Goal: Information Seeking & Learning: Learn about a topic

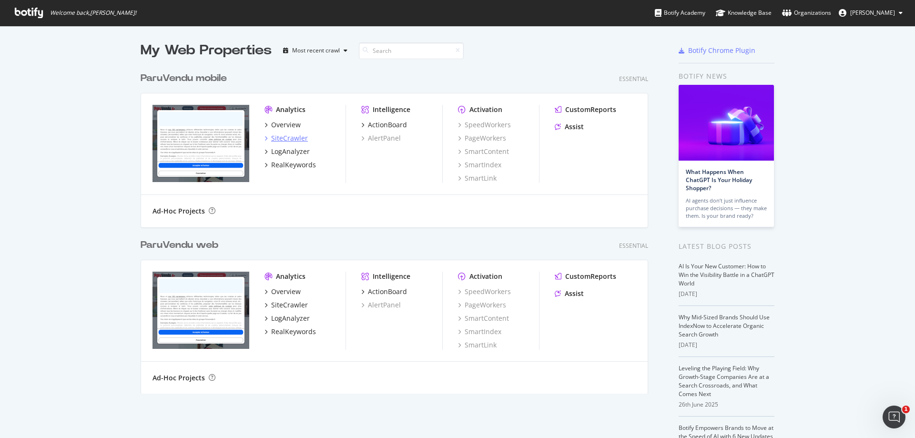
click at [290, 141] on div "SiteCrawler" at bounding box center [289, 138] width 37 height 10
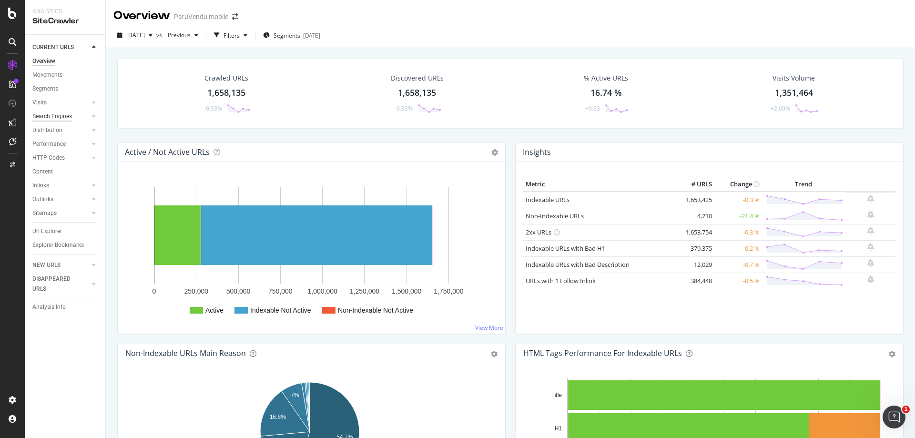
click at [63, 116] on div "Search Engines" at bounding box center [52, 116] width 40 height 10
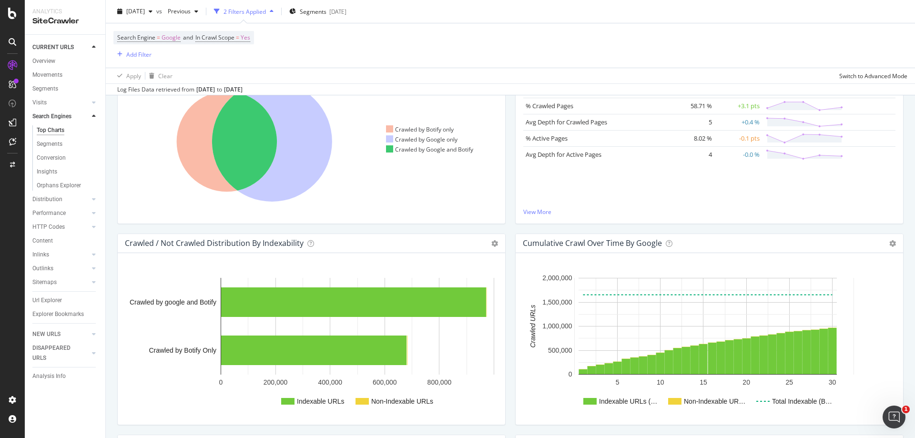
scroll to position [143, 0]
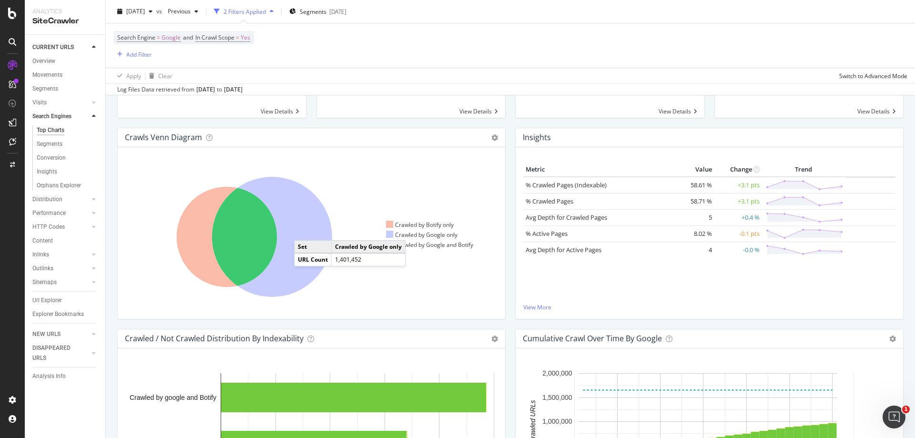
click at [303, 231] on icon at bounding box center [272, 237] width 120 height 120
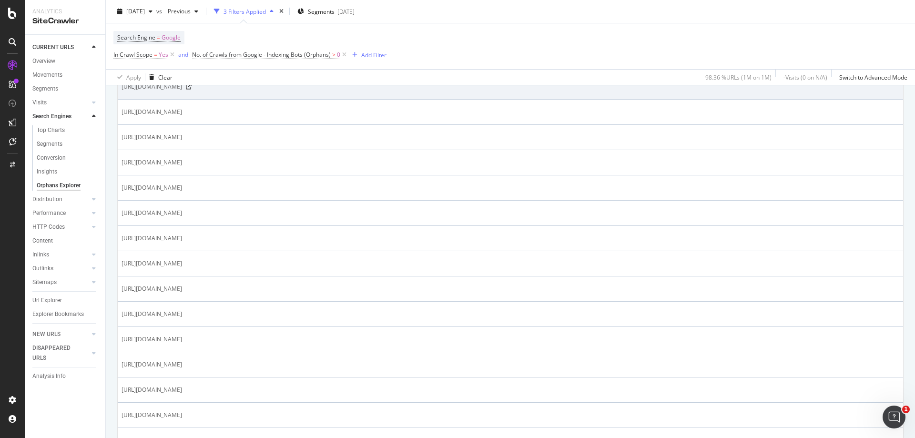
scroll to position [333, 0]
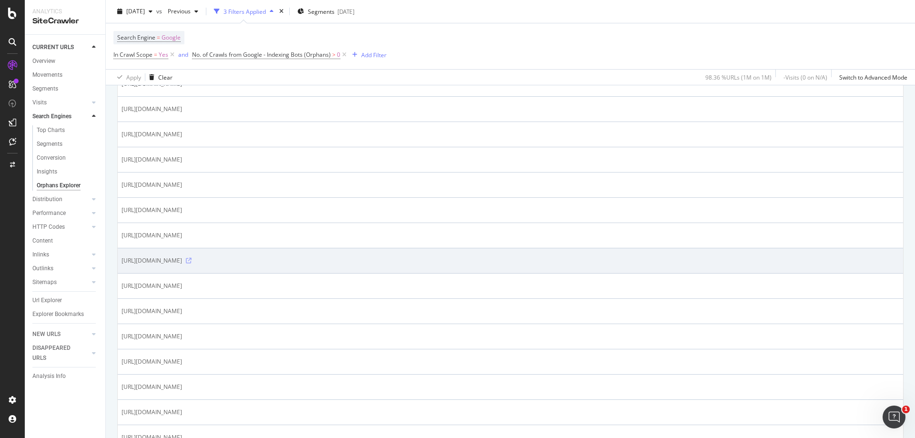
click at [192, 260] on icon at bounding box center [189, 261] width 6 height 6
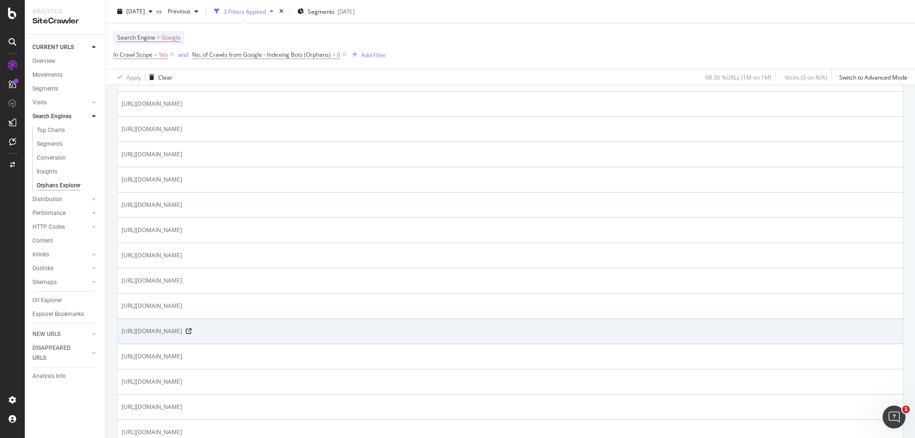
scroll to position [905, 0]
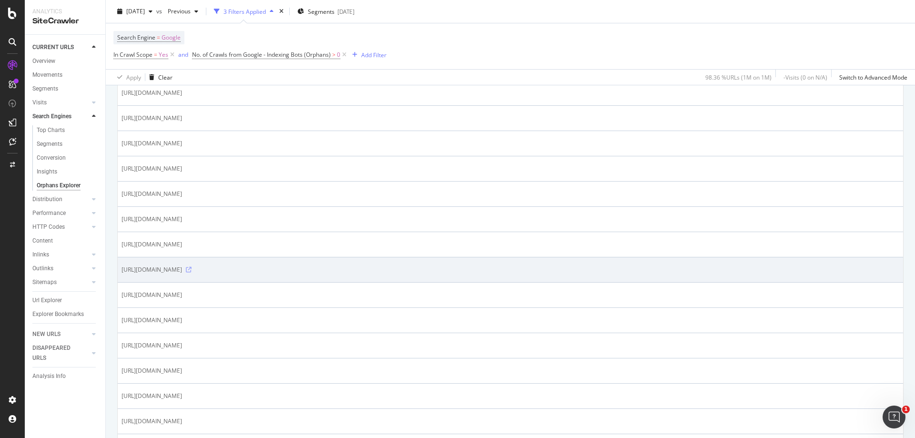
click at [192, 271] on icon at bounding box center [189, 270] width 6 height 6
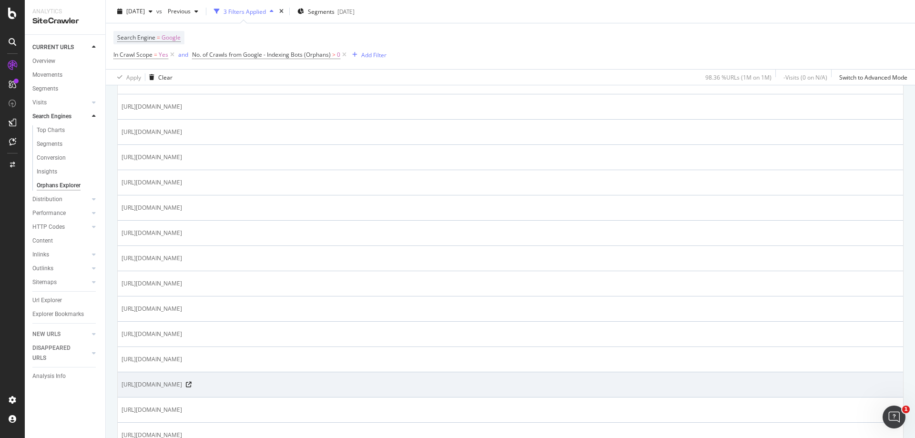
scroll to position [1143, 0]
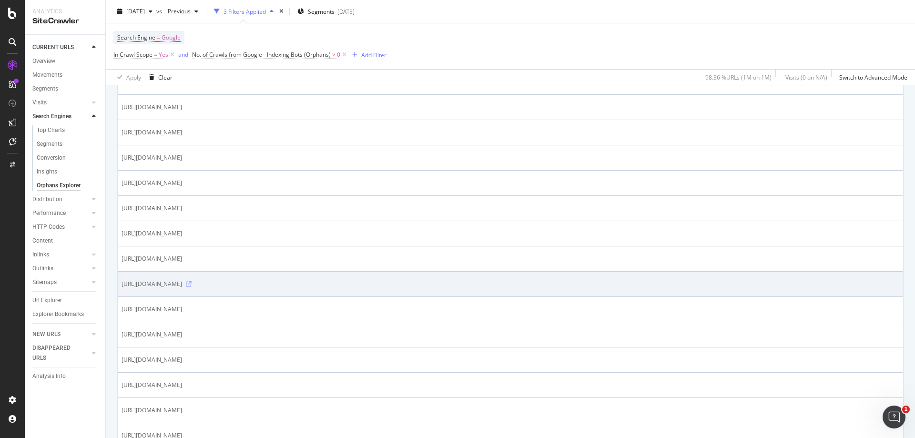
click at [192, 283] on icon at bounding box center [189, 284] width 6 height 6
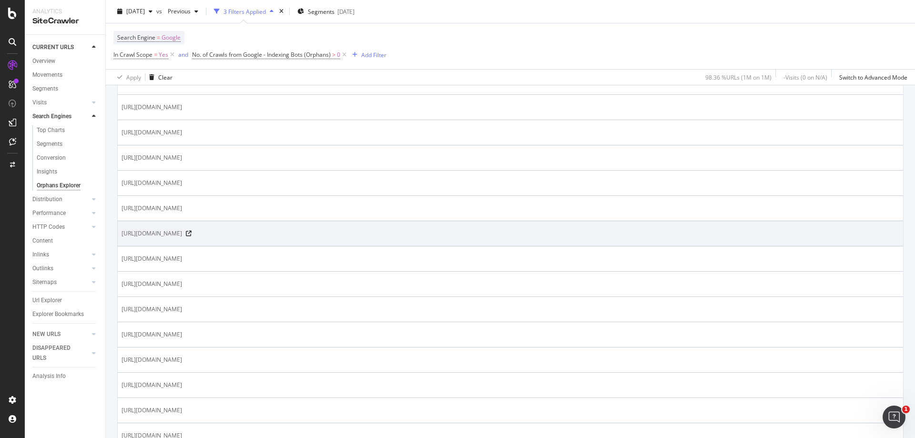
scroll to position [1209, 0]
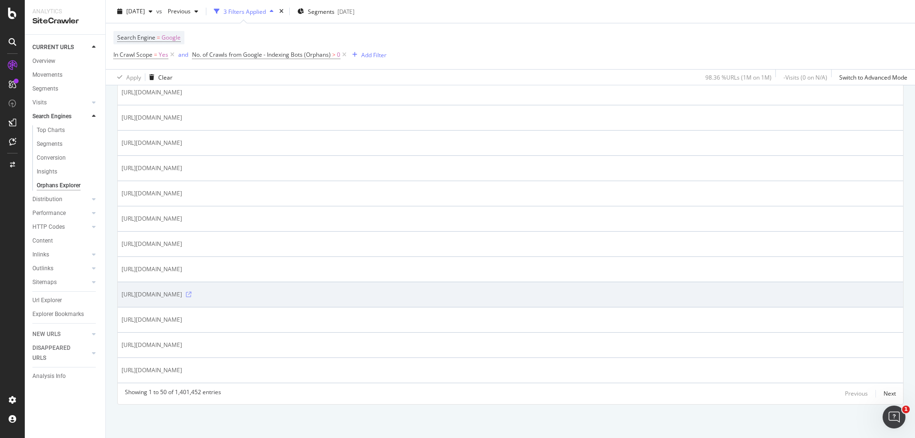
click at [192, 293] on icon at bounding box center [189, 295] width 6 height 6
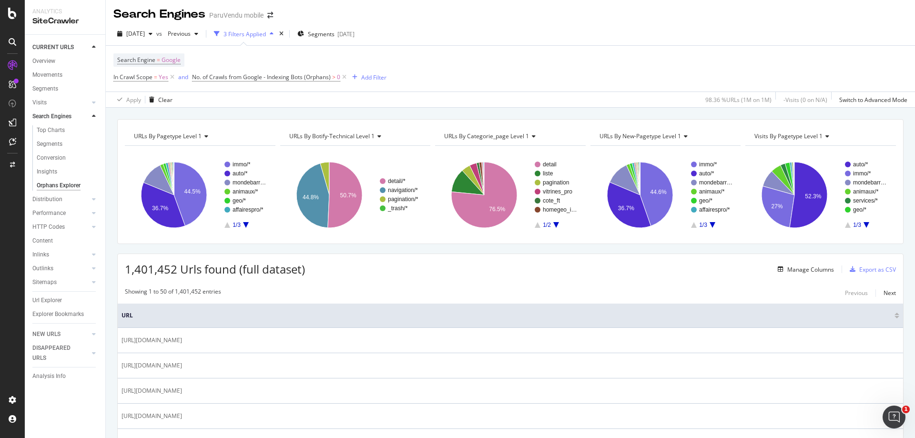
scroll to position [0, 0]
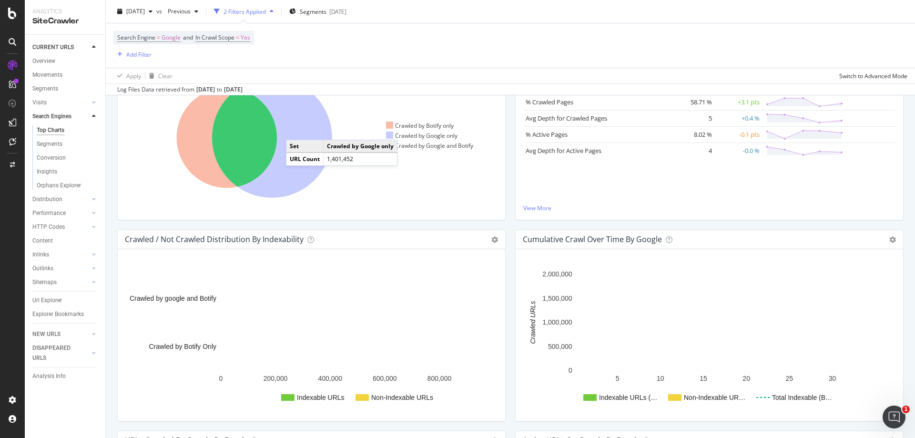
scroll to position [238, 0]
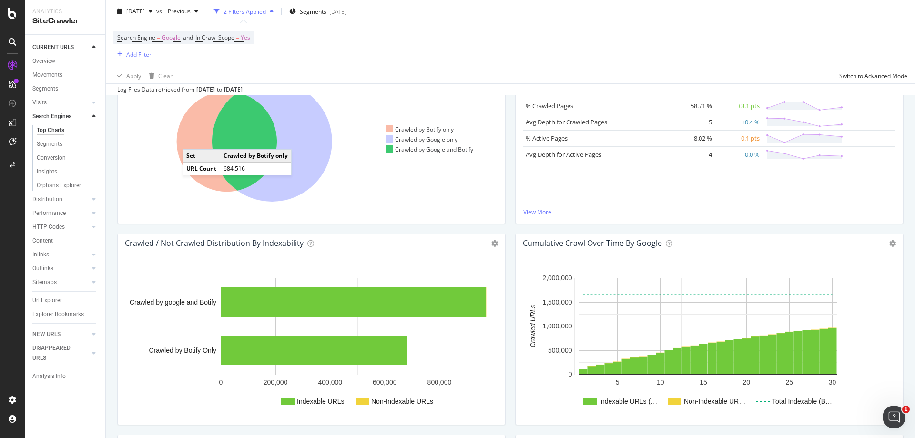
click at [192, 140] on icon at bounding box center [227, 141] width 101 height 101
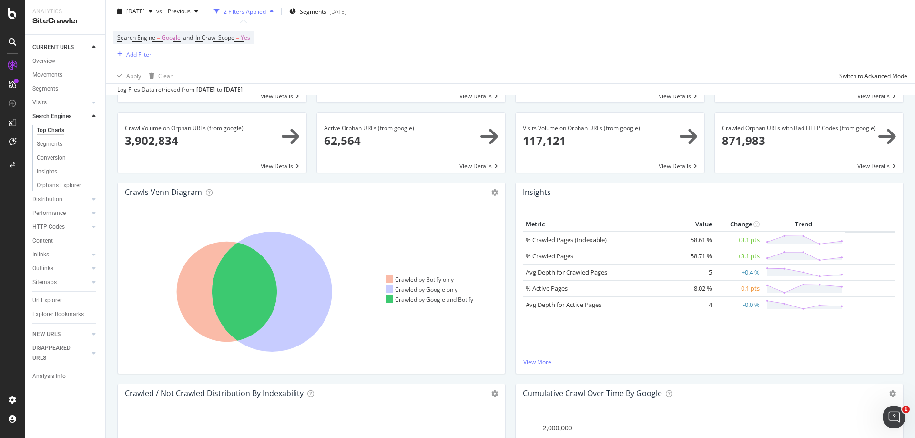
scroll to position [72, 0]
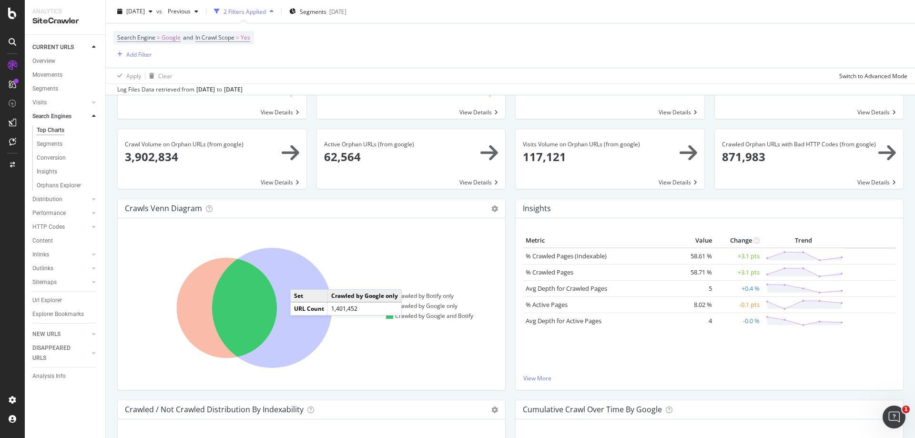
click at [300, 280] on icon at bounding box center [272, 308] width 120 height 120
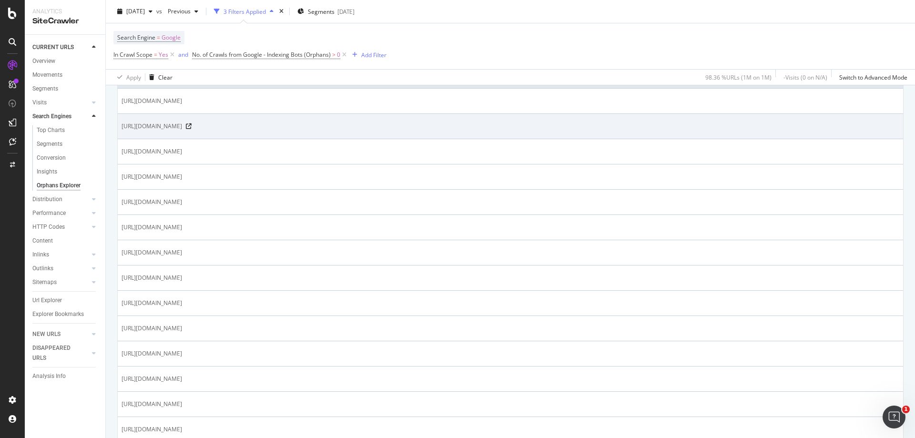
scroll to position [191, 0]
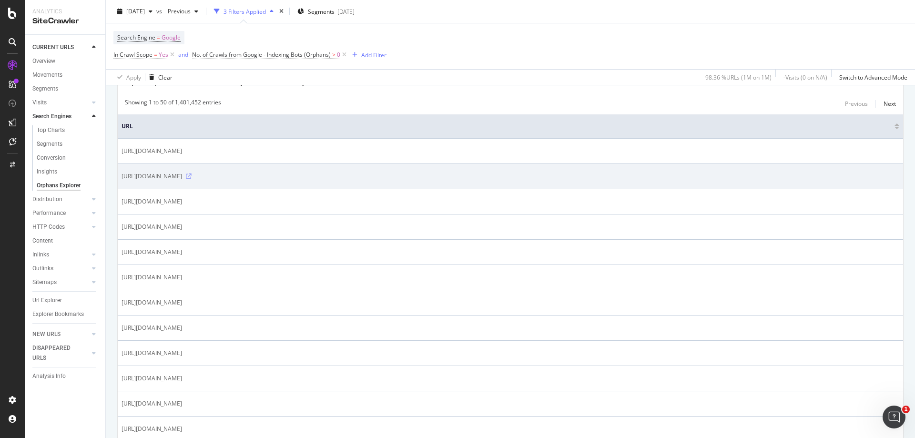
click at [192, 176] on icon at bounding box center [189, 176] width 6 height 6
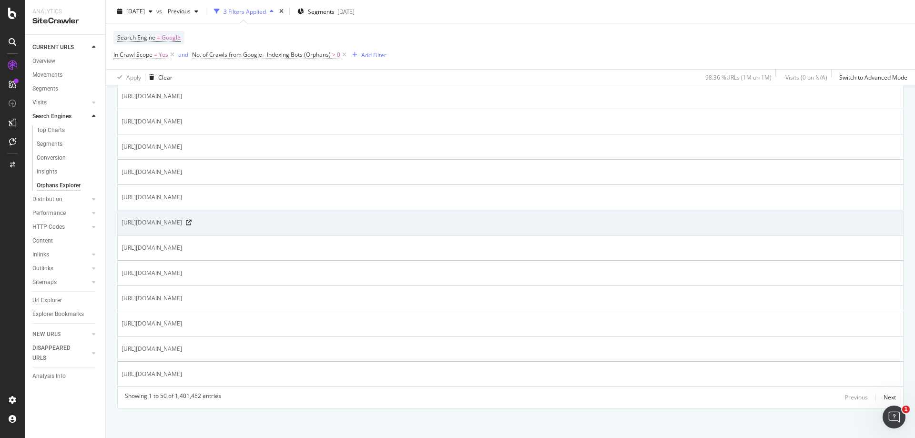
scroll to position [1209, 0]
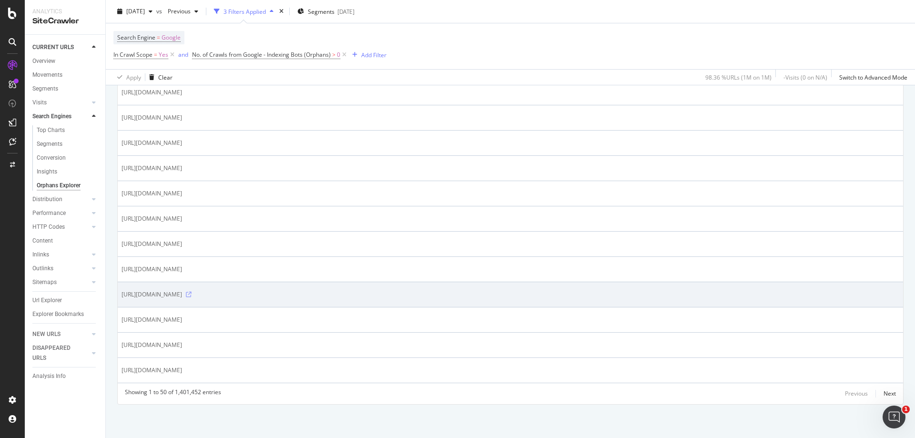
click at [192, 293] on icon at bounding box center [189, 295] width 6 height 6
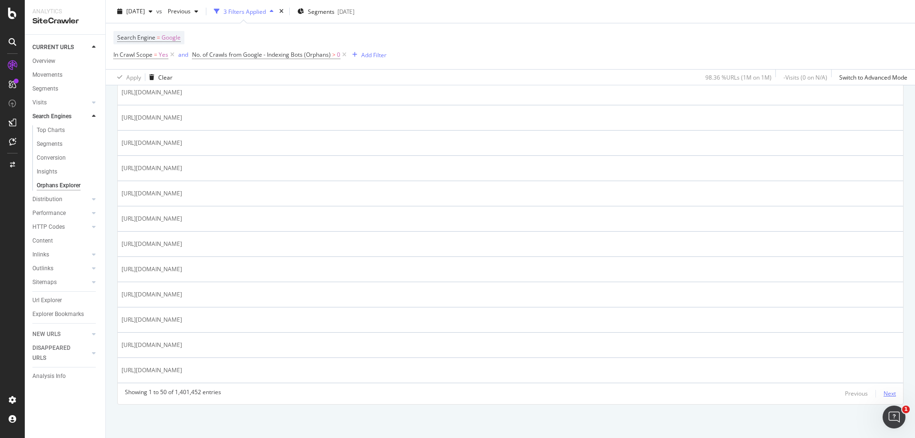
click at [885, 394] on div "Next" at bounding box center [889, 393] width 12 height 8
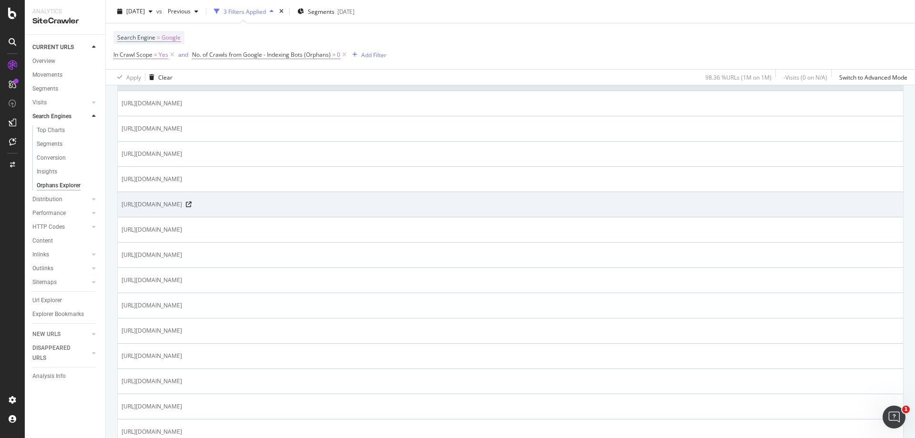
scroll to position [333, 0]
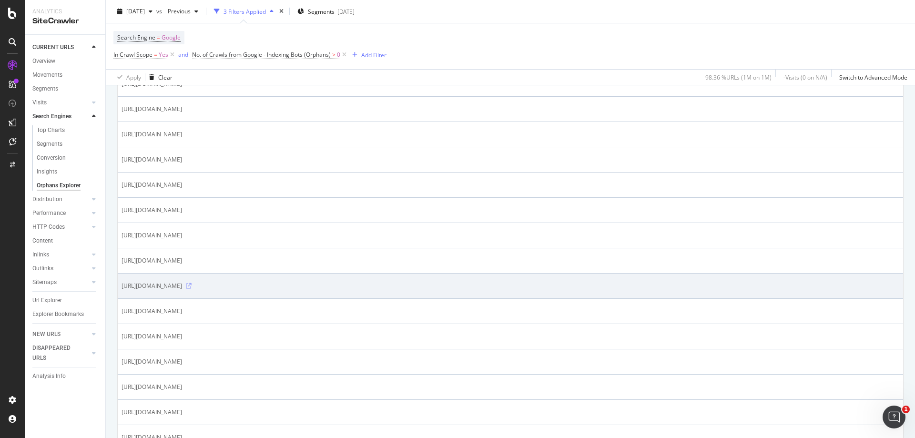
click at [192, 287] on icon at bounding box center [189, 286] width 6 height 6
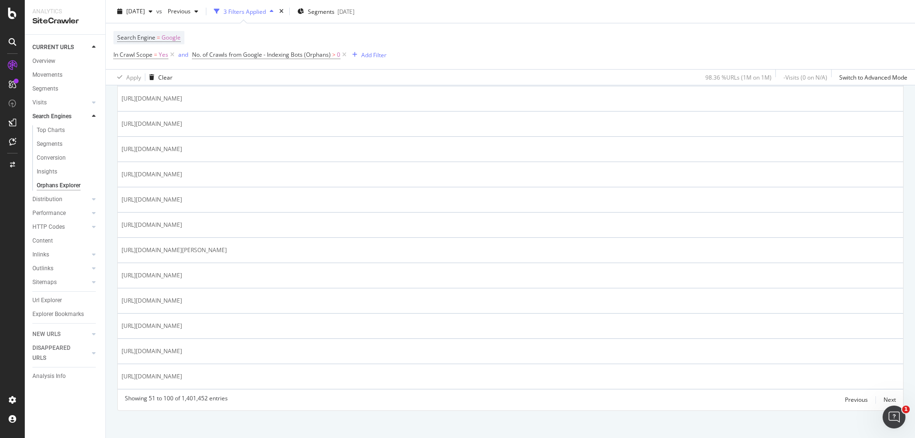
scroll to position [1209, 0]
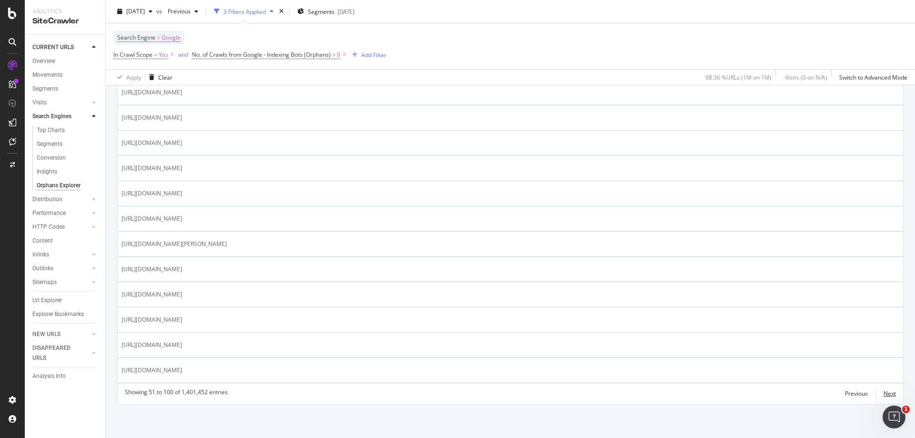
click at [886, 394] on div "Next" at bounding box center [889, 393] width 12 height 8
click at [883, 394] on div "Next" at bounding box center [889, 393] width 12 height 8
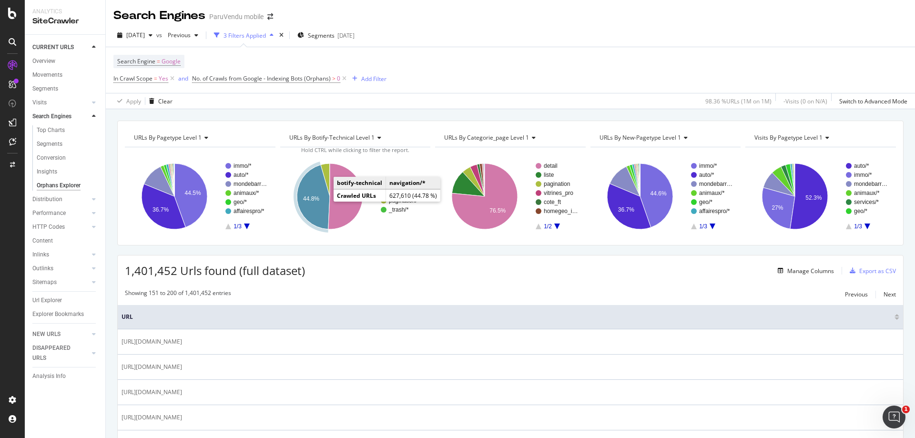
click at [308, 193] on icon "A chart." at bounding box center [313, 197] width 33 height 64
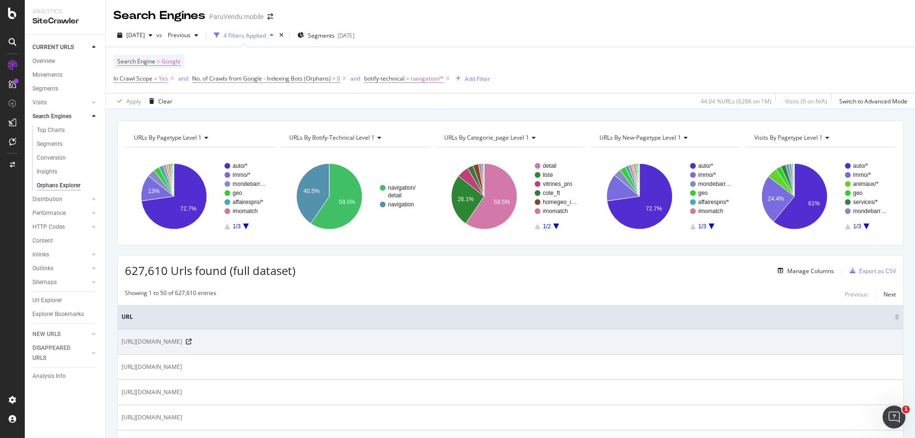
scroll to position [333, 0]
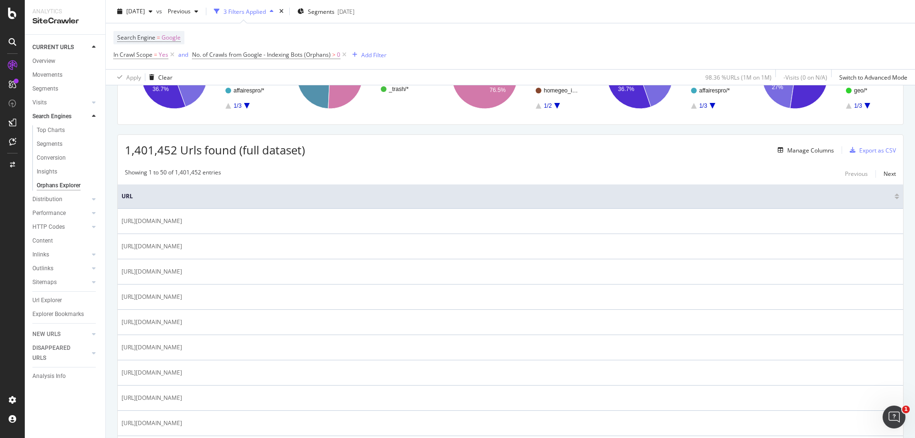
scroll to position [48, 0]
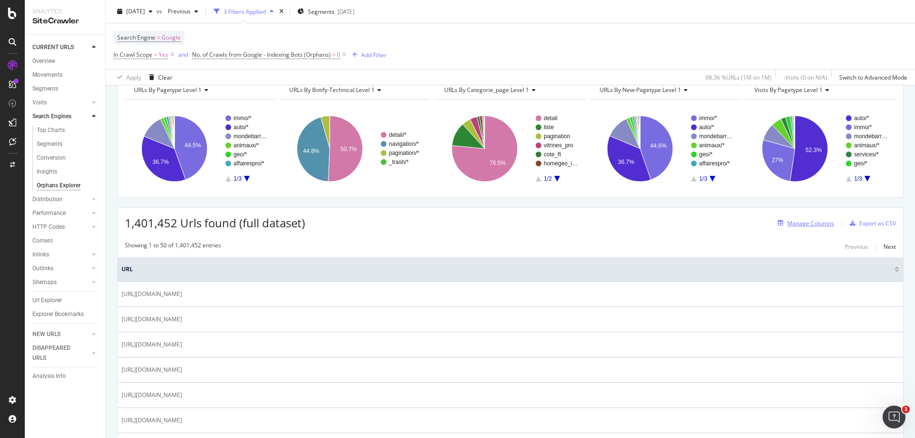
click at [810, 223] on div "Manage Columns" at bounding box center [810, 223] width 47 height 8
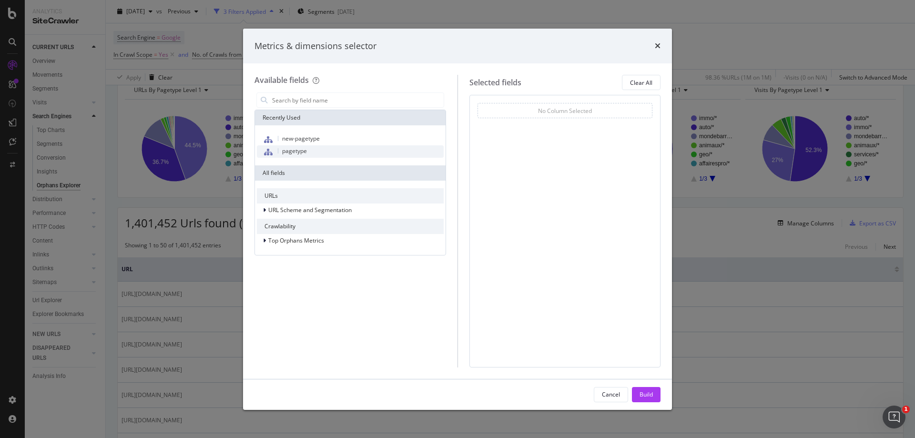
click at [292, 152] on span "pagetype" at bounding box center [294, 151] width 25 height 8
click at [646, 396] on div "Build" at bounding box center [645, 394] width 13 height 8
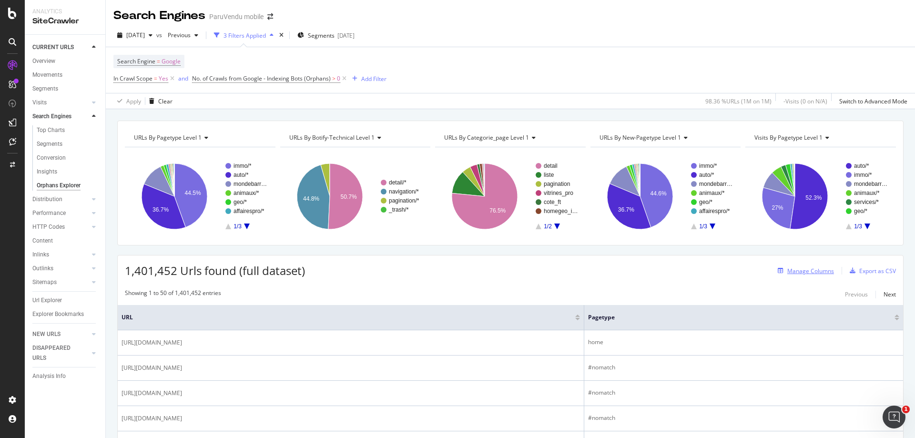
click at [809, 269] on div "Manage Columns" at bounding box center [810, 271] width 47 height 8
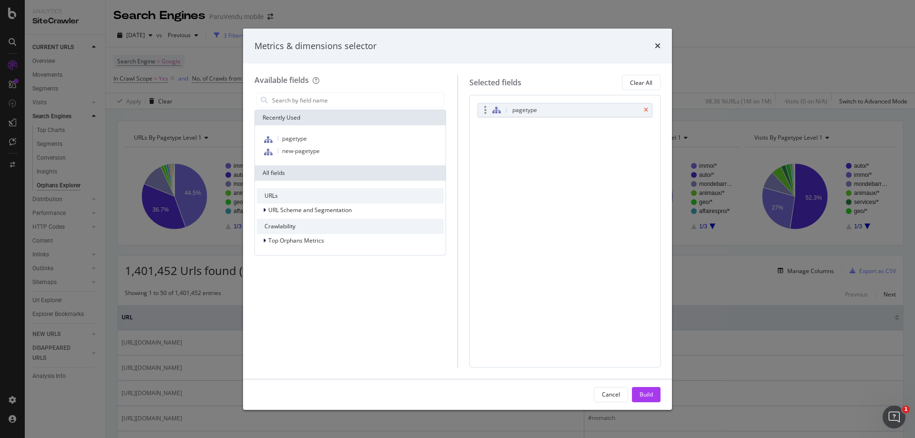
click at [646, 108] on icon "times" at bounding box center [646, 110] width 4 height 6
click at [263, 211] on icon "modal" at bounding box center [264, 210] width 3 height 6
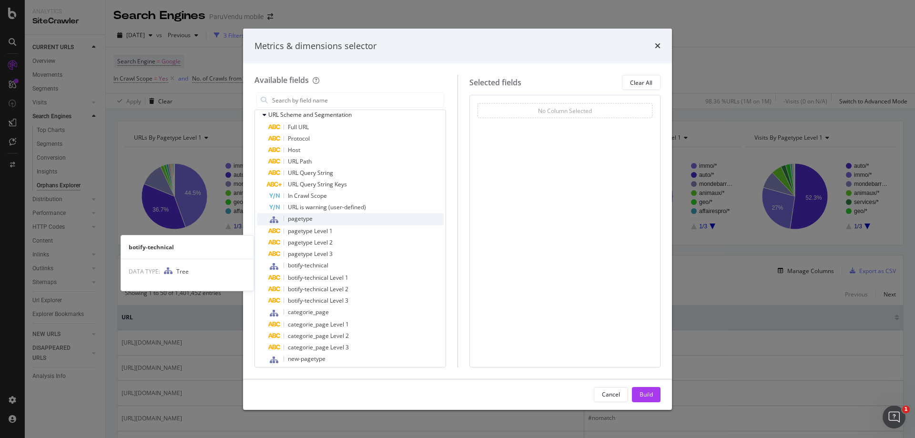
scroll to position [143, 0]
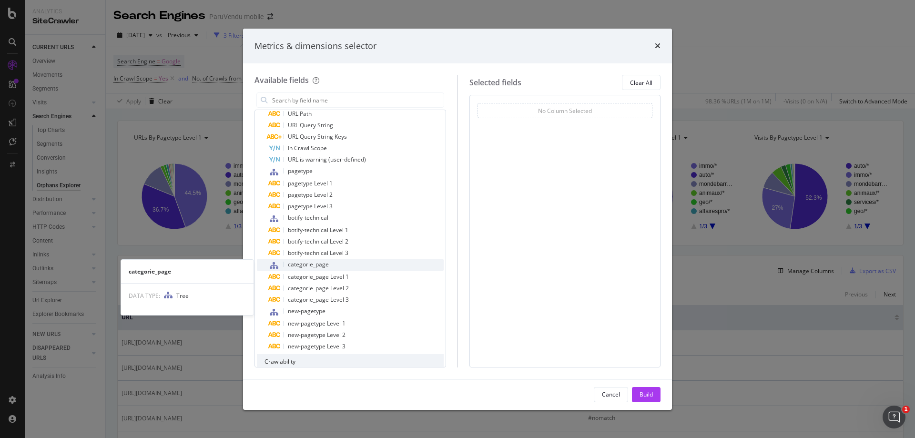
click at [302, 263] on span "categorie_page" at bounding box center [308, 264] width 41 height 8
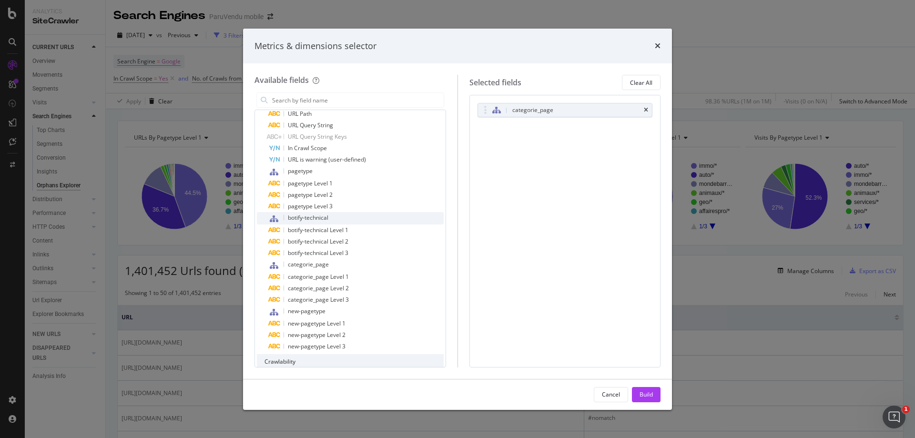
click at [312, 216] on span "botify-technical" at bounding box center [308, 217] width 40 height 8
click at [645, 401] on div "Build" at bounding box center [645, 394] width 13 height 14
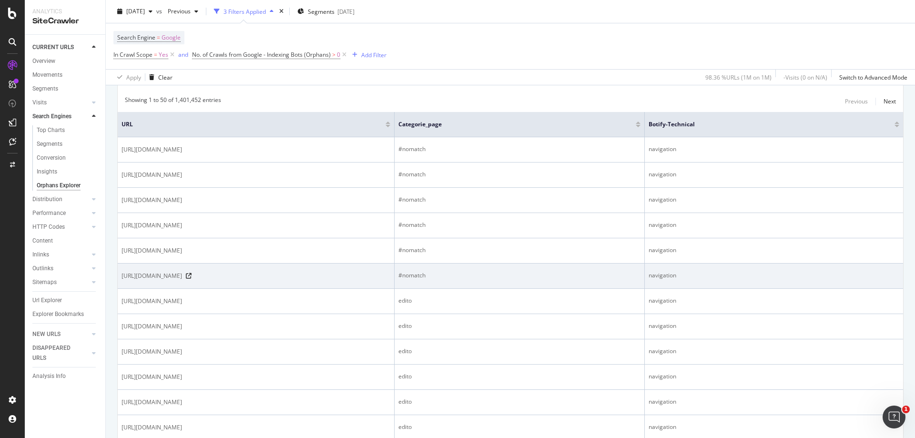
scroll to position [286, 0]
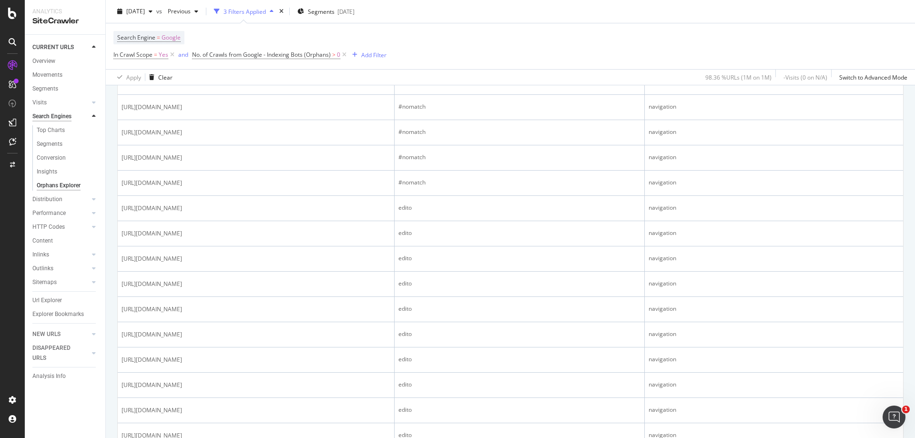
click at [57, 118] on div "Search Engines" at bounding box center [51, 116] width 39 height 10
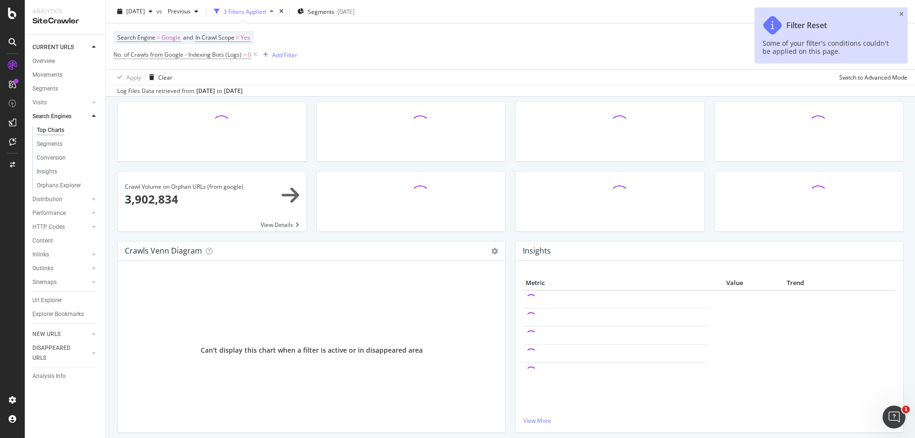
scroll to position [48, 0]
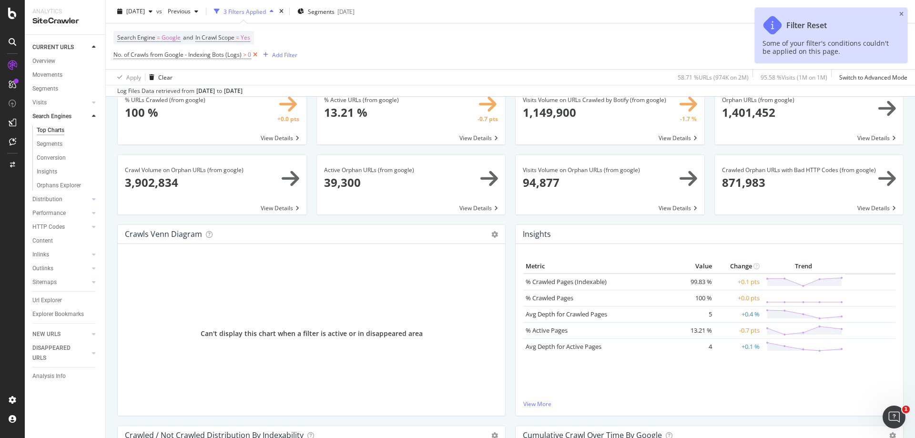
click at [256, 55] on icon at bounding box center [255, 55] width 8 height 10
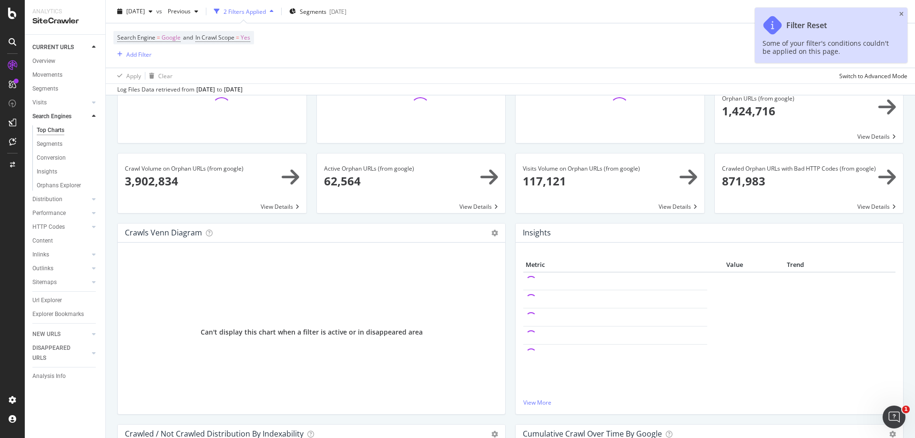
scroll to position [46, 0]
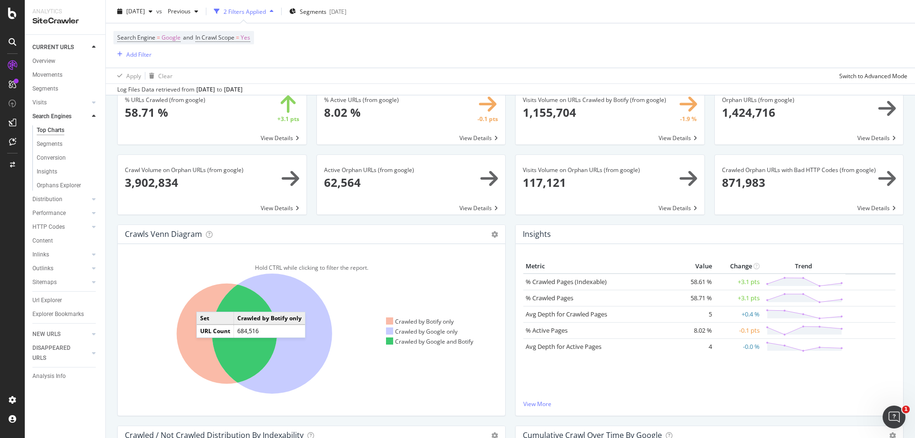
click at [206, 302] on icon at bounding box center [227, 333] width 101 height 101
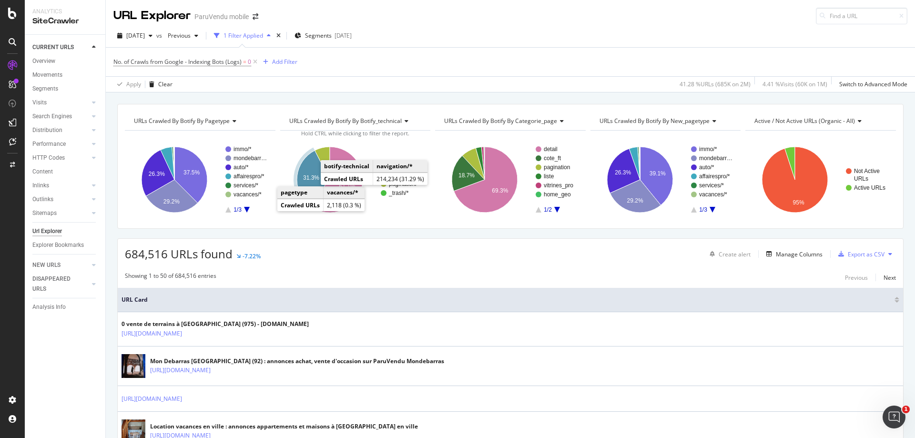
click at [310, 177] on text "31.3%" at bounding box center [311, 177] width 16 height 7
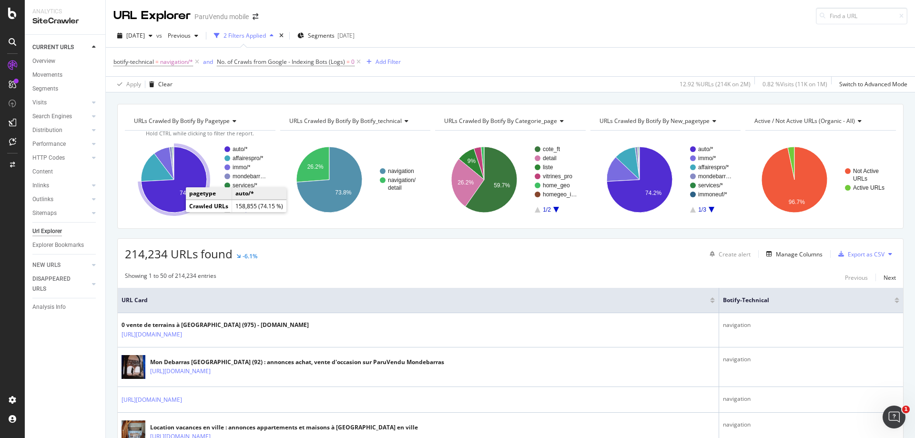
click at [179, 204] on icon "A chart." at bounding box center [174, 180] width 66 height 66
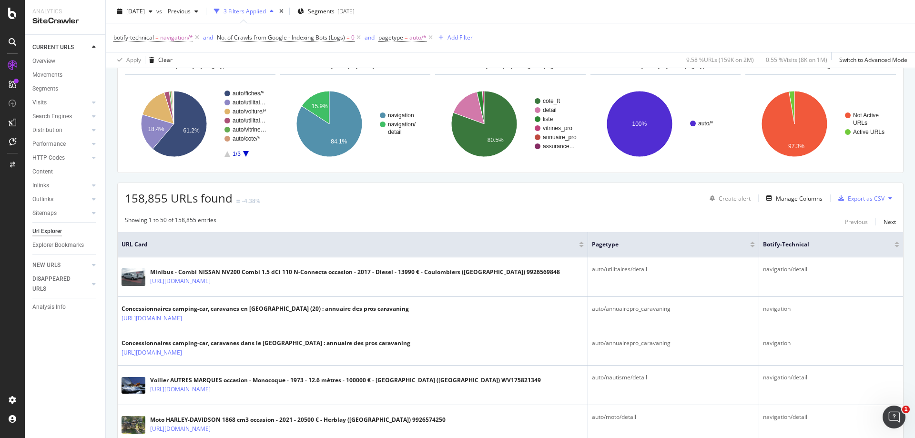
scroll to position [191, 0]
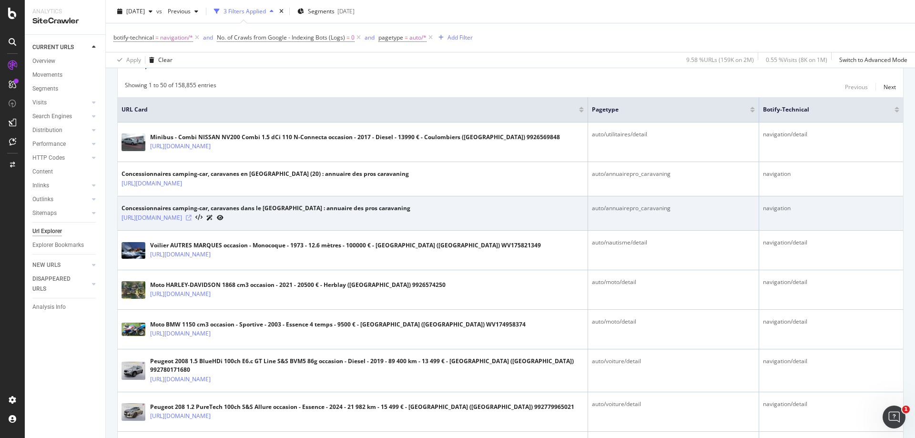
click at [192, 218] on icon at bounding box center [189, 218] width 6 height 6
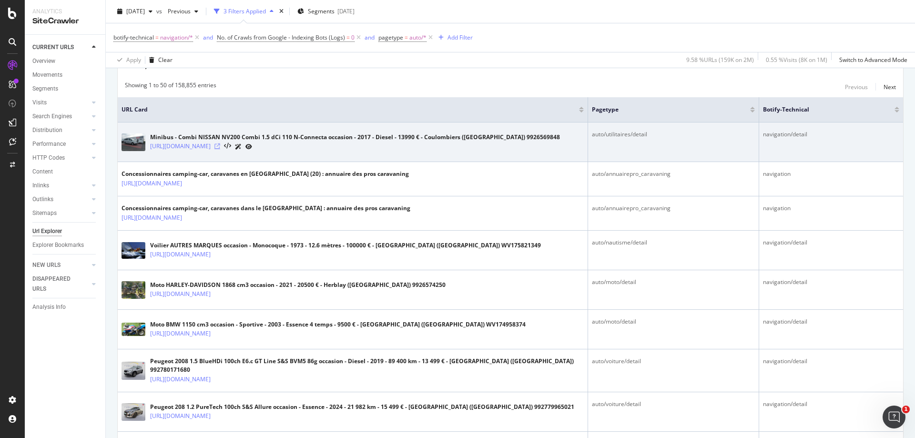
click at [220, 148] on icon at bounding box center [217, 146] width 6 height 6
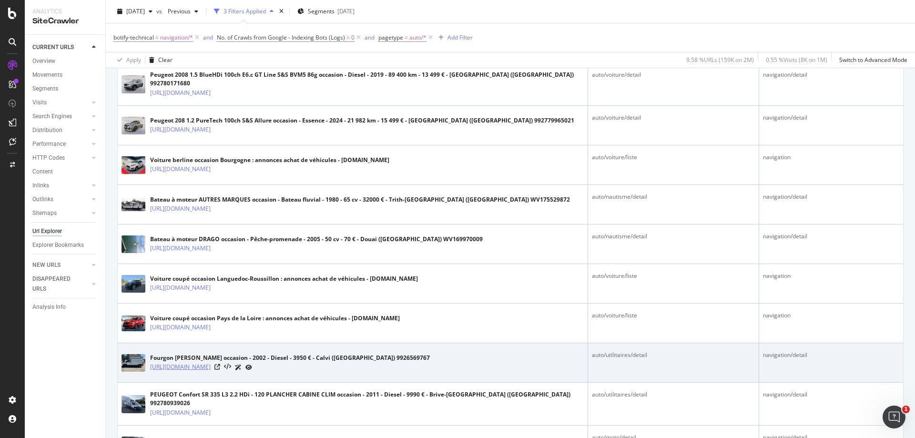
scroll to position [476, 0]
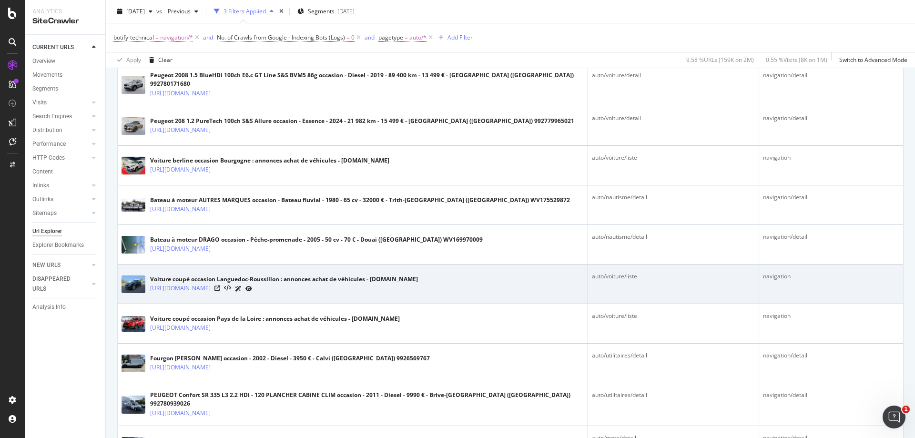
click at [252, 283] on div at bounding box center [233, 288] width 38 height 10
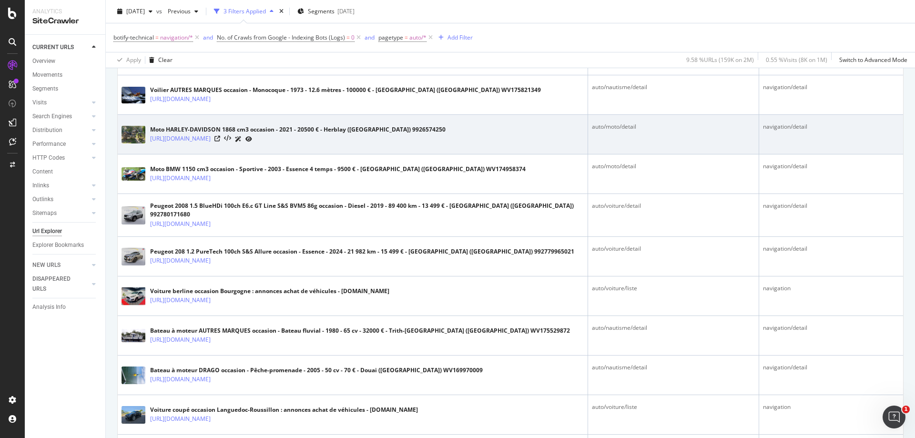
scroll to position [143, 0]
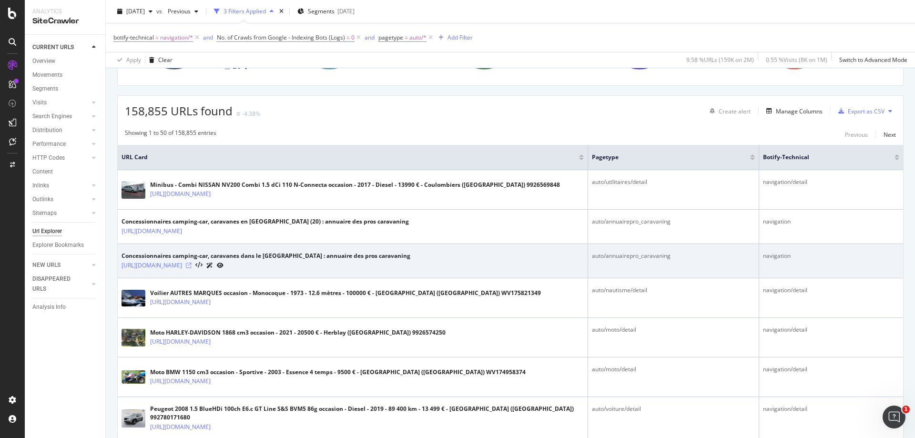
click at [192, 268] on icon at bounding box center [189, 266] width 6 height 6
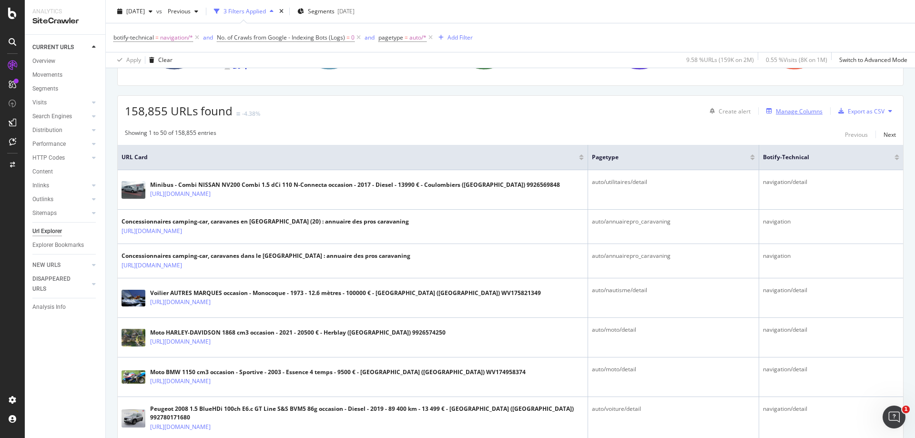
click at [809, 112] on div "Manage Columns" at bounding box center [799, 111] width 47 height 8
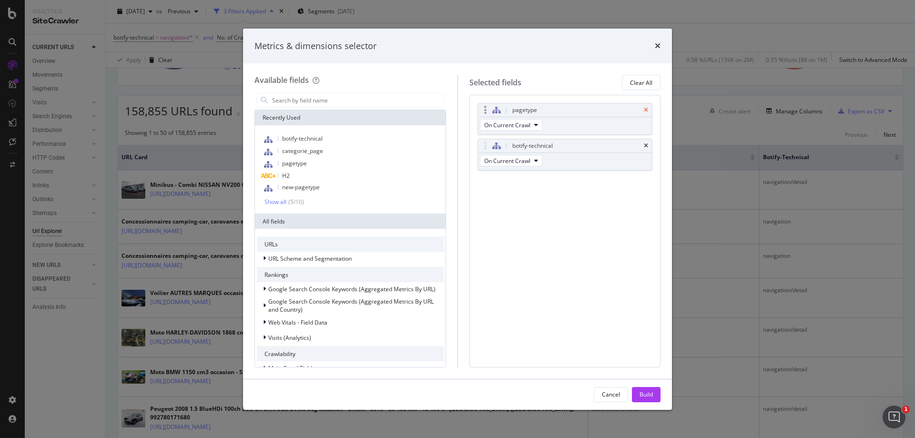
click at [646, 111] on icon "times" at bounding box center [646, 110] width 4 height 6
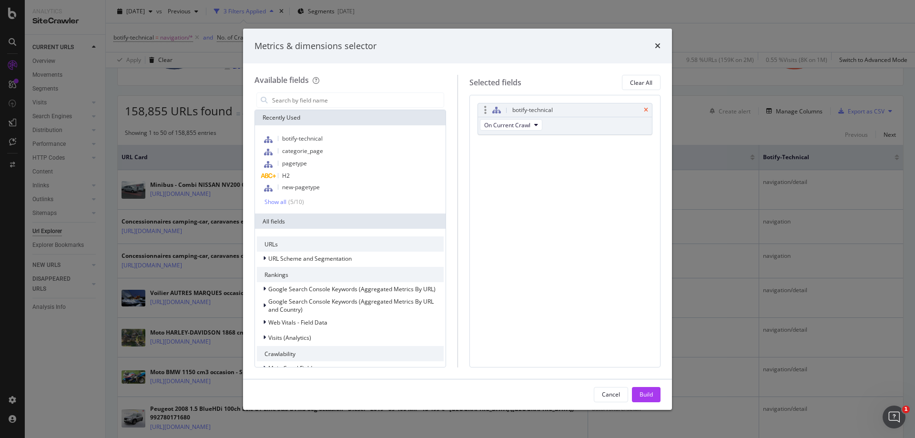
click at [646, 111] on icon "times" at bounding box center [646, 110] width 4 height 6
click at [647, 392] on div "Build" at bounding box center [645, 394] width 13 height 8
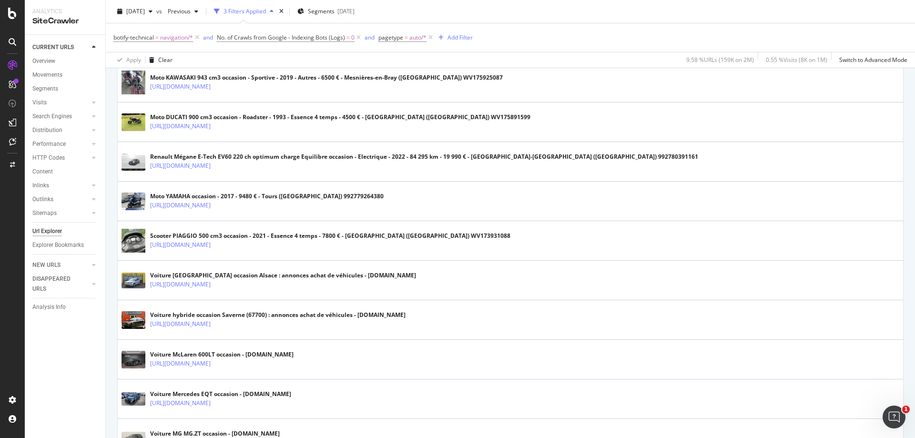
scroll to position [1885, 0]
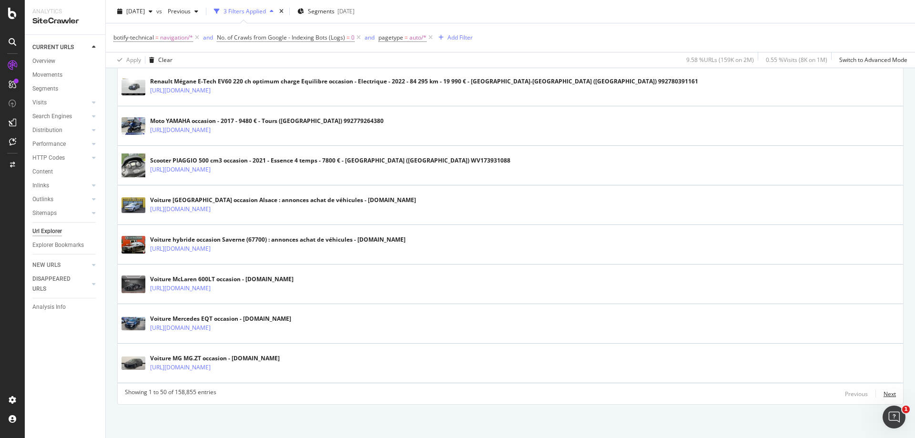
click at [883, 394] on div "Next" at bounding box center [889, 394] width 12 height 8
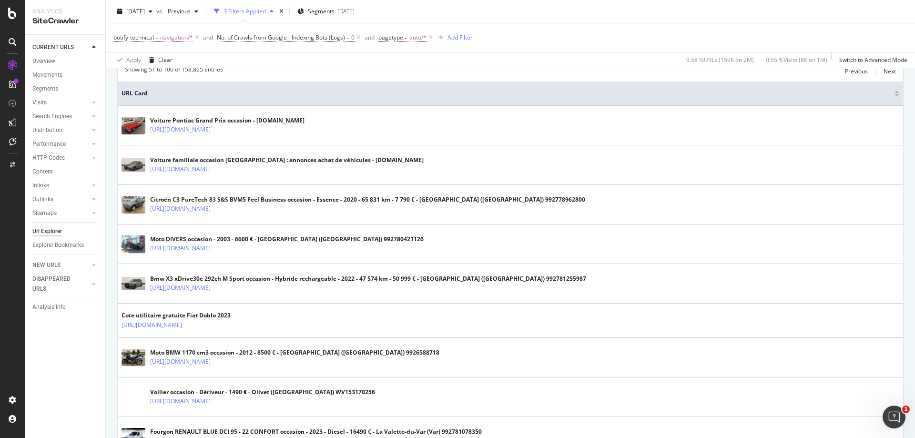
scroll to position [286, 0]
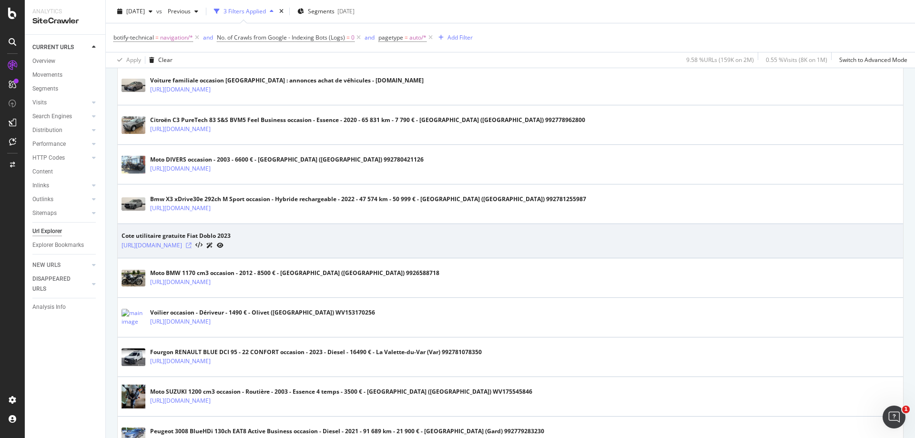
click at [192, 244] on icon at bounding box center [189, 245] width 6 height 6
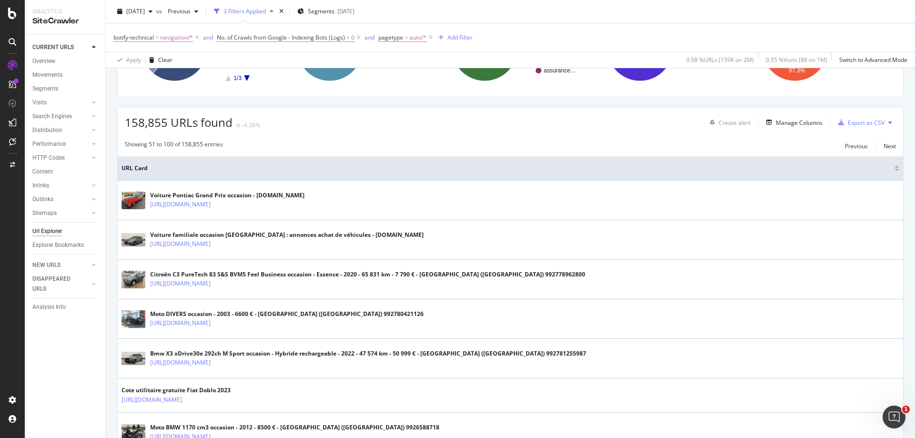
scroll to position [48, 0]
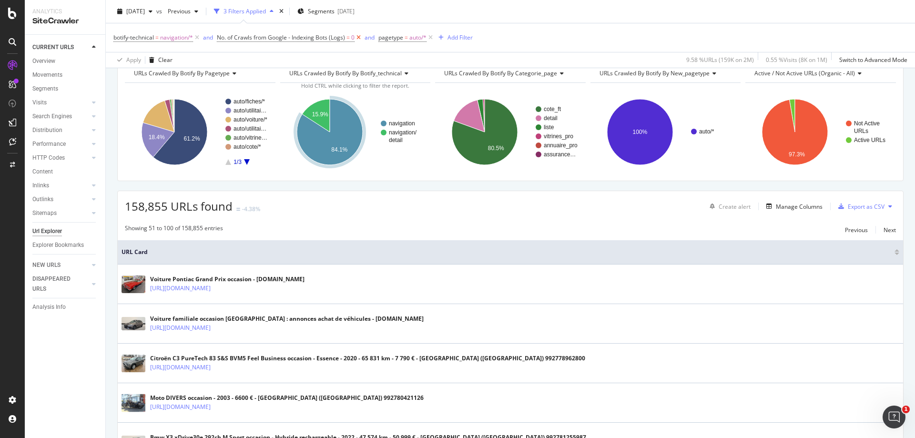
click at [359, 37] on icon at bounding box center [358, 38] width 8 height 10
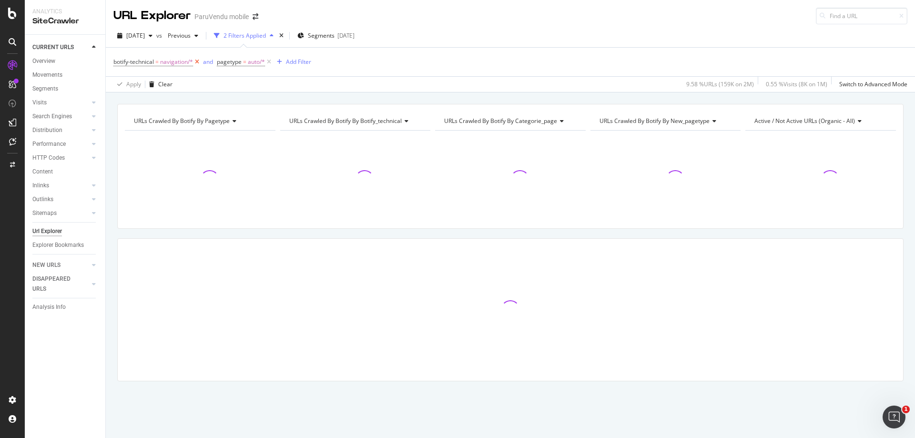
click at [196, 64] on icon at bounding box center [197, 62] width 8 height 10
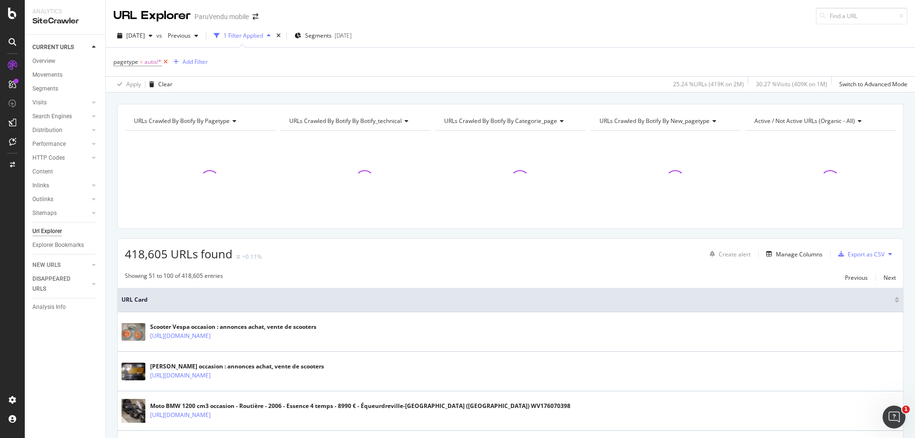
click at [166, 62] on icon at bounding box center [166, 62] width 8 height 10
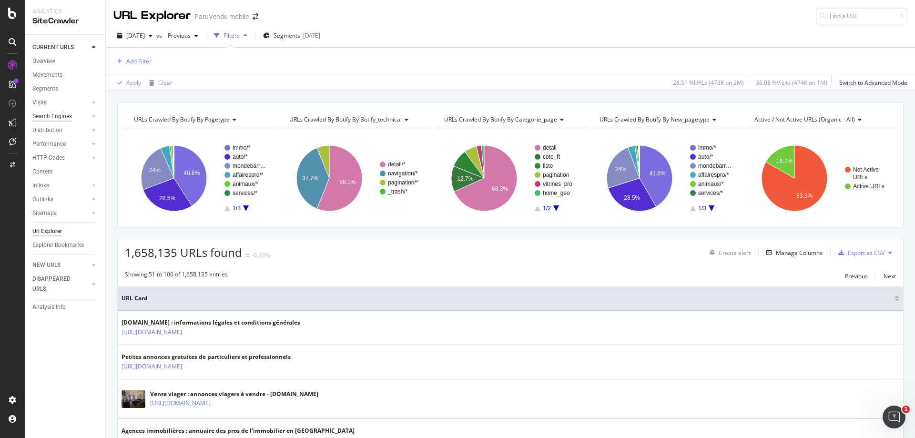
click at [61, 115] on div "Search Engines" at bounding box center [52, 116] width 40 height 10
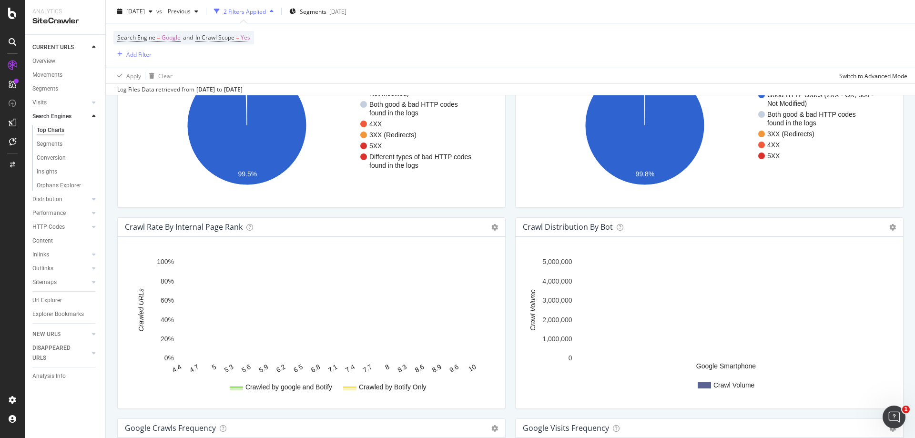
scroll to position [1000, 0]
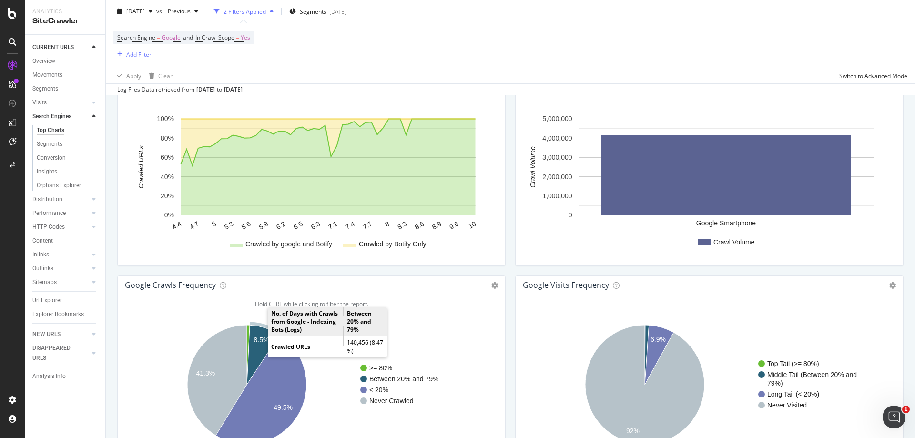
click at [258, 337] on text "8.5%" at bounding box center [261, 340] width 15 height 8
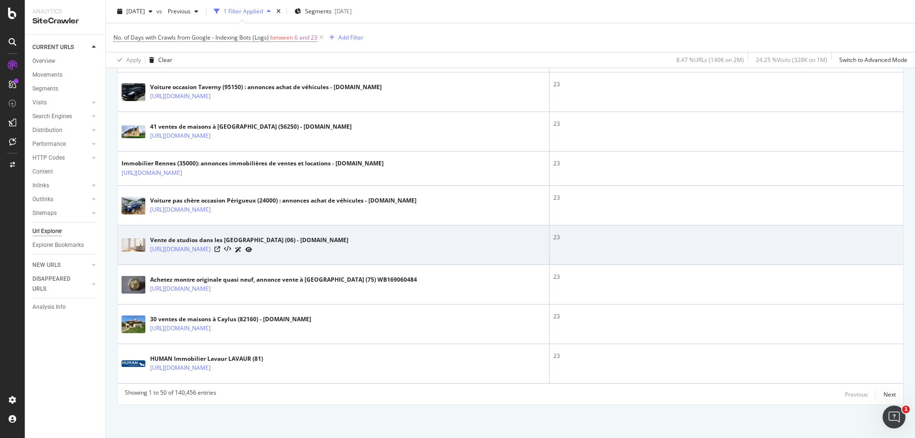
scroll to position [1893, 0]
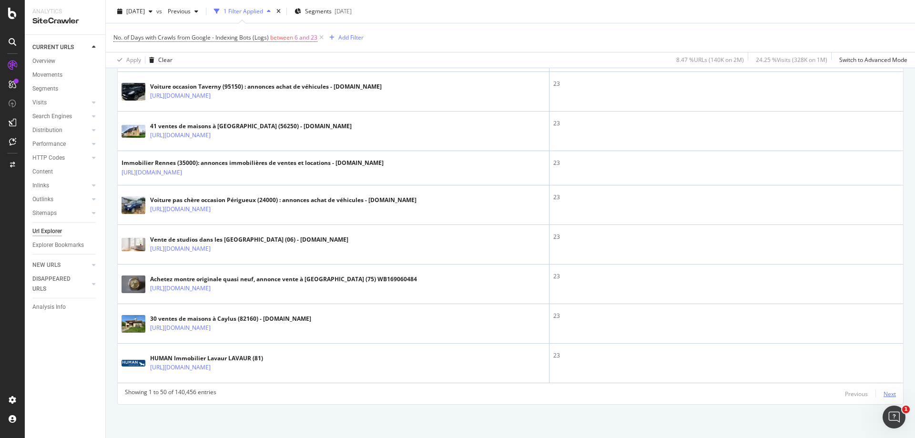
click at [885, 393] on div "Next" at bounding box center [889, 394] width 12 height 8
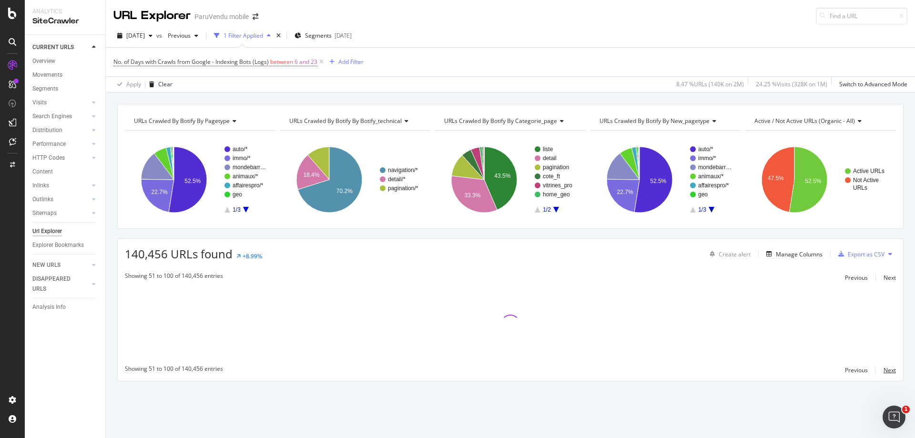
scroll to position [0, 0]
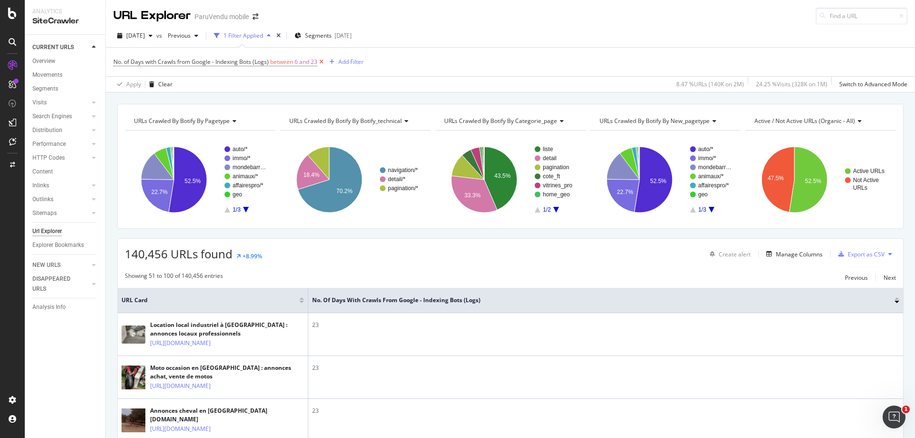
click at [322, 61] on icon at bounding box center [321, 62] width 8 height 10
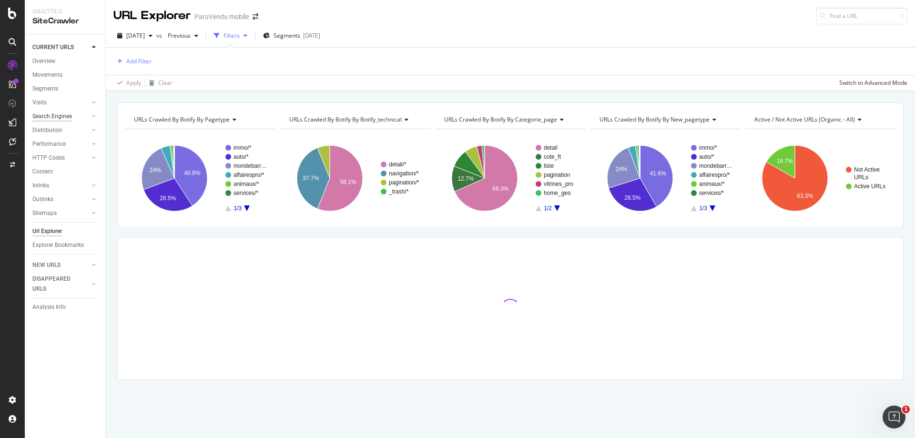
click at [54, 117] on div "Search Engines" at bounding box center [52, 116] width 40 height 10
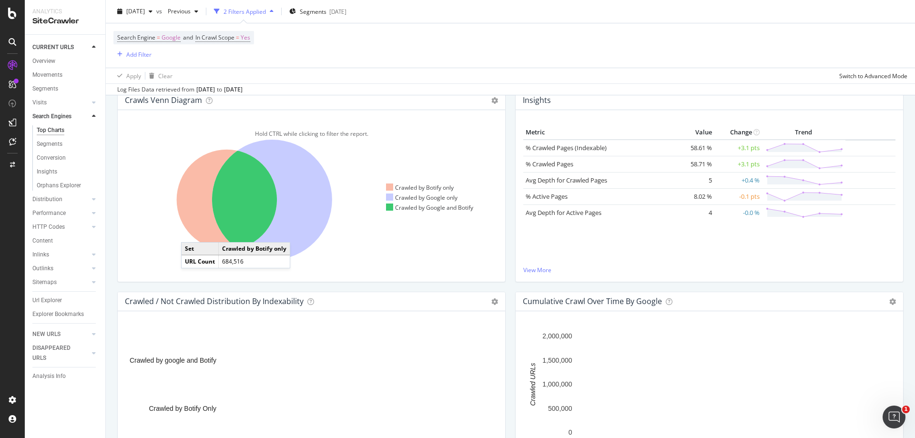
scroll to position [24, 0]
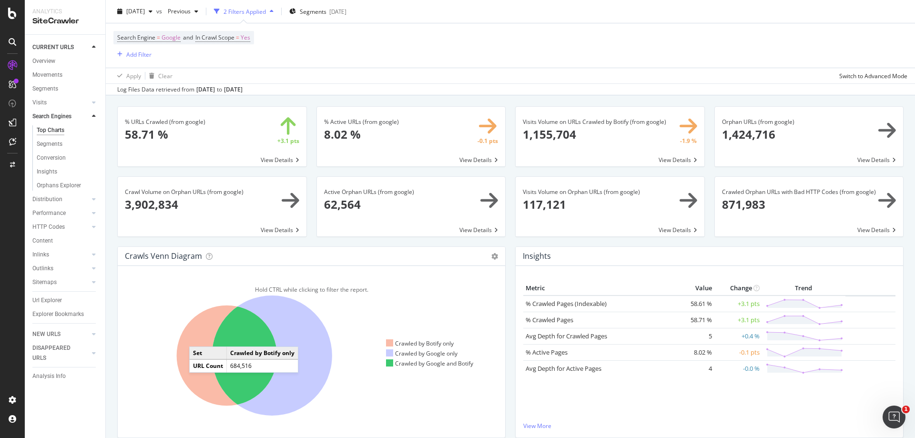
click at [199, 337] on icon at bounding box center [227, 355] width 101 height 101
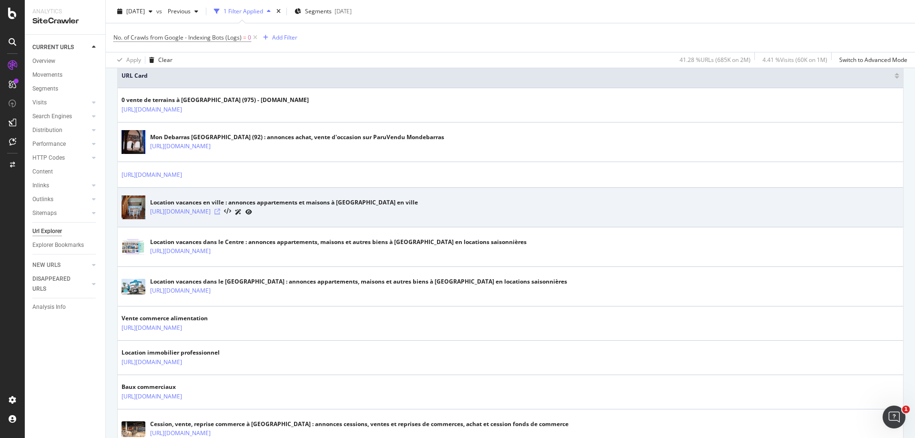
scroll to position [238, 0]
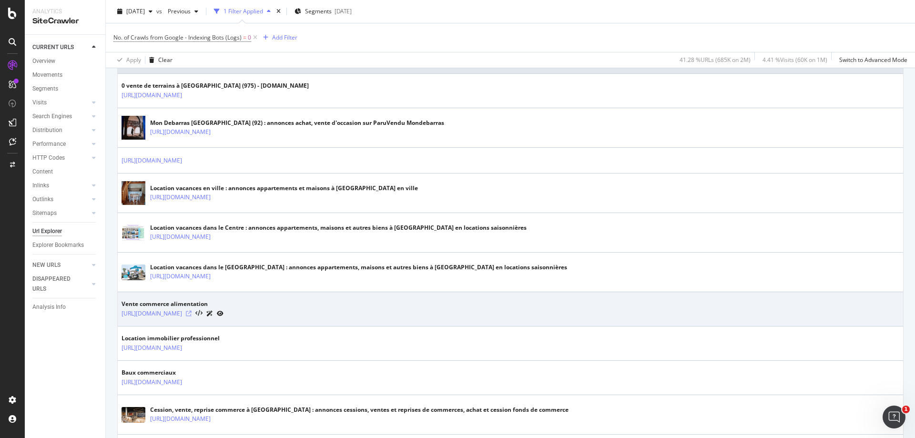
click at [192, 313] on icon at bounding box center [189, 314] width 6 height 6
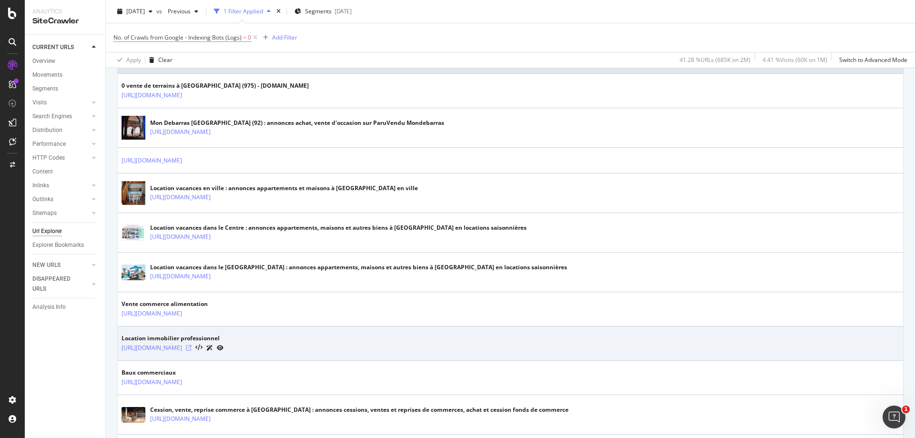
click at [192, 347] on icon at bounding box center [189, 348] width 6 height 6
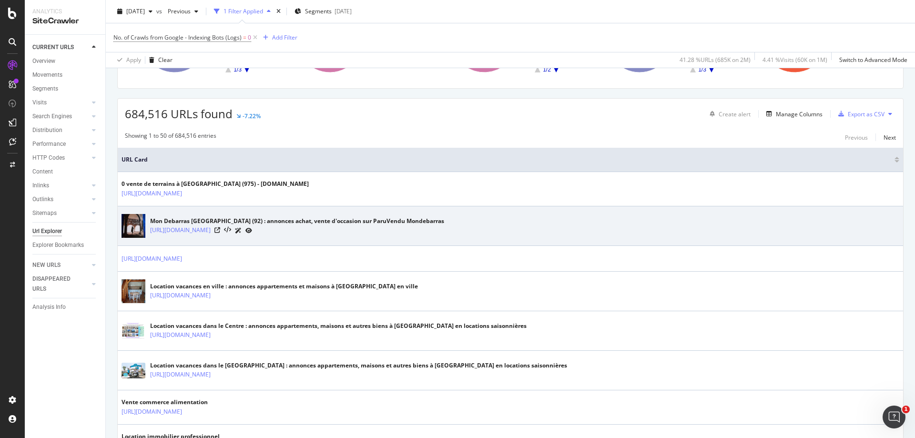
scroll to position [0, 0]
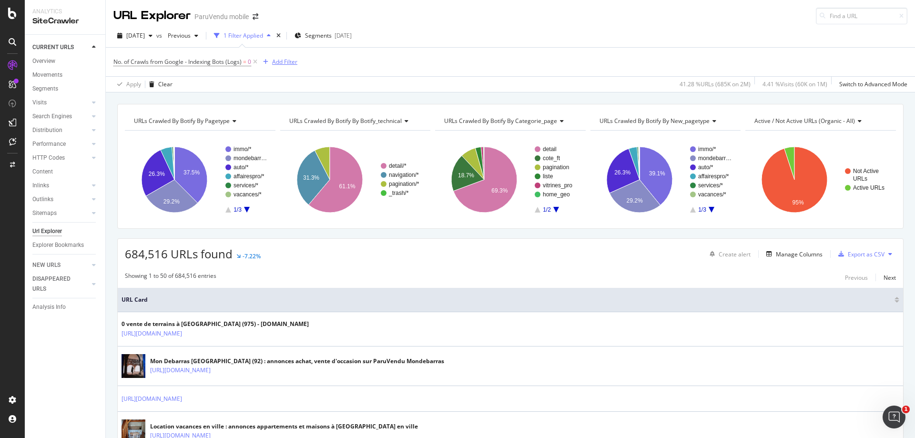
click at [276, 62] on div "Add Filter" at bounding box center [284, 62] width 25 height 8
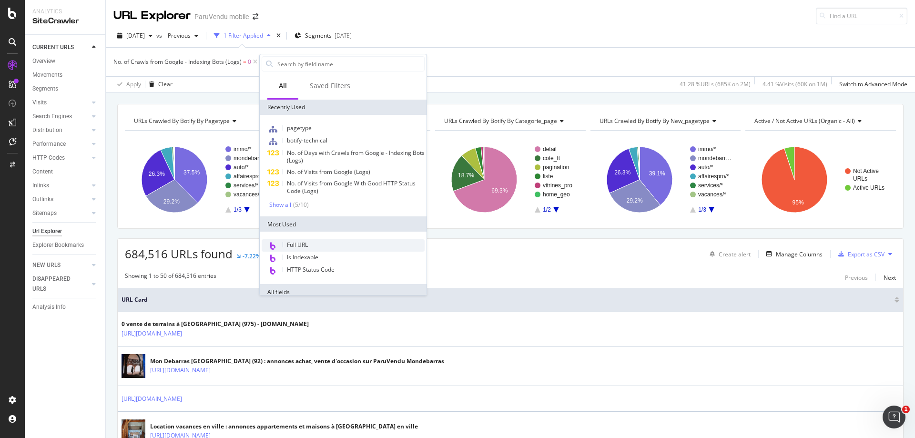
click at [311, 242] on div "Full URL" at bounding box center [343, 245] width 163 height 12
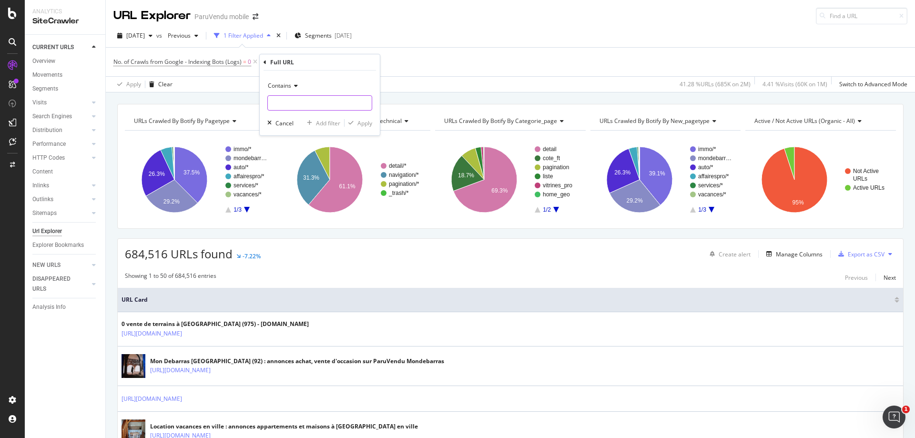
click at [326, 106] on input "text" at bounding box center [320, 102] width 104 height 15
type input "/t/"
click at [363, 125] on div "Apply" at bounding box center [364, 123] width 15 height 8
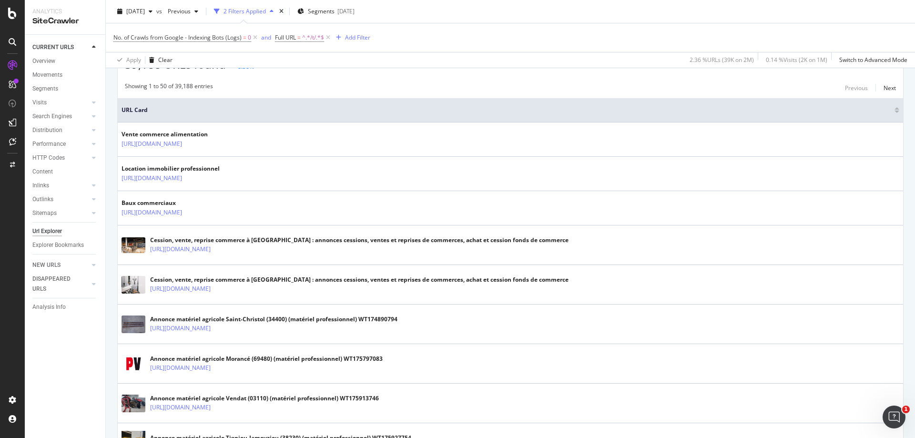
scroll to position [191, 0]
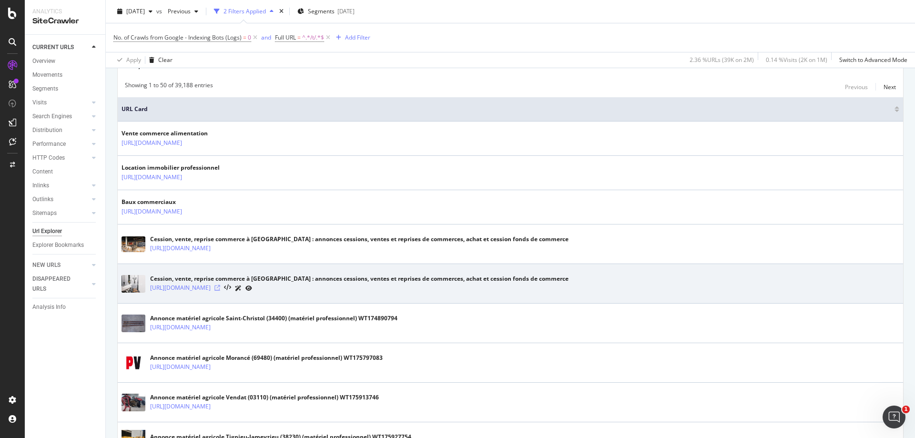
click at [220, 288] on icon at bounding box center [217, 288] width 6 height 6
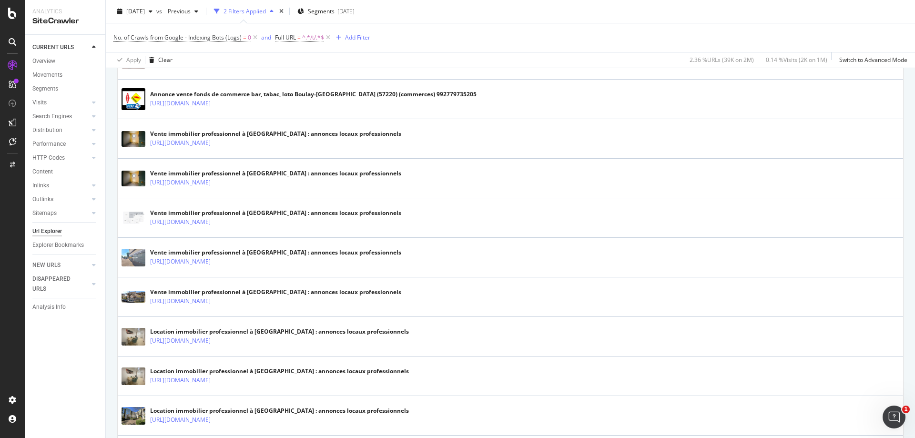
scroll to position [1048, 0]
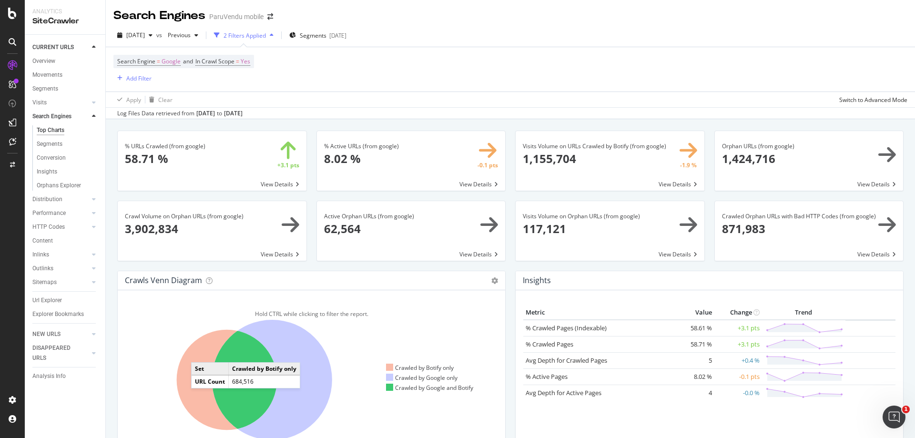
click at [201, 353] on icon at bounding box center [227, 380] width 101 height 101
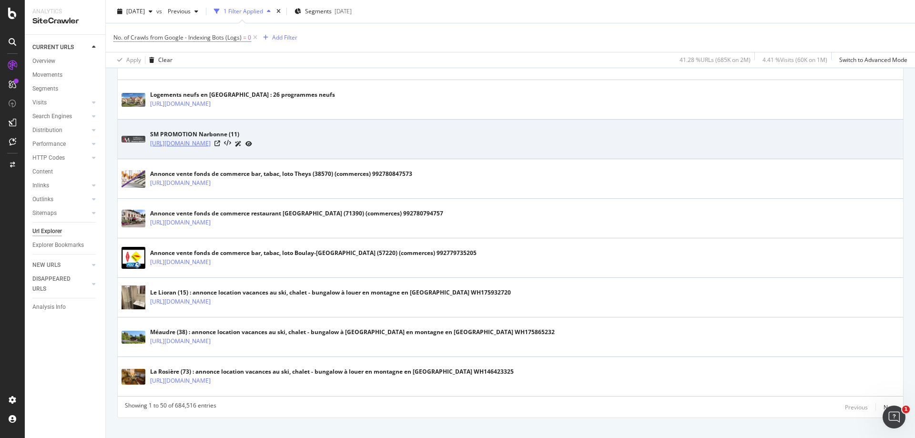
scroll to position [1871, 0]
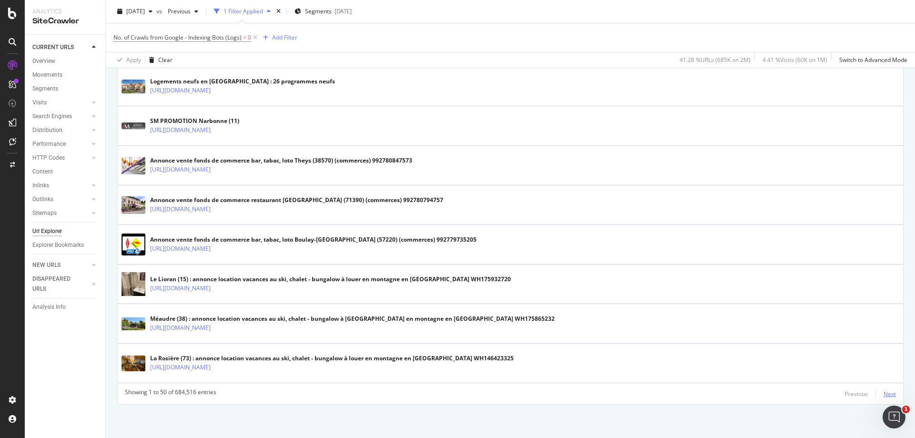
click at [886, 394] on div "Next" at bounding box center [889, 394] width 12 height 8
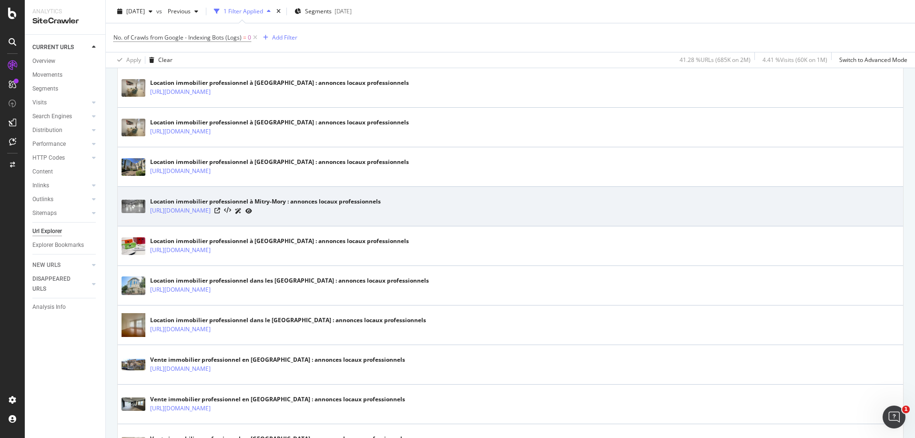
scroll to position [1906, 0]
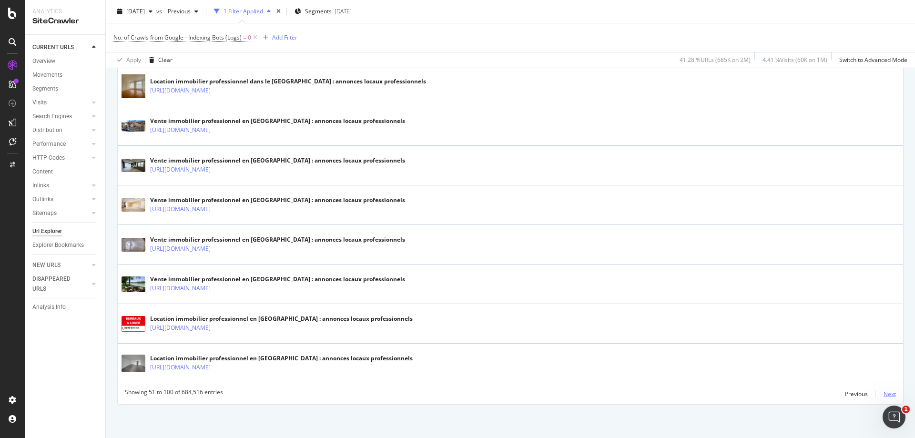
click at [884, 394] on div "Next" at bounding box center [889, 394] width 12 height 8
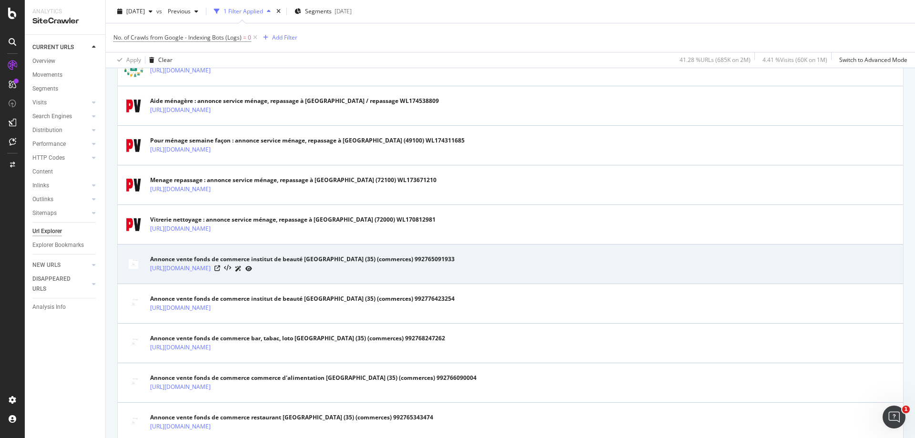
scroll to position [1048, 0]
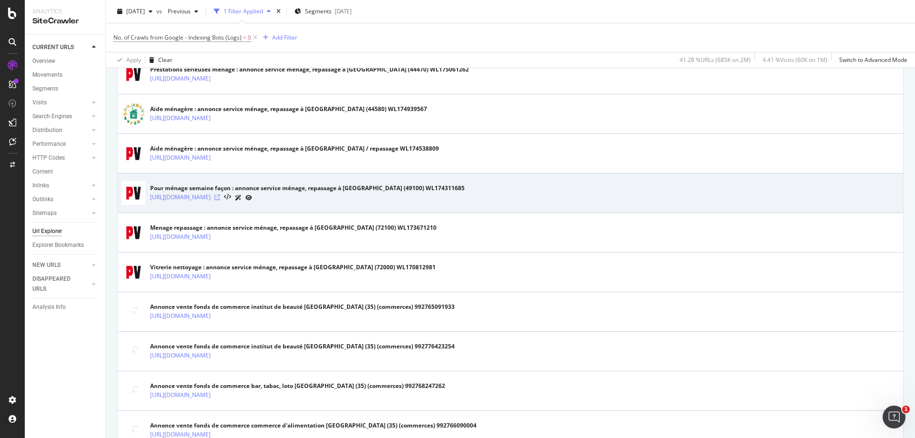
click at [220, 196] on icon at bounding box center [217, 197] width 6 height 6
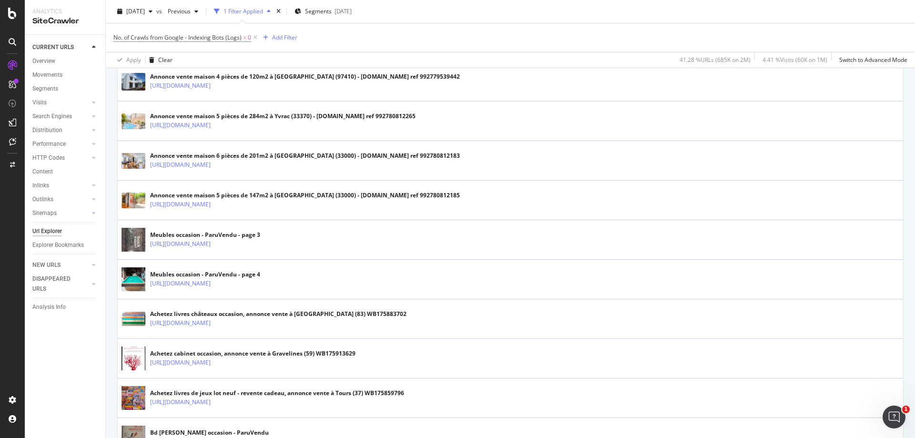
scroll to position [191, 0]
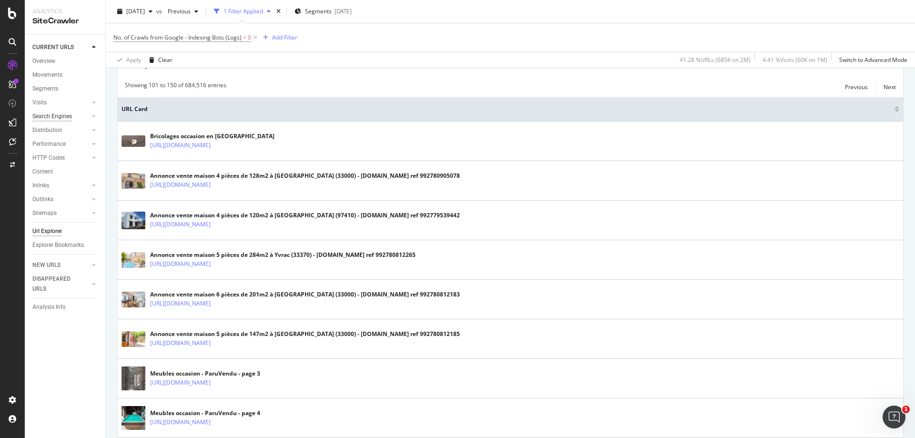
click at [54, 115] on div "Search Engines" at bounding box center [52, 116] width 40 height 10
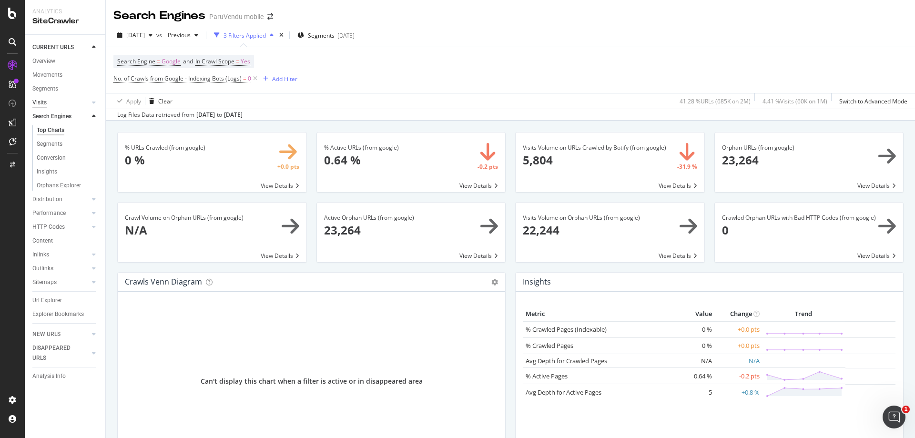
click at [41, 99] on div "Visits" at bounding box center [39, 103] width 14 height 10
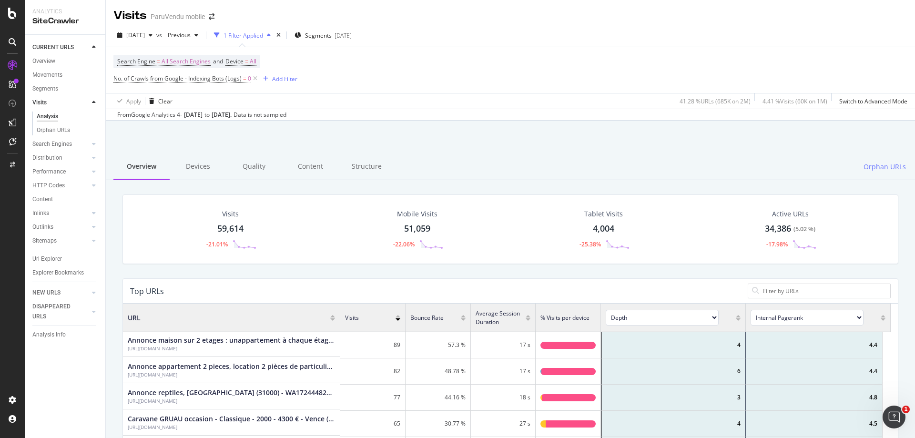
click at [230, 222] on div "Visits 59,614 -21.01%" at bounding box center [230, 229] width 71 height 50
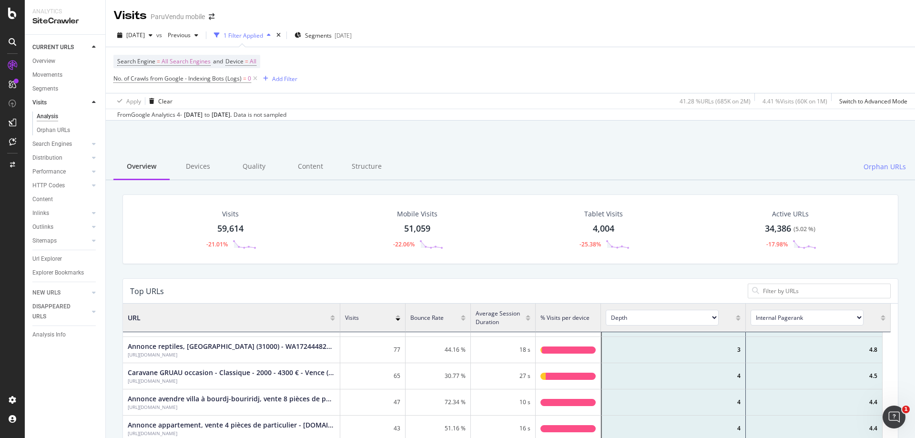
click at [235, 217] on div "Visits" at bounding box center [230, 214] width 17 height 10
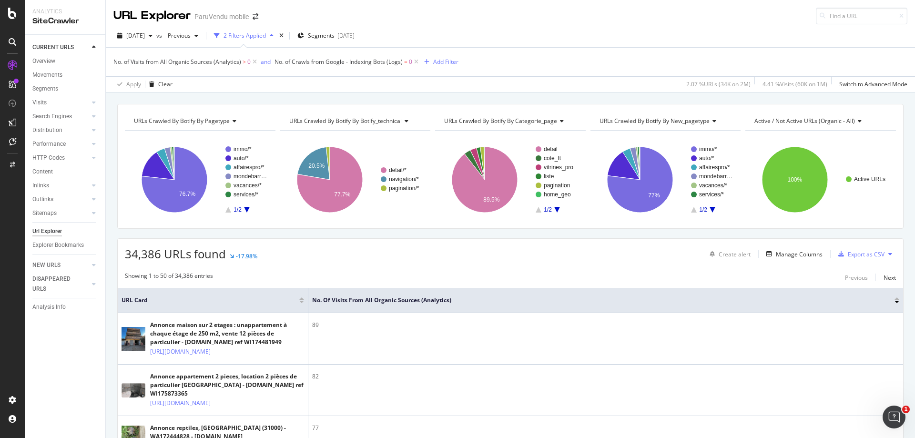
click at [237, 61] on span "No. of Visits from All Organic Sources (Analytics)" at bounding box center [177, 62] width 128 height 8
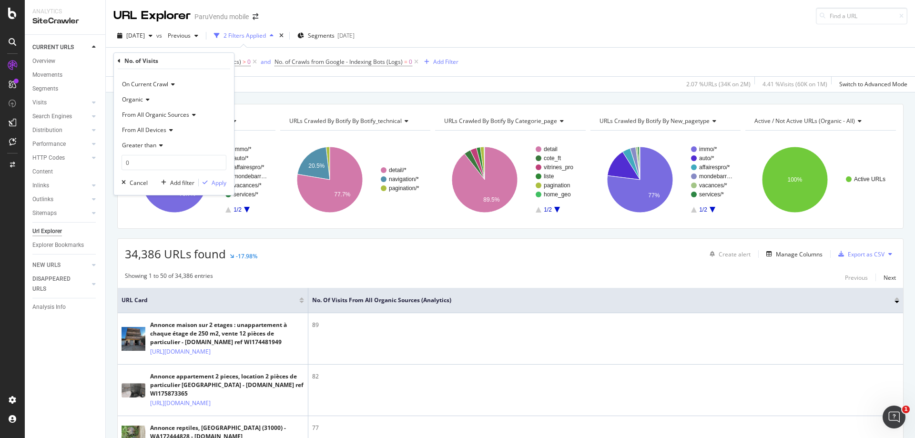
click at [162, 144] on icon at bounding box center [159, 145] width 7 height 6
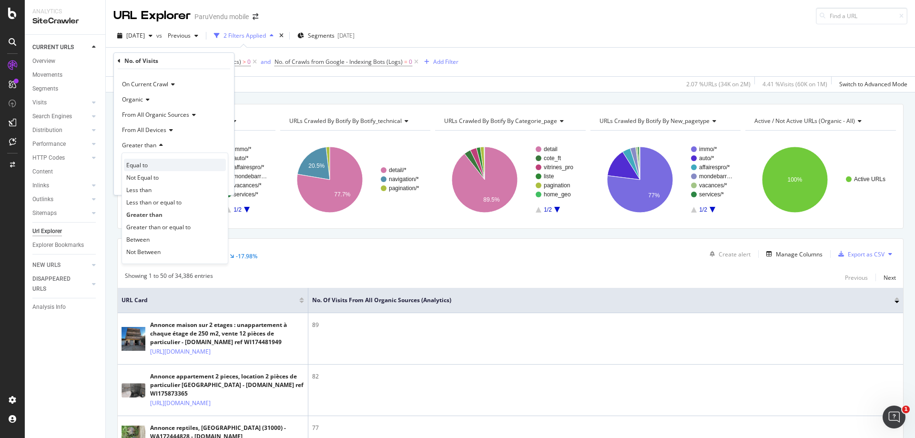
click at [149, 163] on div "Equal to" at bounding box center [175, 165] width 102 height 12
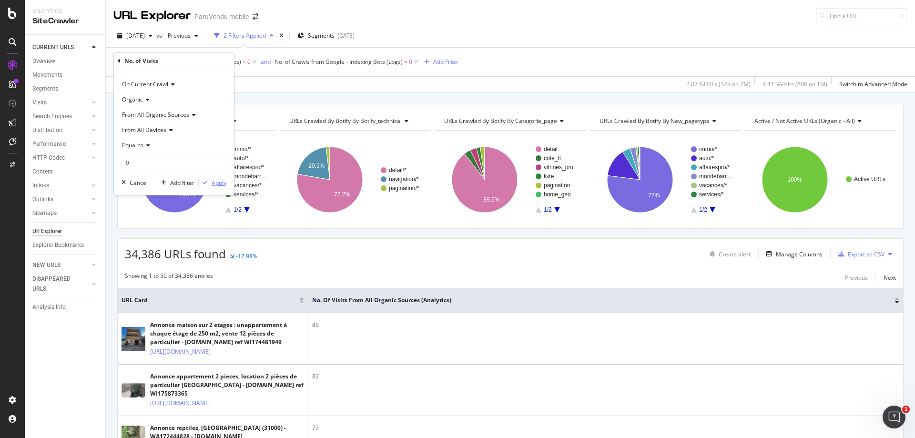
click at [217, 184] on div "Apply" at bounding box center [219, 183] width 15 height 8
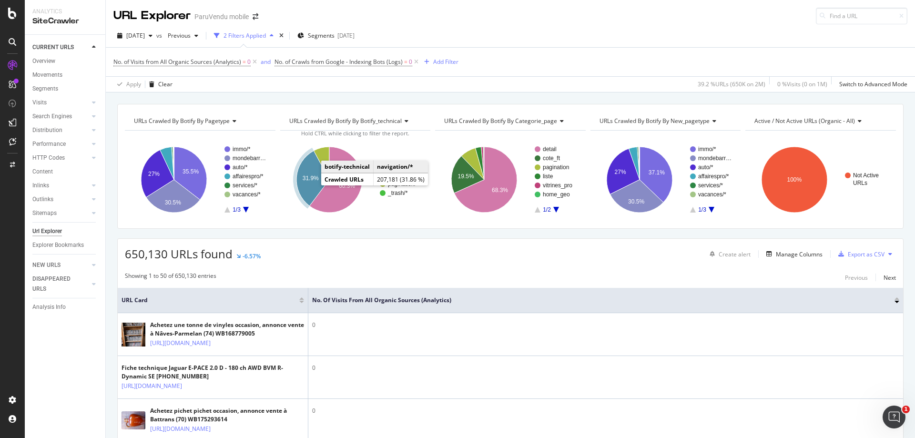
click at [303, 176] on text "31.9%" at bounding box center [310, 178] width 16 height 7
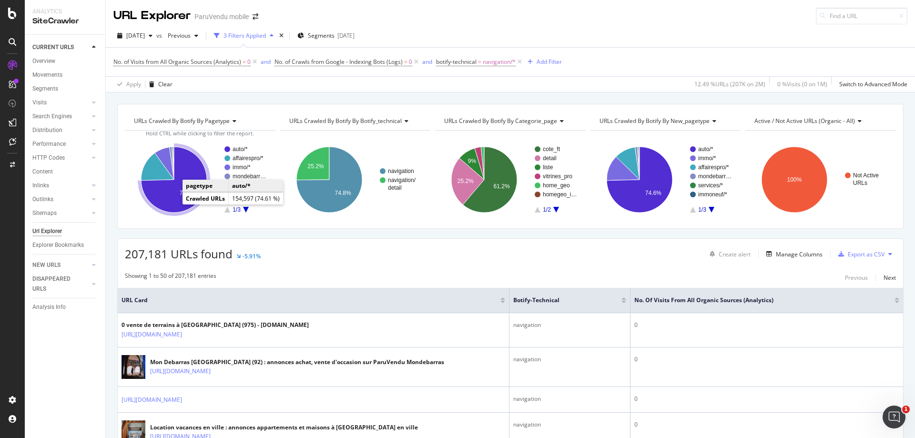
click at [175, 200] on icon "A chart." at bounding box center [174, 180] width 66 height 66
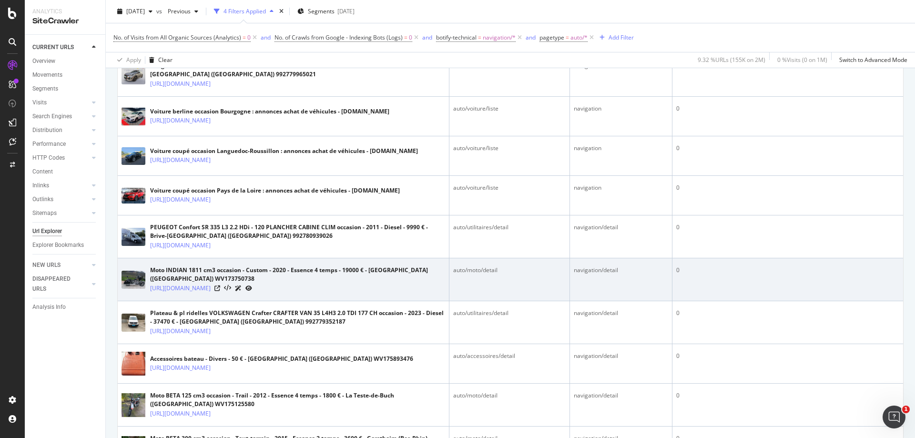
scroll to position [286, 0]
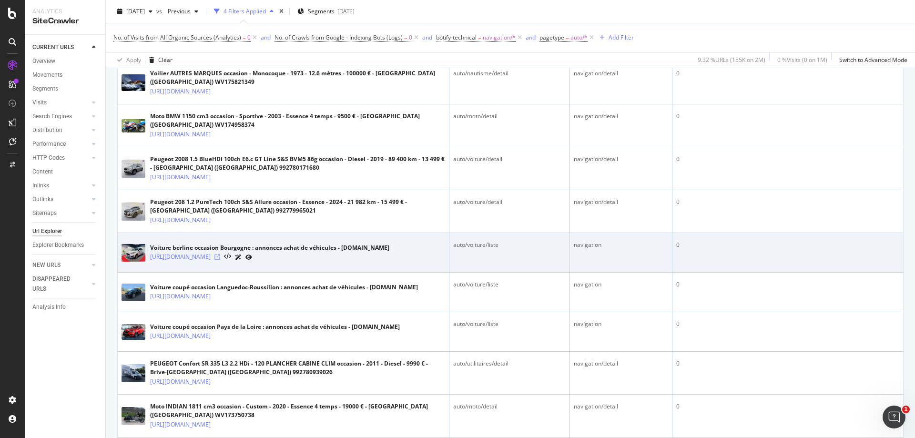
click at [220, 260] on icon at bounding box center [217, 257] width 6 height 6
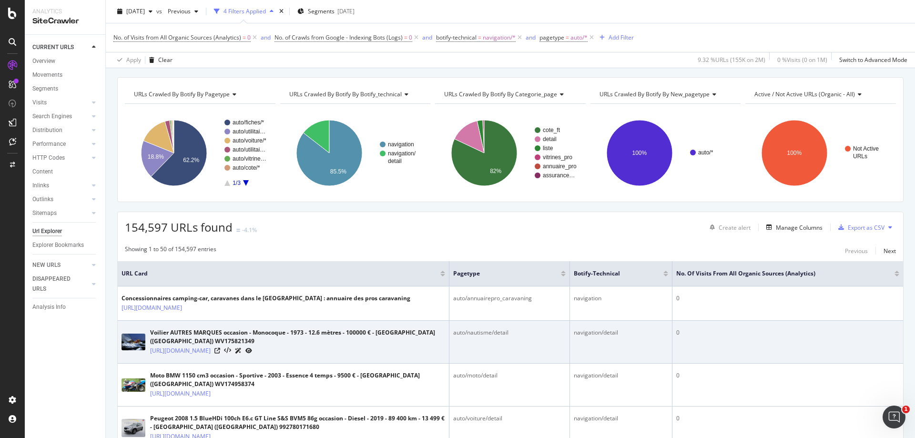
scroll to position [48, 0]
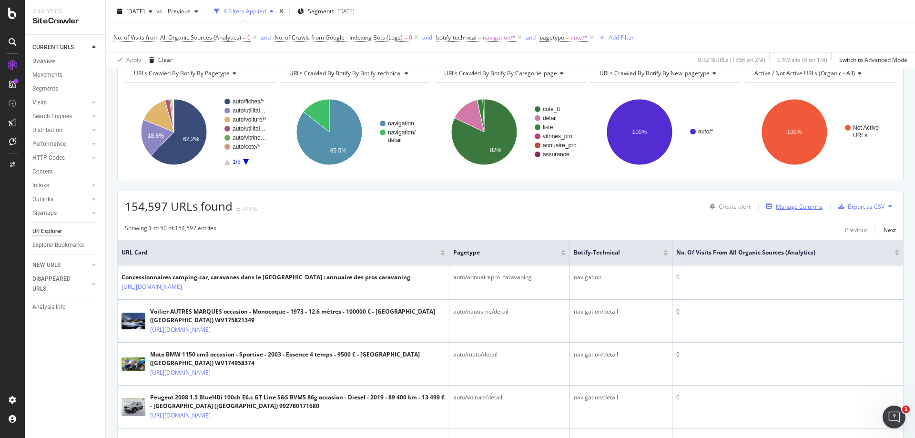
click at [778, 207] on div "Manage Columns" at bounding box center [799, 206] width 47 height 8
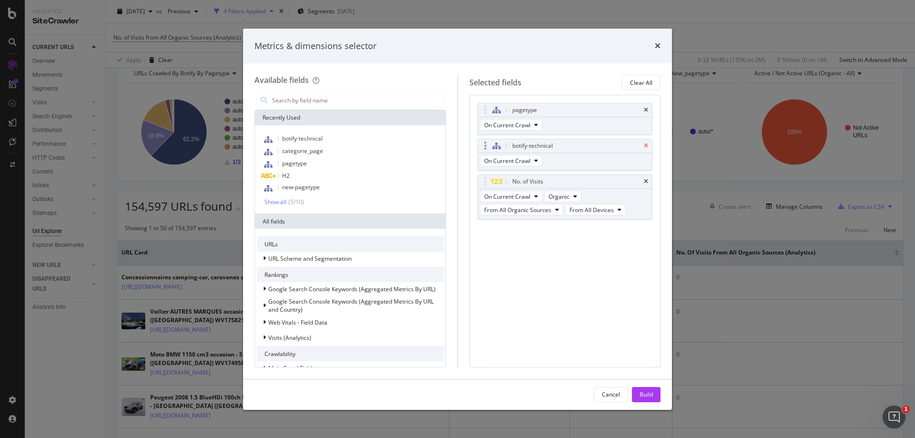
click at [646, 144] on icon "times" at bounding box center [646, 146] width 4 height 6
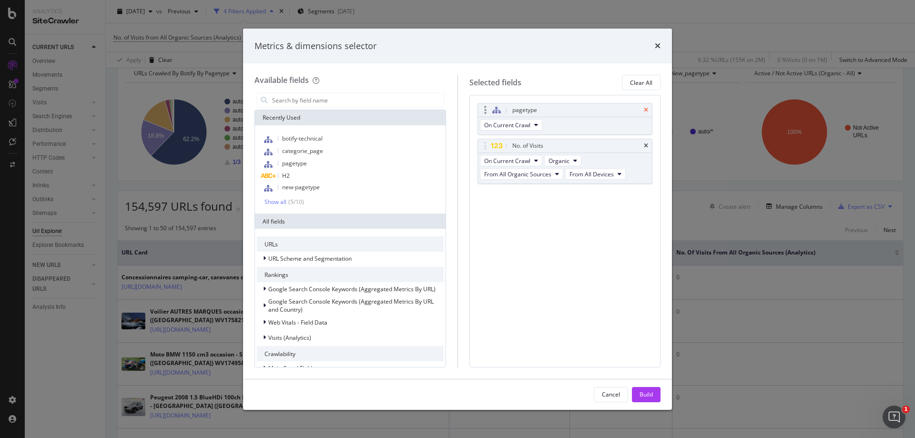
click at [646, 110] on icon "times" at bounding box center [646, 110] width 4 height 6
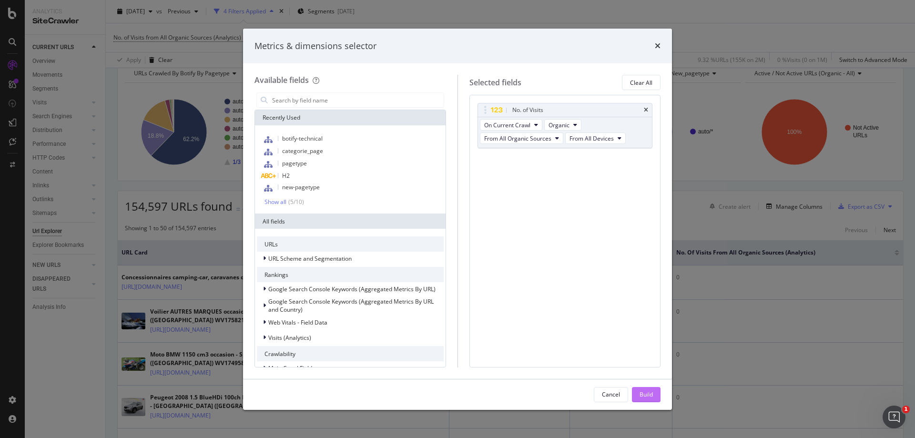
click at [645, 394] on div "Build" at bounding box center [645, 394] width 13 height 8
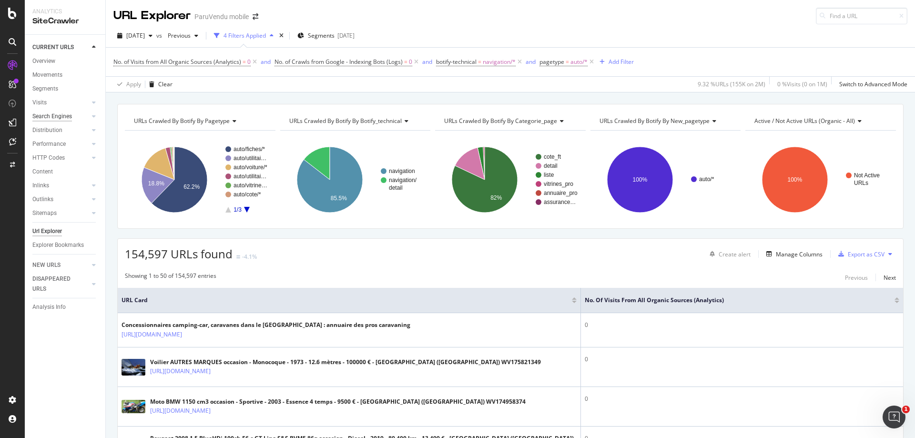
click at [51, 115] on div "Search Engines" at bounding box center [52, 116] width 40 height 10
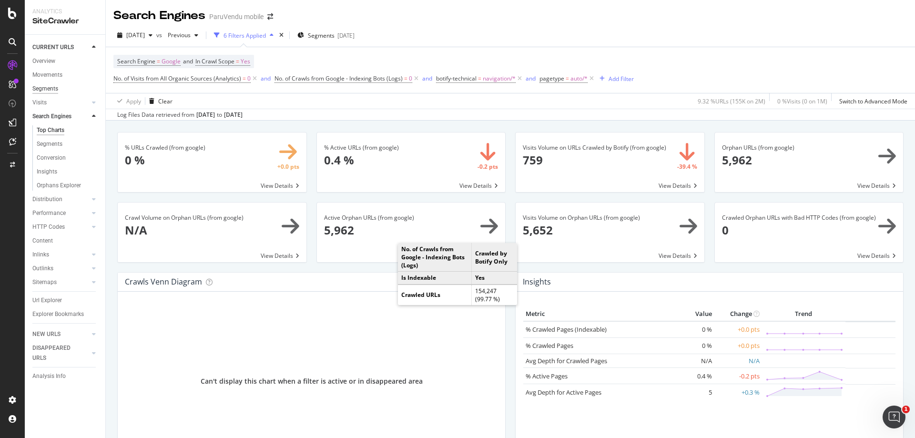
click at [48, 88] on div "Segments" at bounding box center [45, 89] width 26 height 10
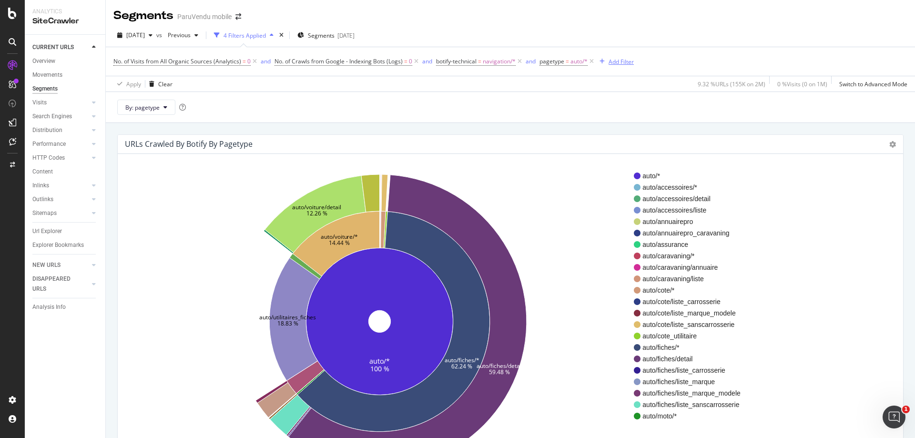
click at [520, 60] on icon at bounding box center [519, 62] width 8 height 10
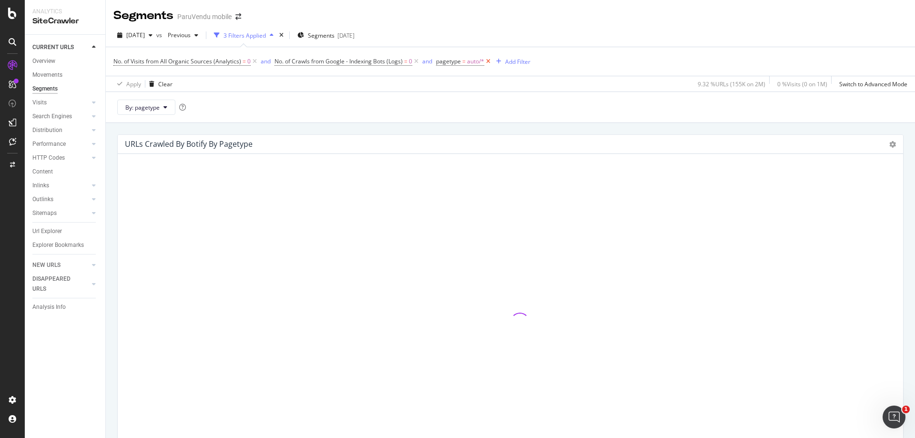
click at [488, 60] on icon at bounding box center [488, 62] width 8 height 10
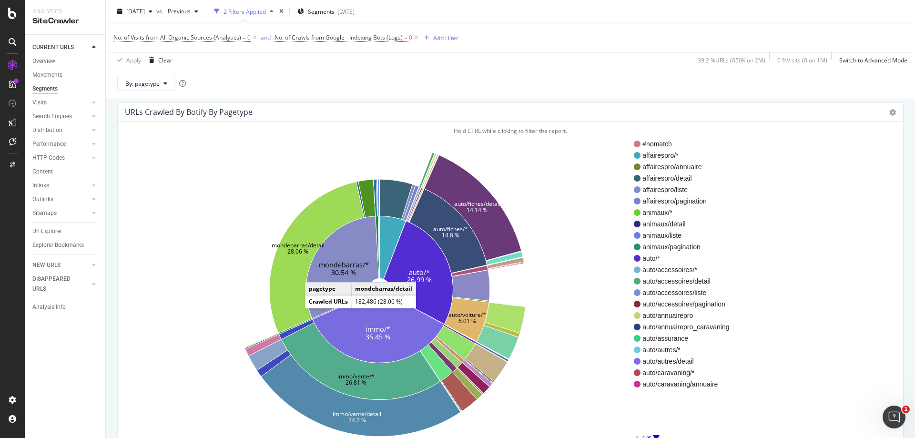
scroll to position [48, 0]
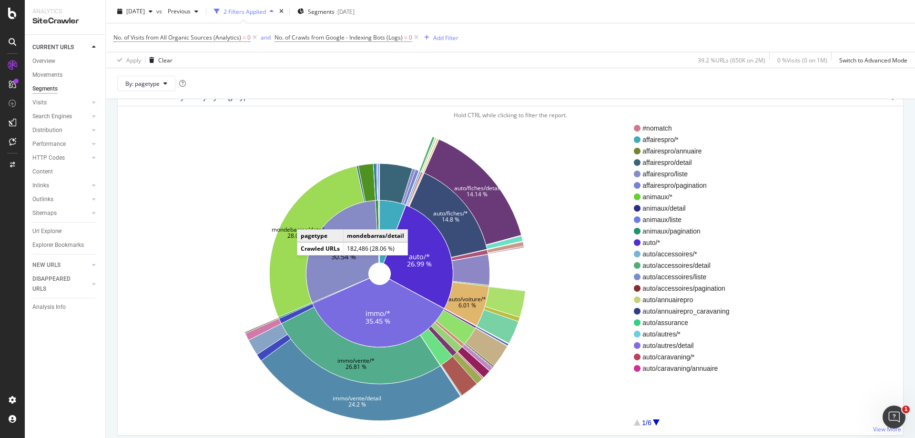
click at [306, 220] on icon at bounding box center [316, 241] width 95 height 151
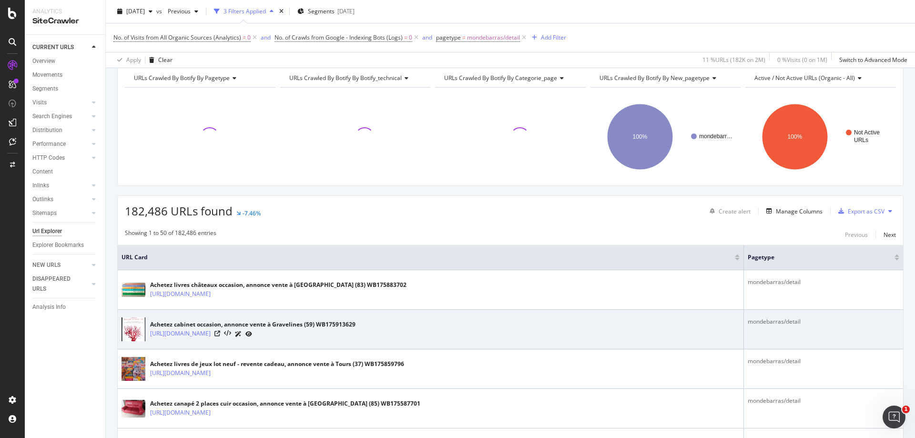
scroll to position [48, 0]
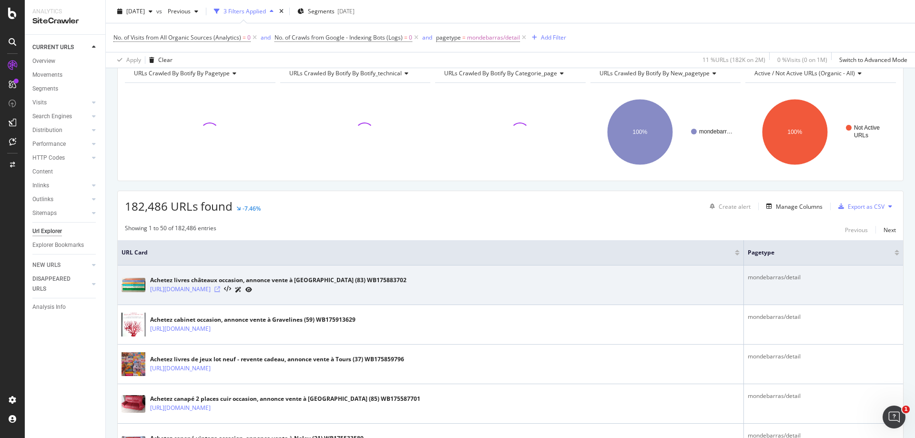
click at [220, 287] on icon at bounding box center [217, 289] width 6 height 6
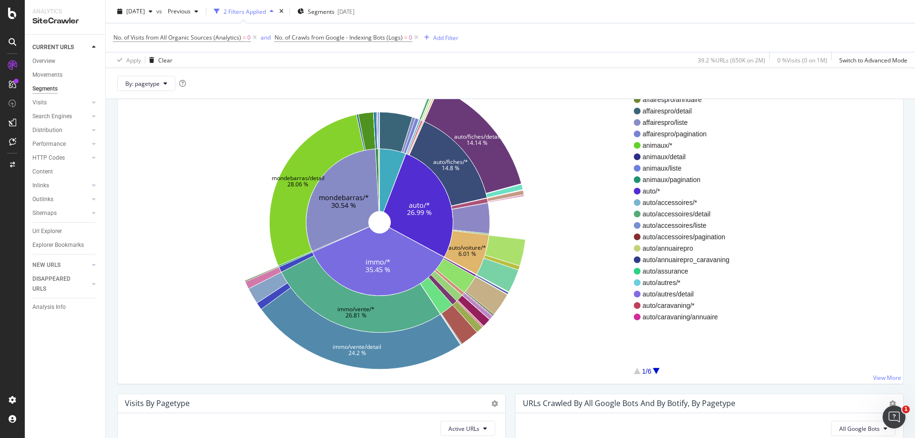
scroll to position [95, 0]
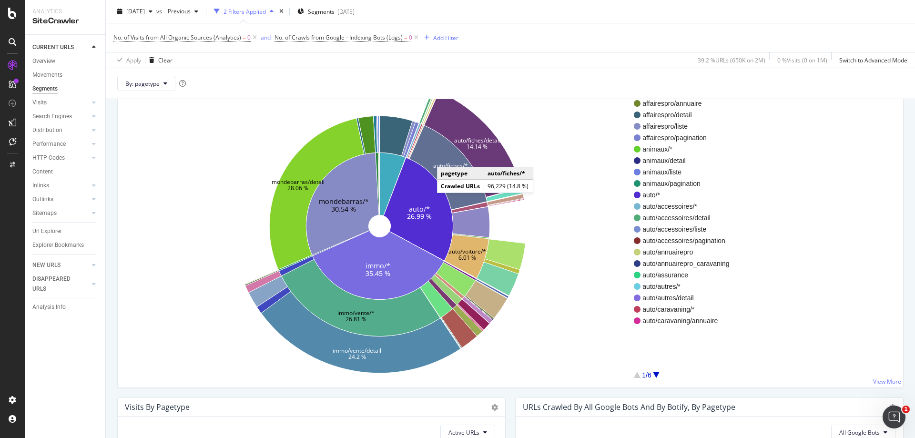
click at [446, 157] on icon at bounding box center [448, 167] width 78 height 84
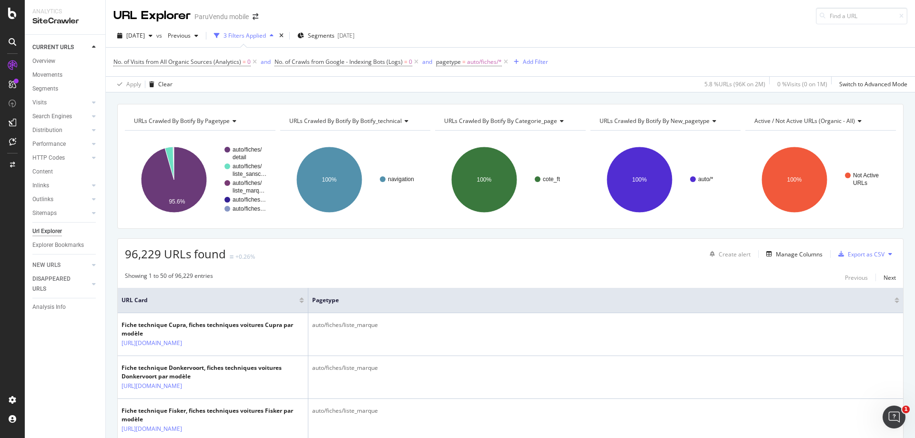
scroll to position [48, 0]
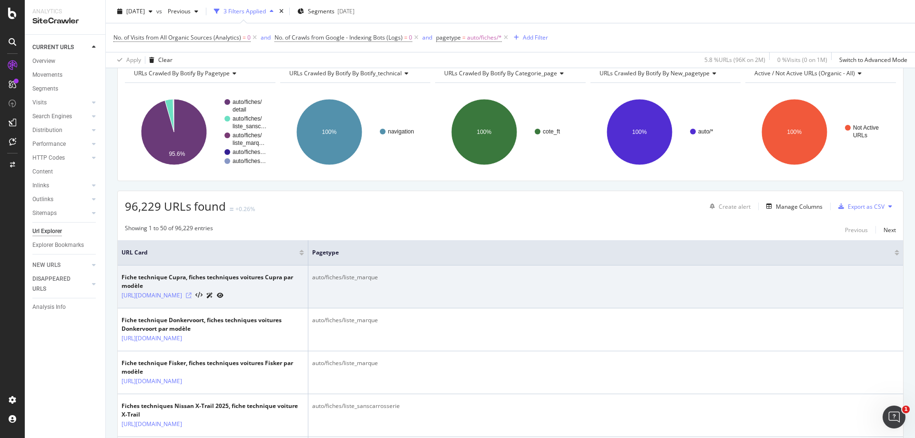
click at [192, 298] on icon at bounding box center [189, 296] width 6 height 6
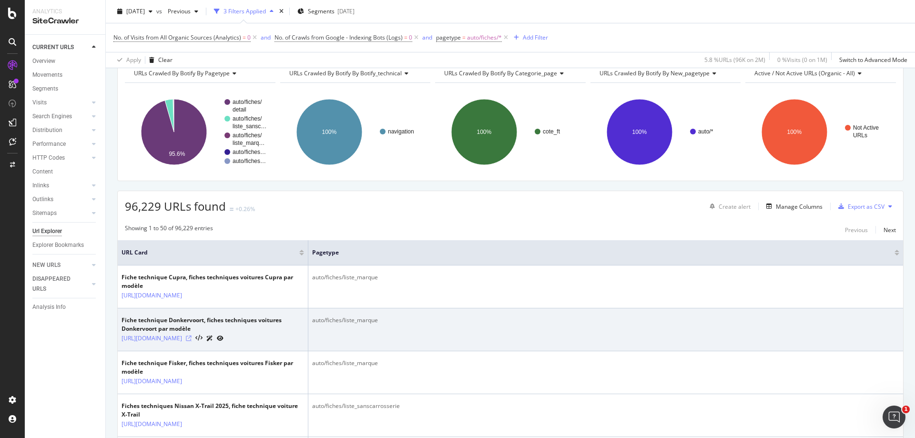
click at [192, 341] on icon at bounding box center [189, 338] width 6 height 6
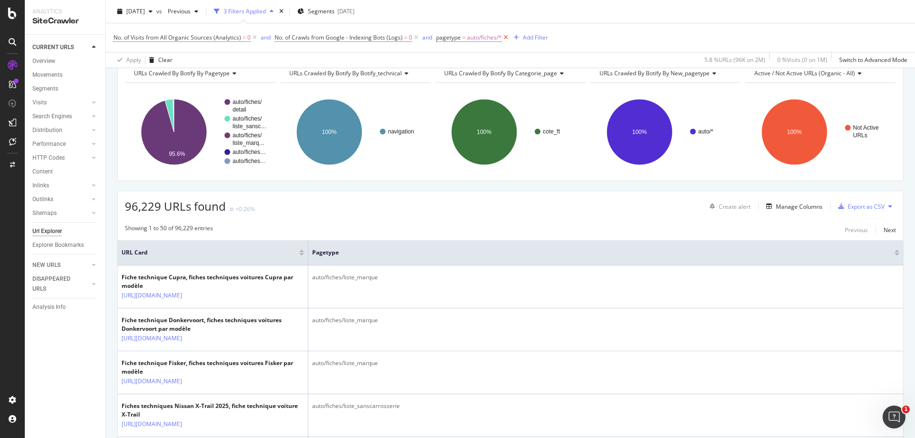
click at [506, 36] on icon at bounding box center [506, 38] width 8 height 10
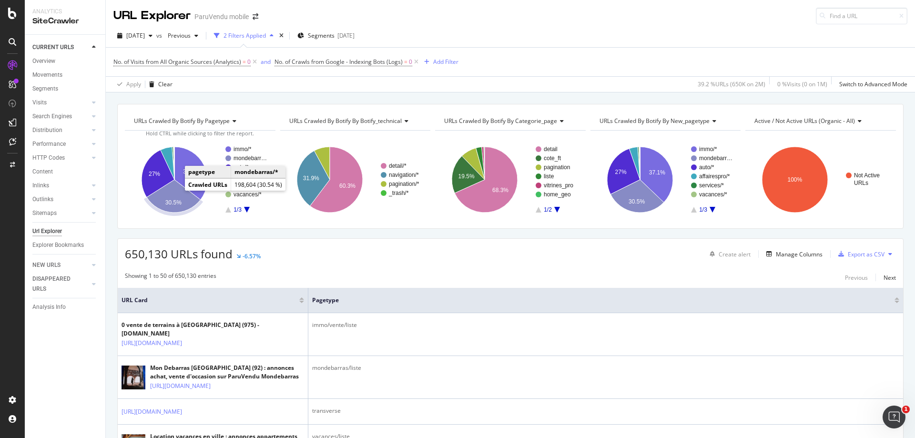
click at [173, 192] on icon "A chart." at bounding box center [174, 196] width 54 height 33
click at [188, 158] on icon "A chart." at bounding box center [190, 173] width 33 height 53
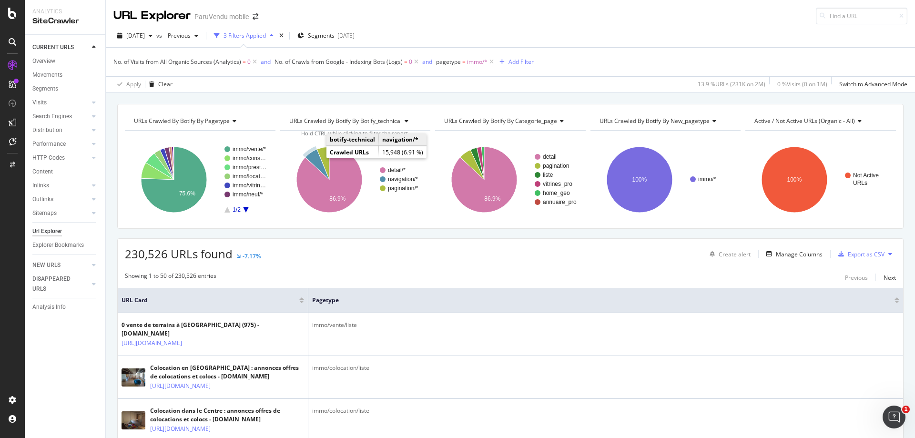
click at [313, 157] on icon "A chart." at bounding box center [317, 164] width 24 height 30
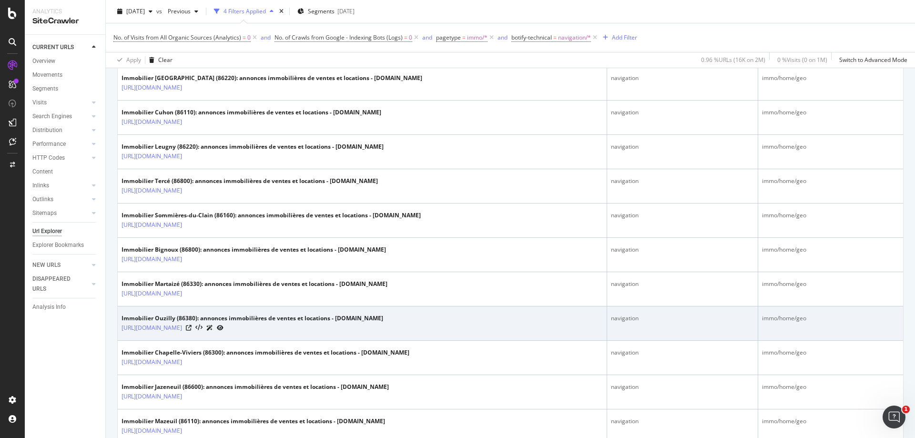
scroll to position [905, 0]
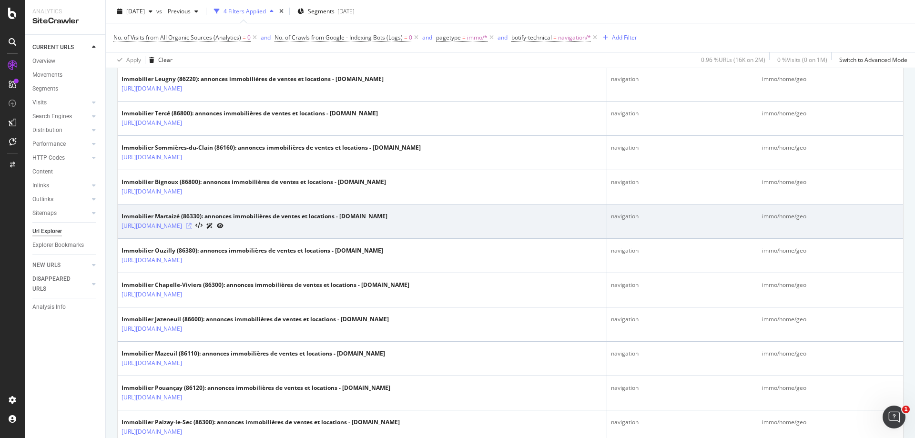
click at [192, 226] on icon at bounding box center [189, 226] width 6 height 6
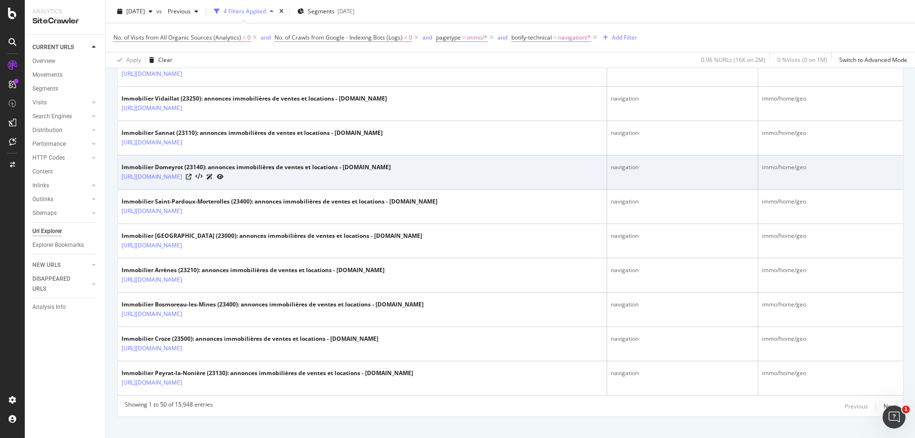
scroll to position [1703, 0]
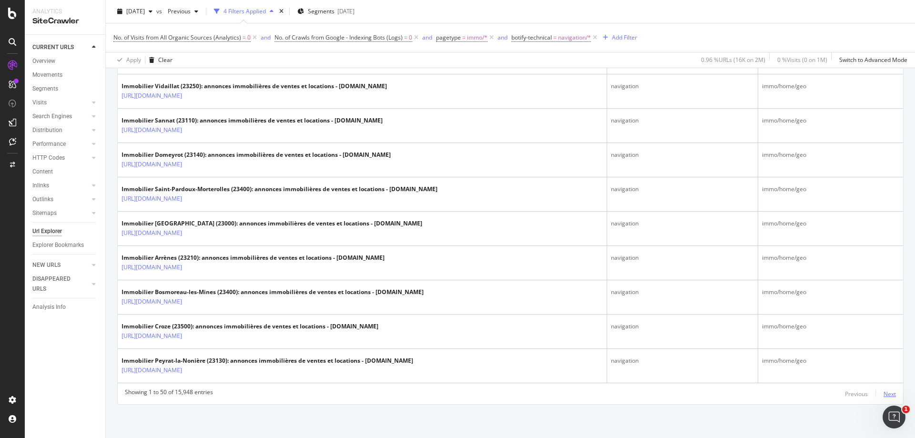
click at [886, 391] on div "Next" at bounding box center [889, 394] width 12 height 8
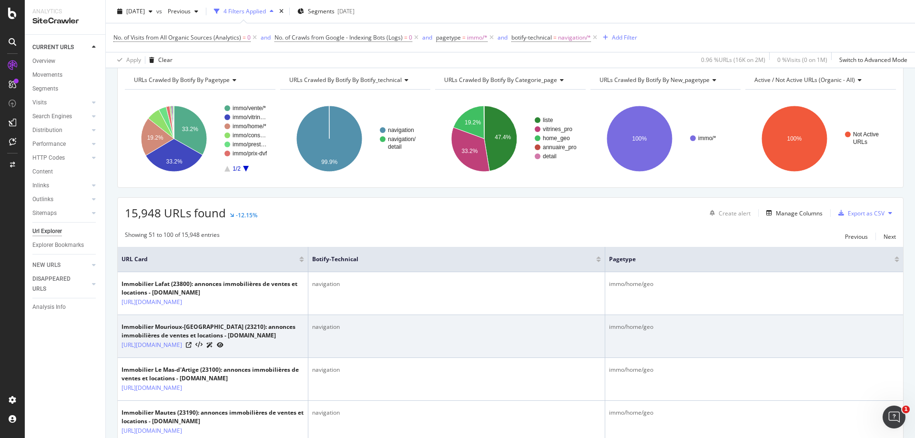
scroll to position [0, 0]
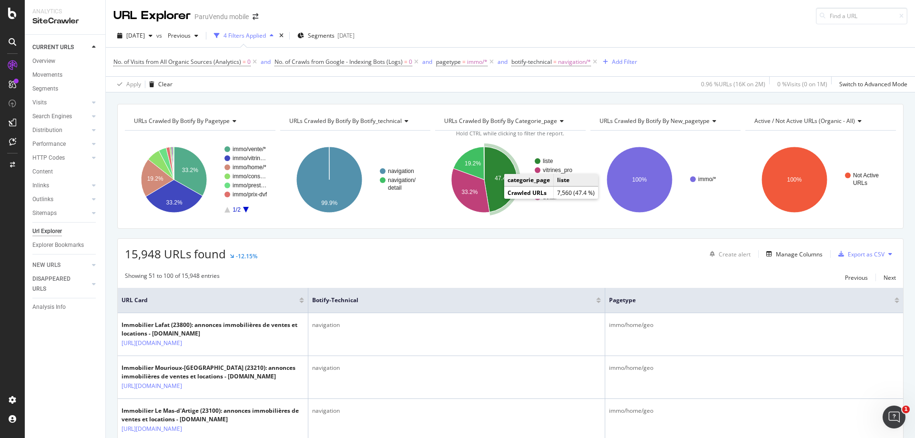
click at [498, 194] on icon "A chart." at bounding box center [500, 179] width 33 height 65
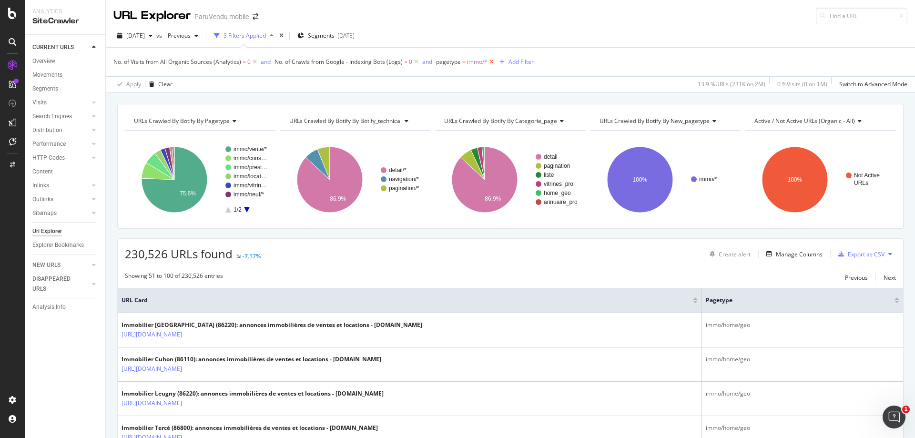
click at [489, 60] on icon at bounding box center [491, 62] width 8 height 10
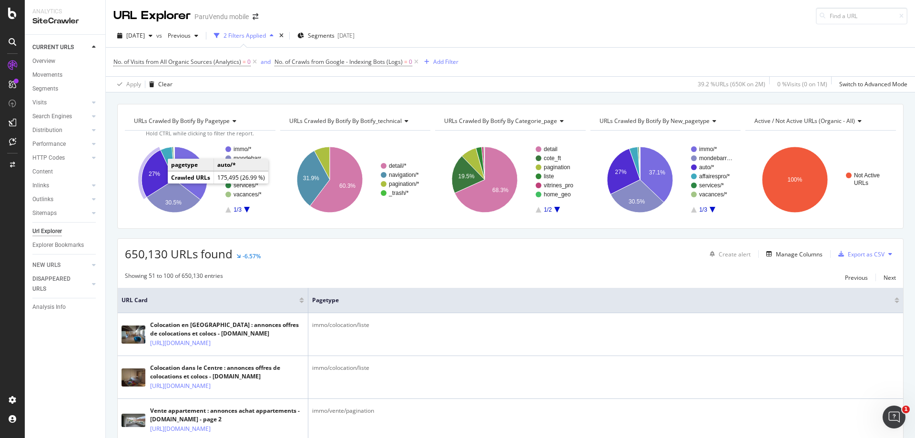
click at [152, 173] on text "27%" at bounding box center [154, 174] width 11 height 7
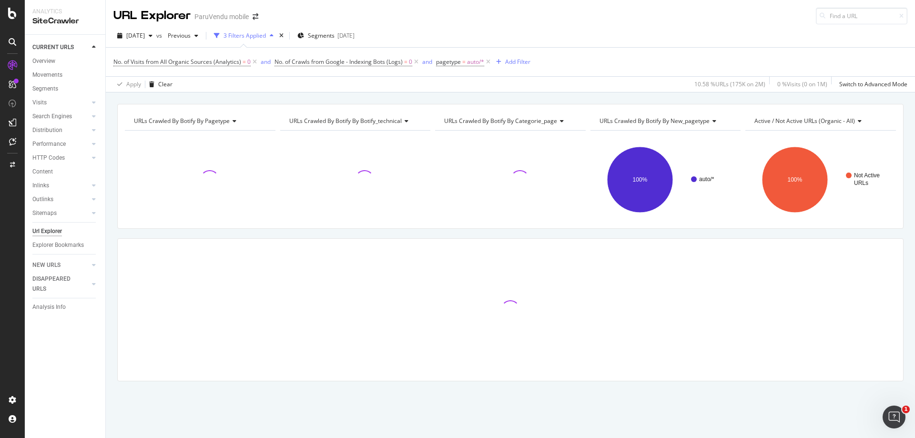
drag, startPoint x: 152, startPoint y: 173, endPoint x: 134, endPoint y: 161, distance: 21.4
click at [134, 161] on div at bounding box center [200, 179] width 151 height 83
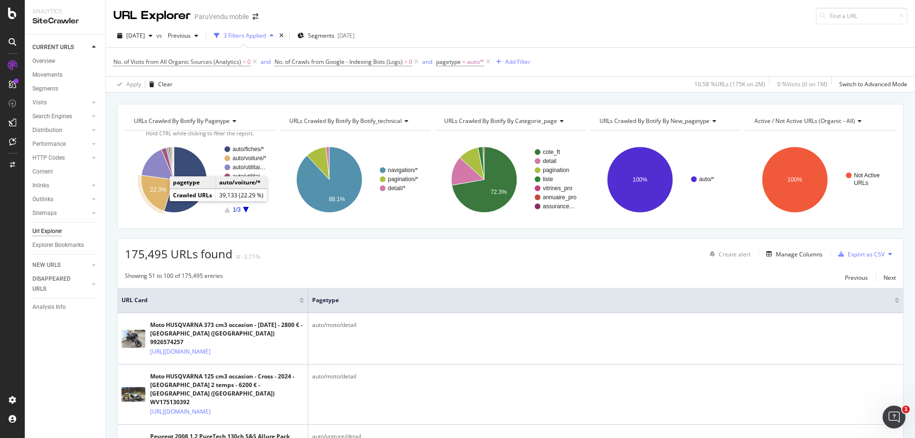
click at [160, 190] on text "22.3%" at bounding box center [158, 189] width 16 height 7
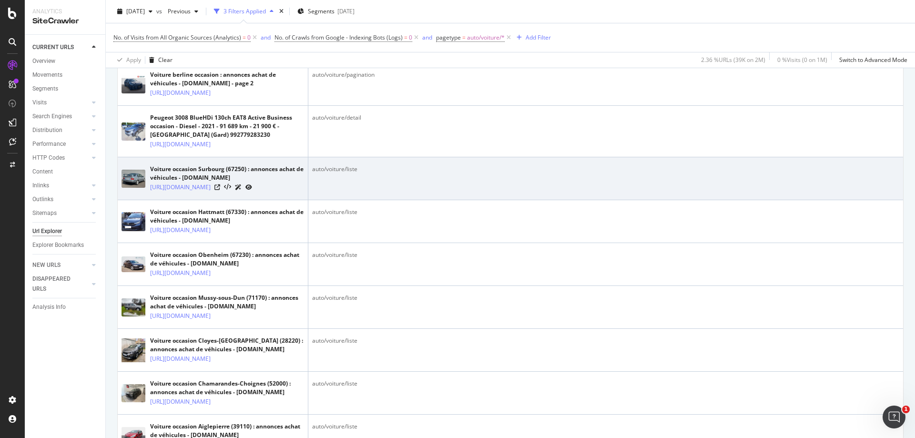
scroll to position [286, 0]
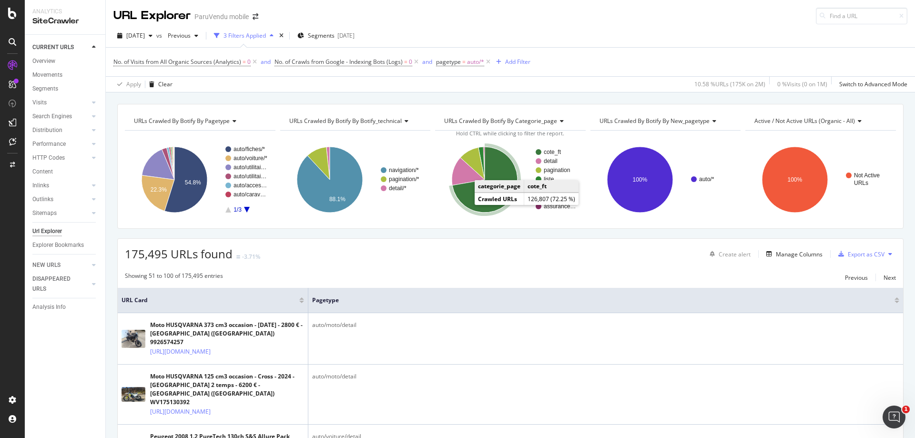
click at [472, 195] on icon "A chart." at bounding box center [484, 180] width 65 height 66
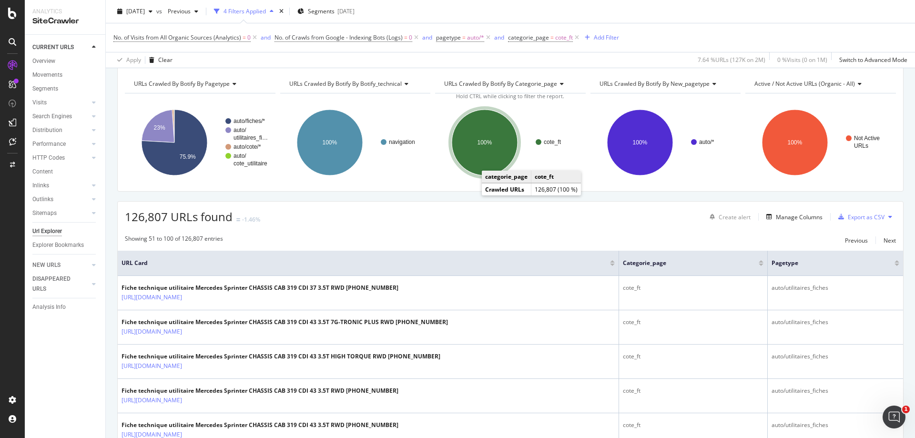
scroll to position [95, 0]
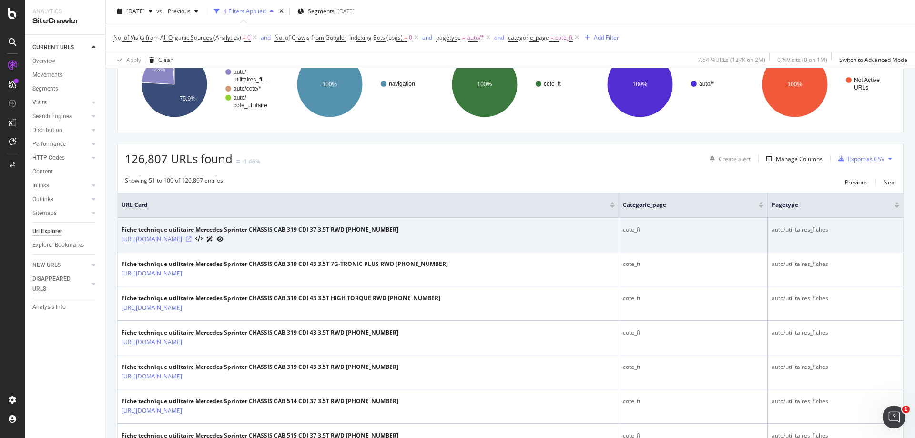
click at [192, 238] on icon at bounding box center [189, 239] width 6 height 6
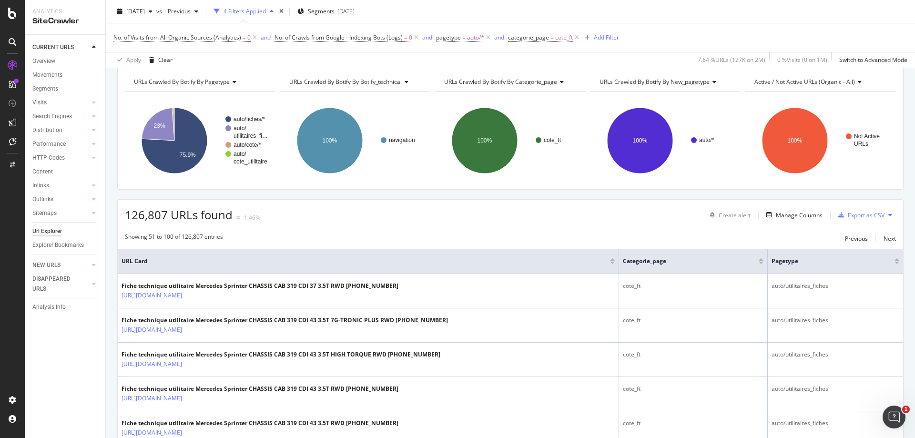
scroll to position [0, 0]
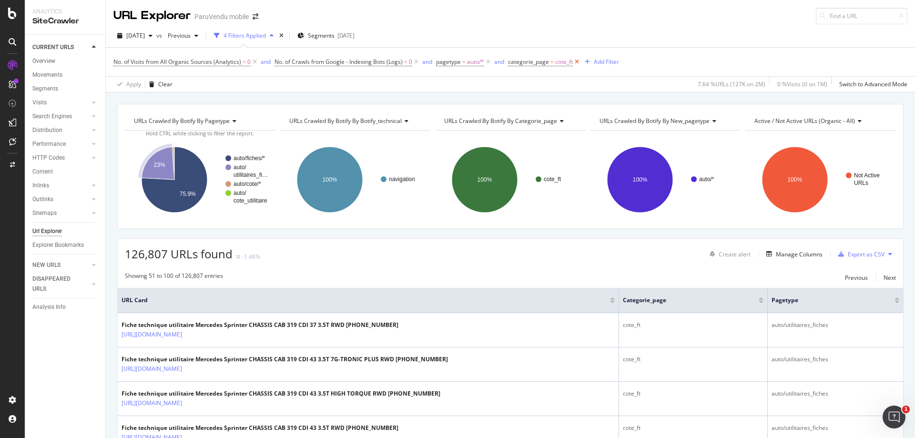
click at [575, 60] on icon at bounding box center [577, 62] width 8 height 10
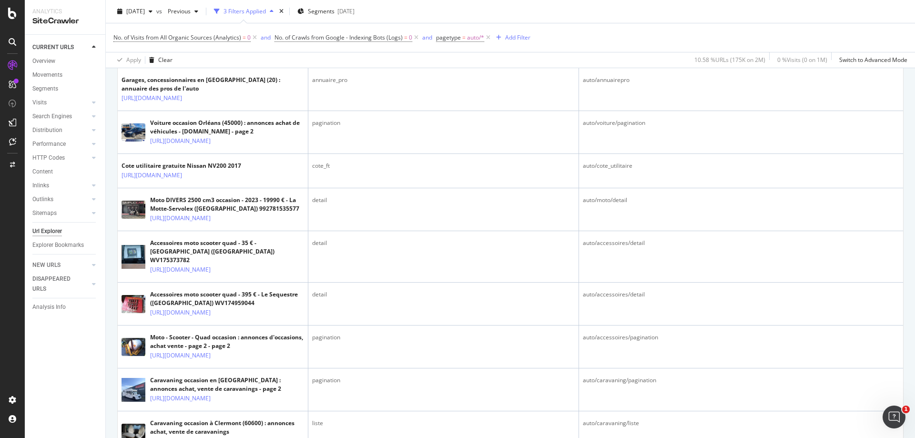
scroll to position [667, 0]
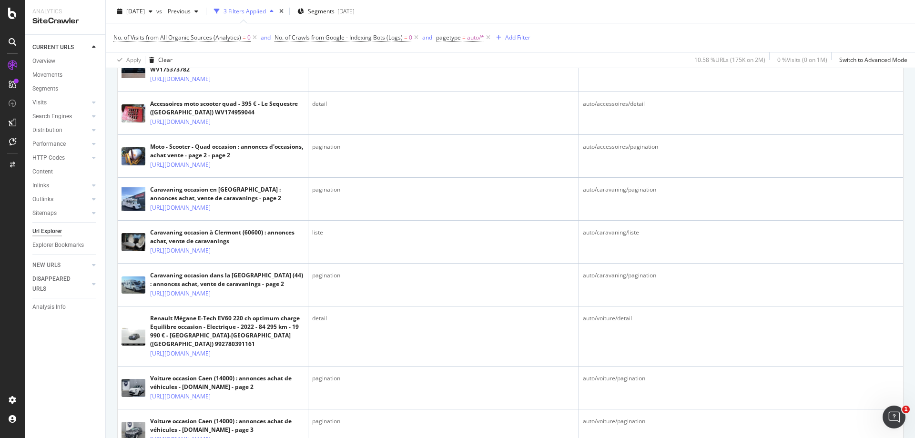
click at [489, 38] on icon at bounding box center [488, 38] width 8 height 10
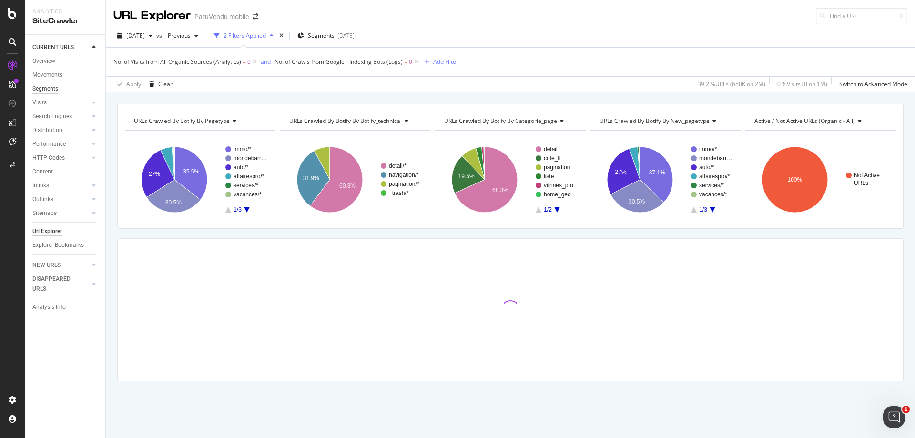
click at [41, 89] on div "Segments" at bounding box center [45, 89] width 26 height 10
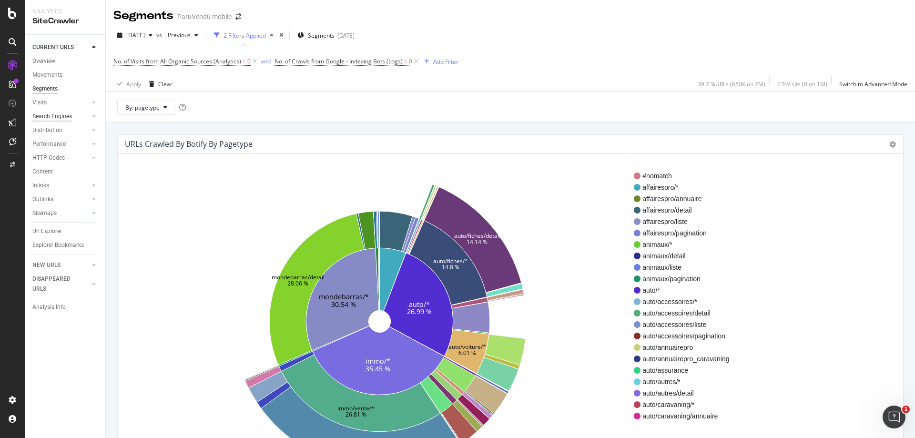
click at [62, 116] on div "Search Engines" at bounding box center [52, 116] width 40 height 10
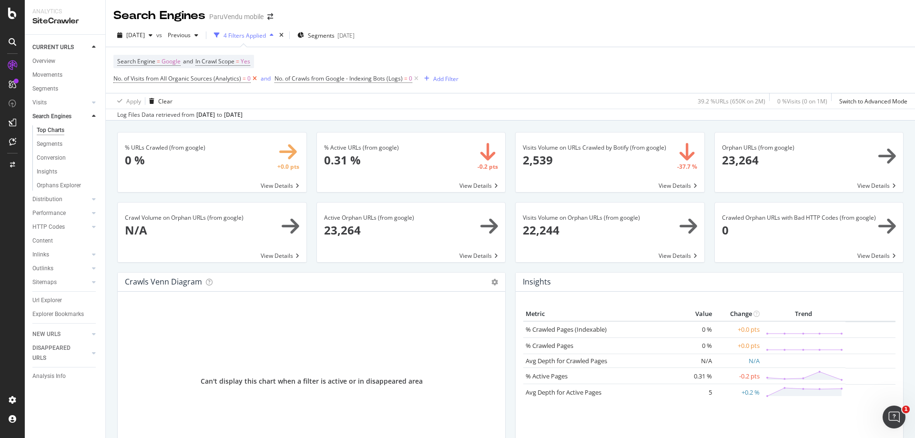
click at [252, 79] on icon at bounding box center [255, 79] width 8 height 10
click at [251, 79] on icon at bounding box center [255, 79] width 8 height 10
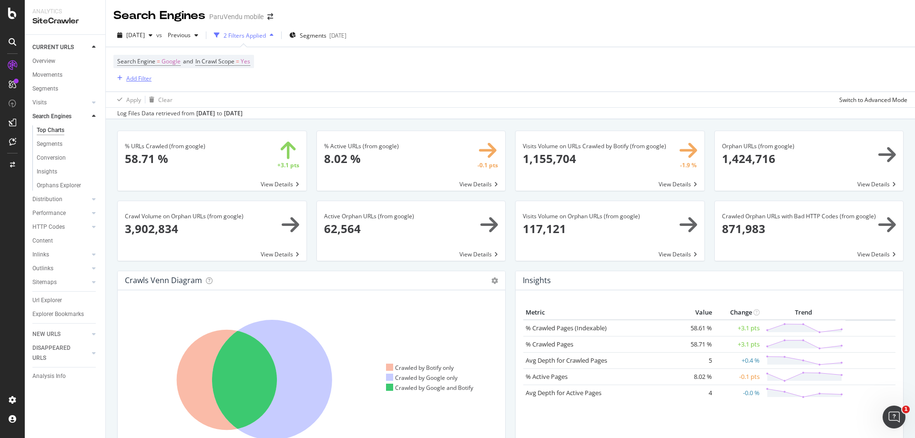
click at [137, 79] on div "Add Filter" at bounding box center [138, 78] width 25 height 8
click at [619, 96] on div "Apply Clear Switch to Advanced Mode" at bounding box center [510, 99] width 809 height 16
click at [270, 15] on icon "arrow-right-arrow-left" at bounding box center [270, 16] width 6 height 7
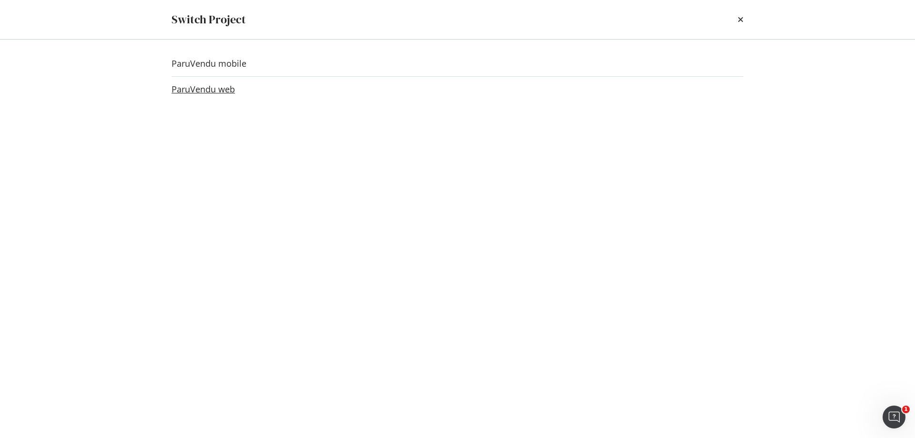
click at [229, 87] on link "ParuVendu web" at bounding box center [203, 89] width 63 height 10
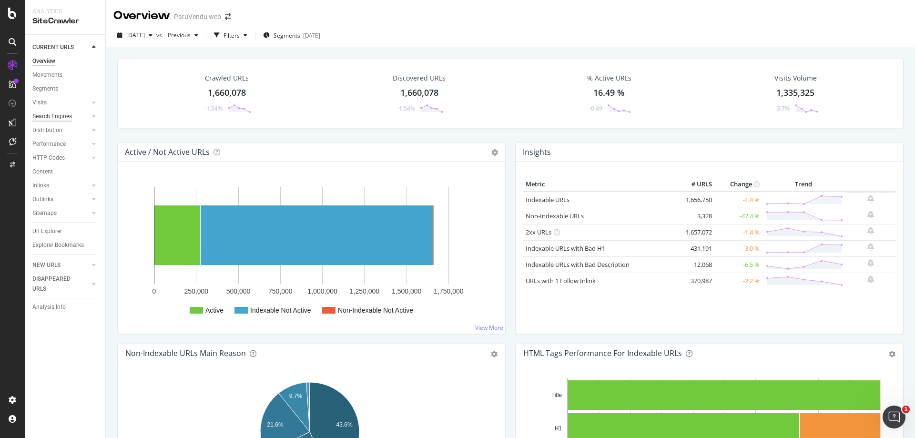
click at [56, 115] on div "Search Engines" at bounding box center [52, 116] width 40 height 10
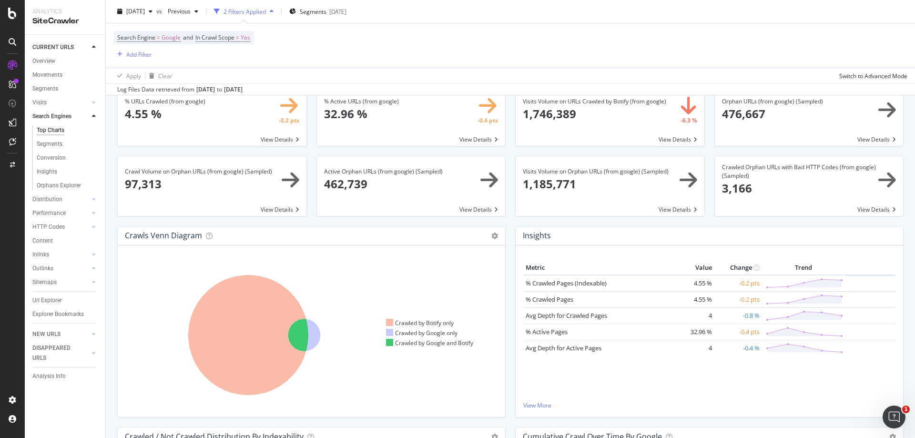
scroll to position [95, 0]
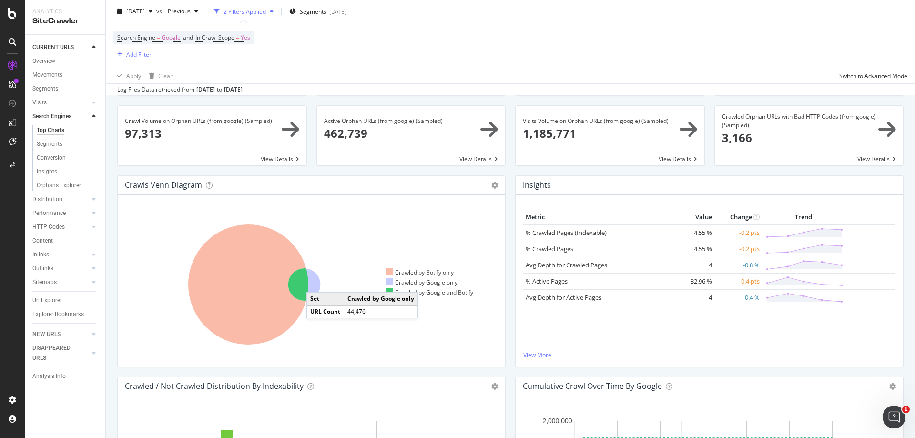
click at [316, 283] on icon at bounding box center [304, 284] width 32 height 32
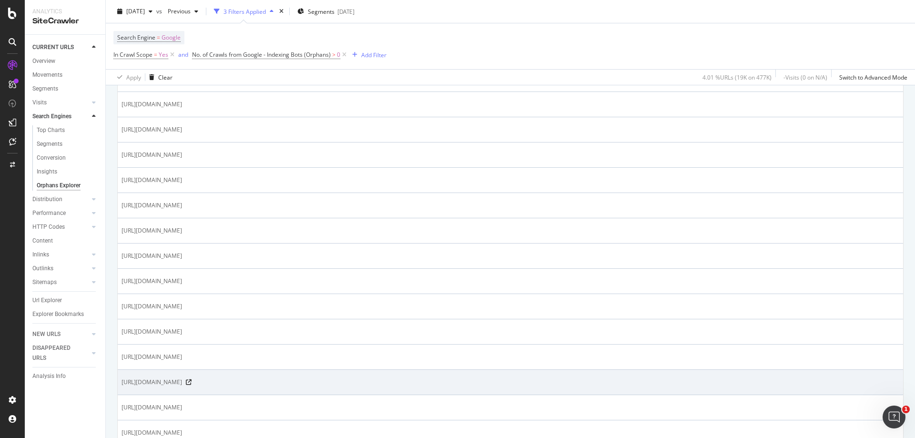
scroll to position [429, 0]
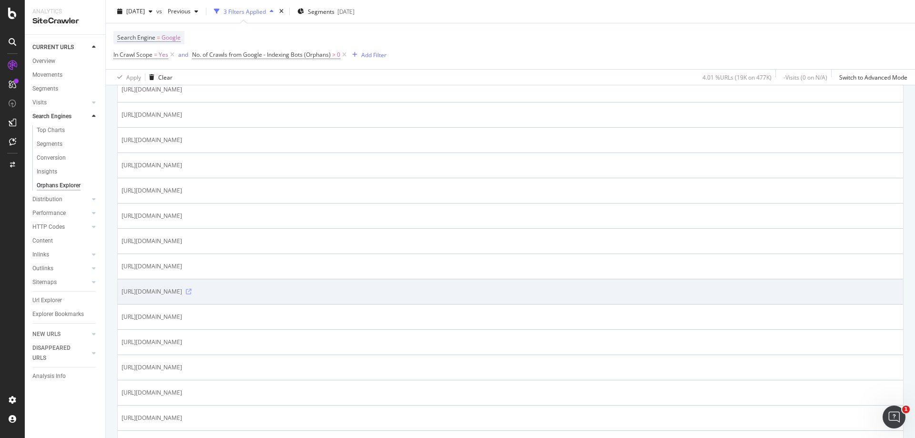
click at [192, 290] on icon at bounding box center [189, 292] width 6 height 6
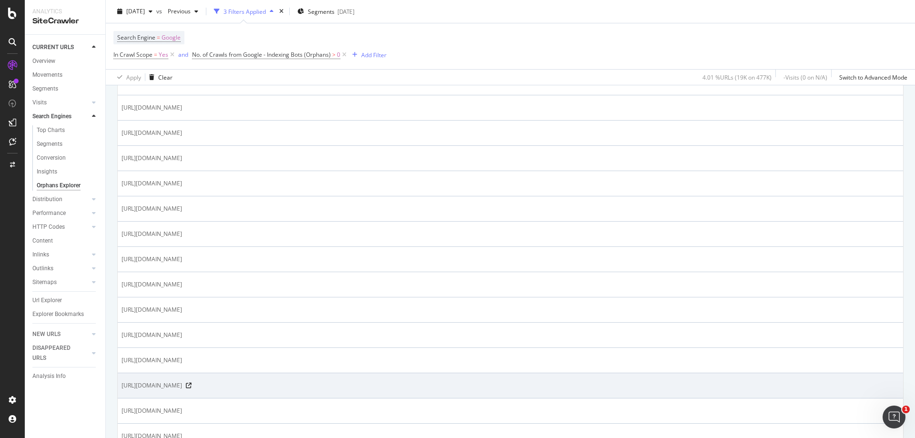
scroll to position [715, 0]
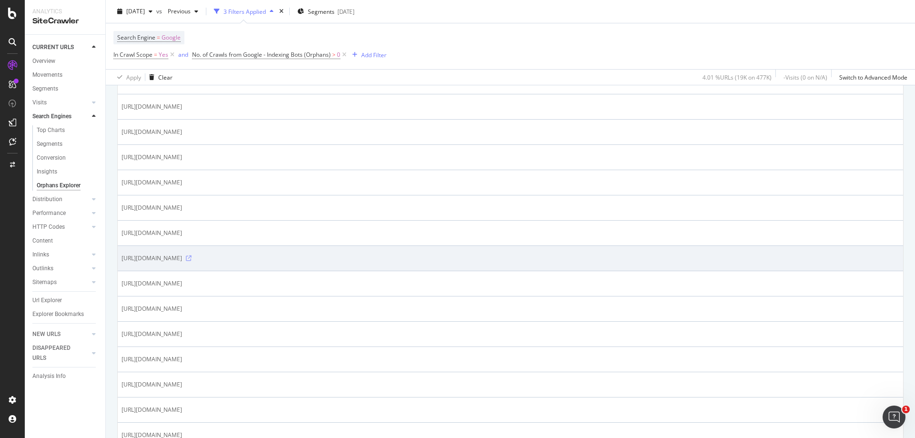
click at [192, 258] on icon at bounding box center [189, 258] width 6 height 6
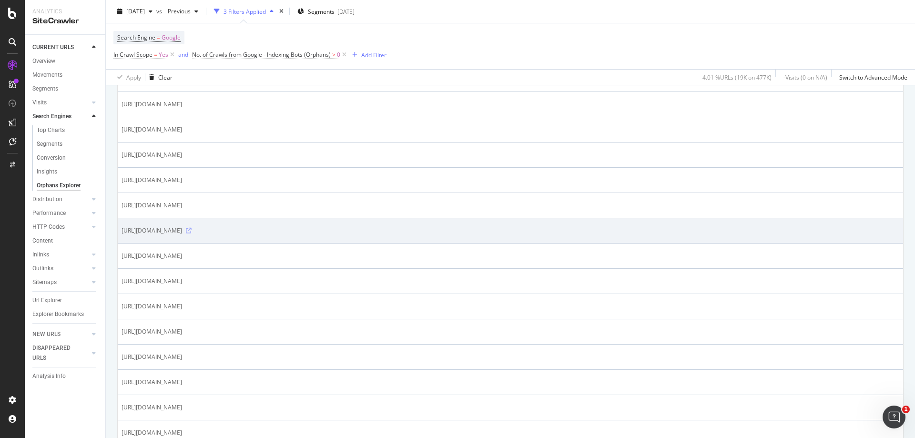
click at [192, 229] on icon at bounding box center [189, 231] width 6 height 6
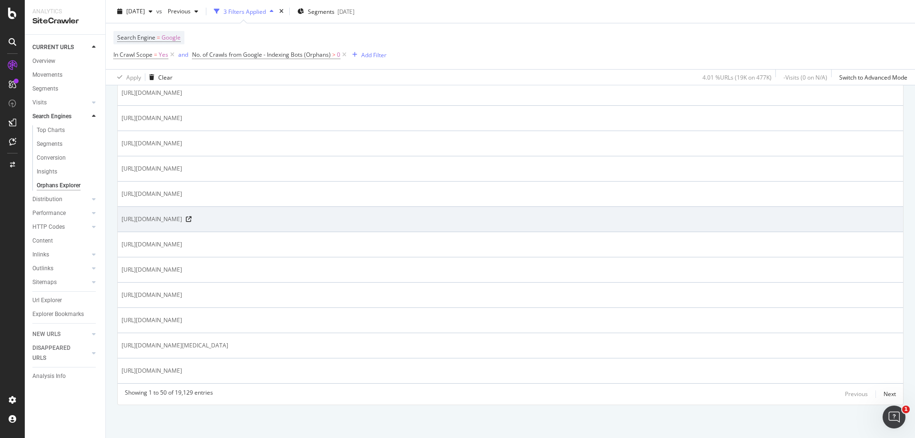
scroll to position [1209, 0]
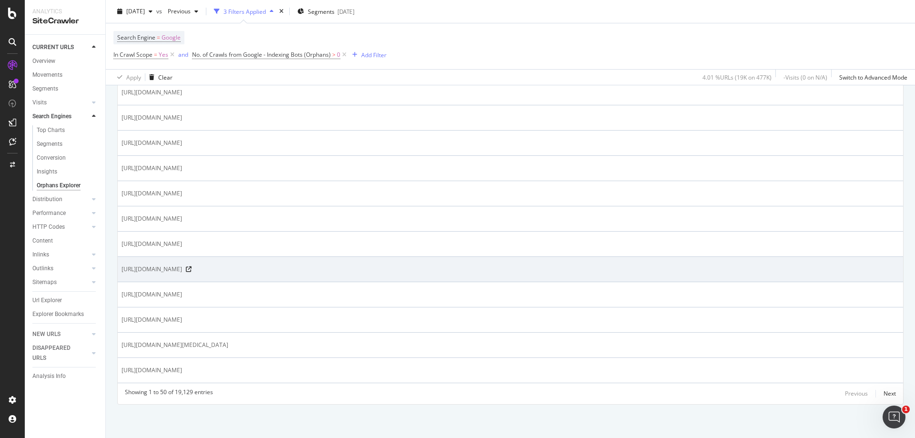
click at [358, 265] on div "[URL][DOMAIN_NAME]" at bounding box center [510, 269] width 778 height 10
click at [192, 268] on icon at bounding box center [189, 269] width 6 height 6
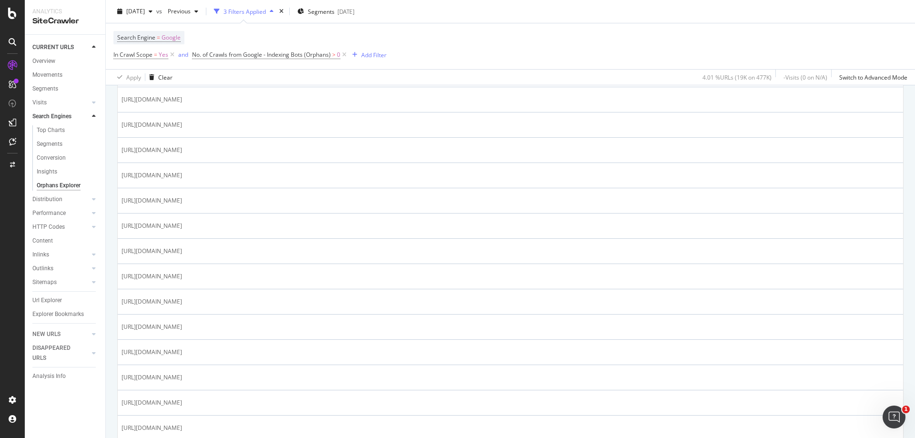
scroll to position [1018, 0]
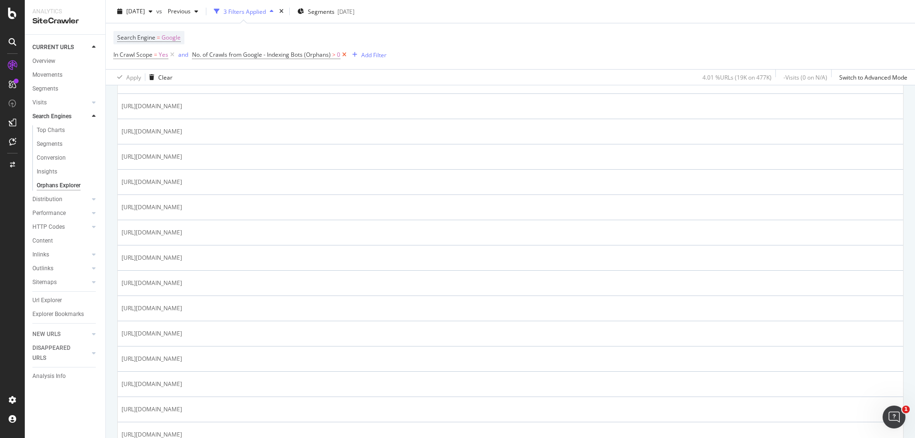
click at [343, 55] on icon at bounding box center [344, 55] width 8 height 10
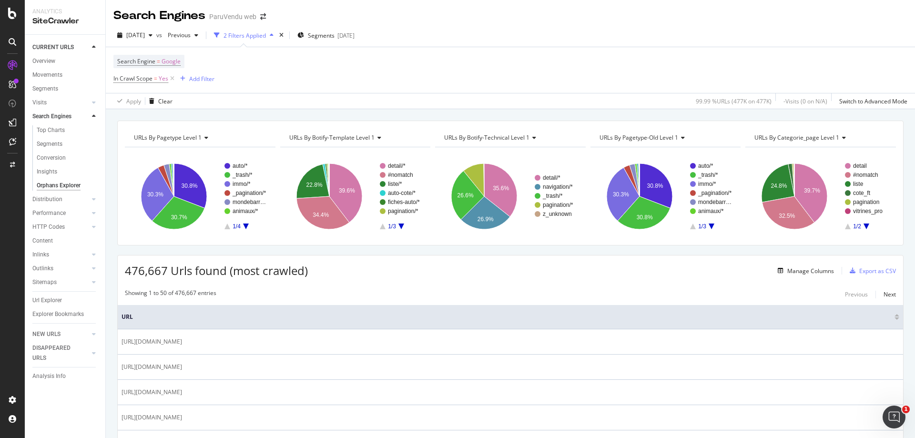
click at [62, 111] on div "Search Engines" at bounding box center [68, 117] width 73 height 14
click at [63, 115] on div "Search Engines" at bounding box center [51, 116] width 39 height 10
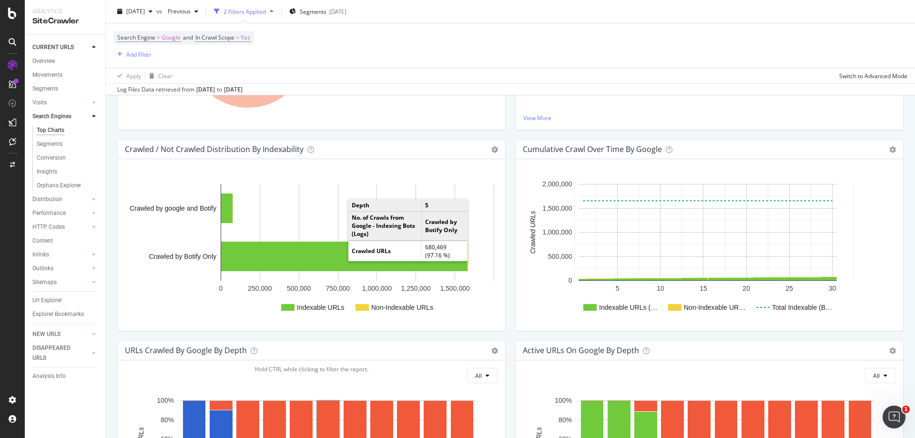
scroll to position [286, 0]
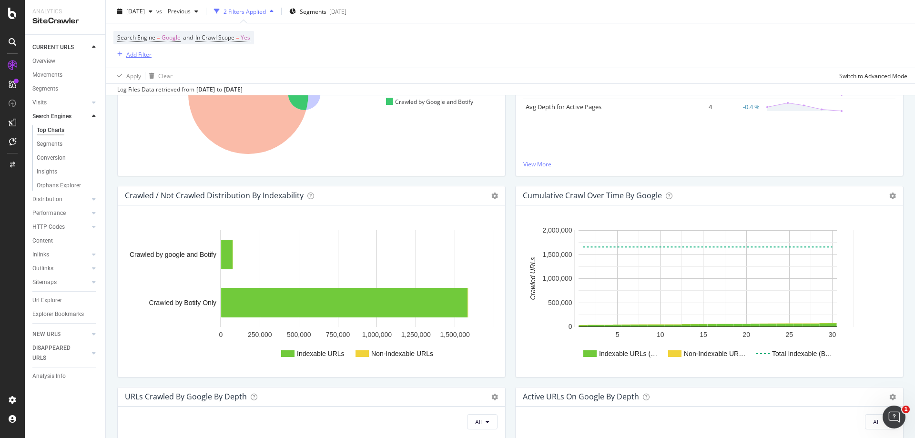
click at [136, 56] on div "Add Filter" at bounding box center [138, 54] width 25 height 8
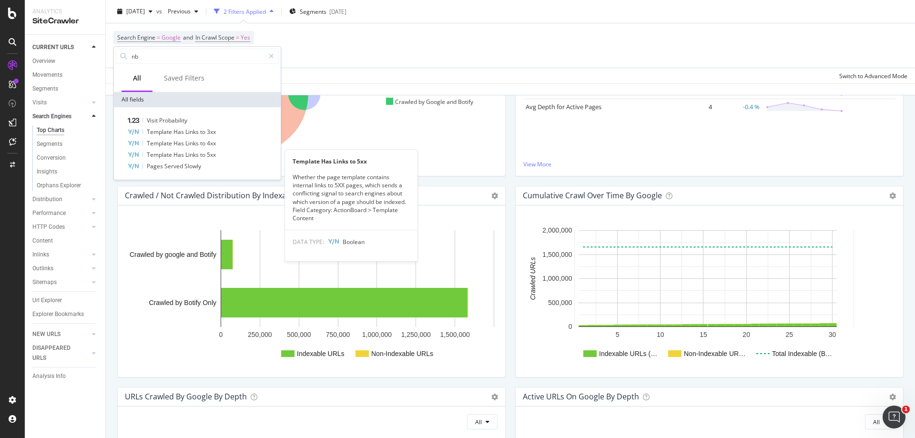
type input "n"
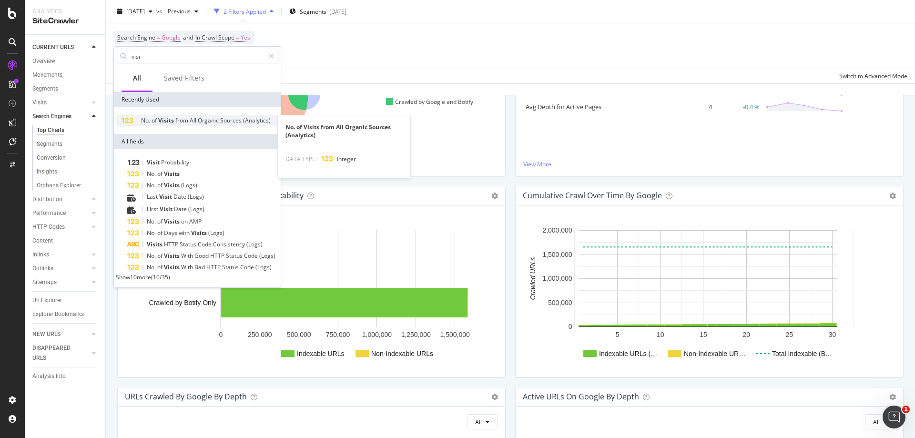
type input "visi"
click at [168, 118] on span "Visits" at bounding box center [166, 120] width 17 height 8
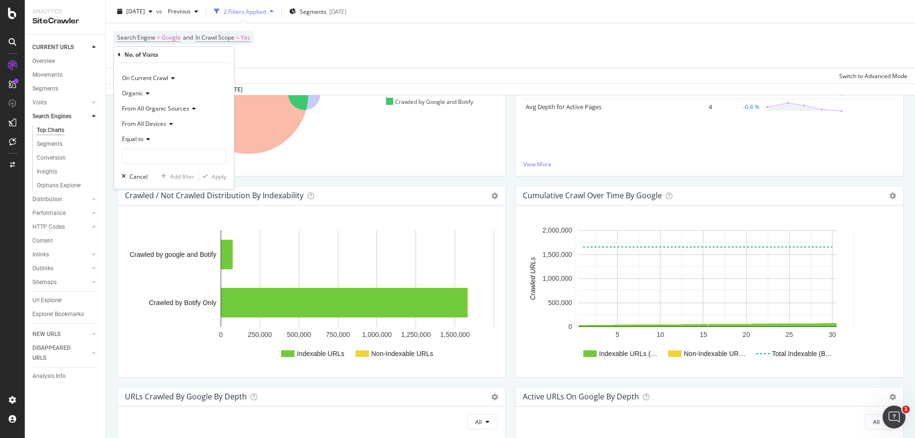
click at [146, 137] on icon at bounding box center [146, 139] width 7 height 6
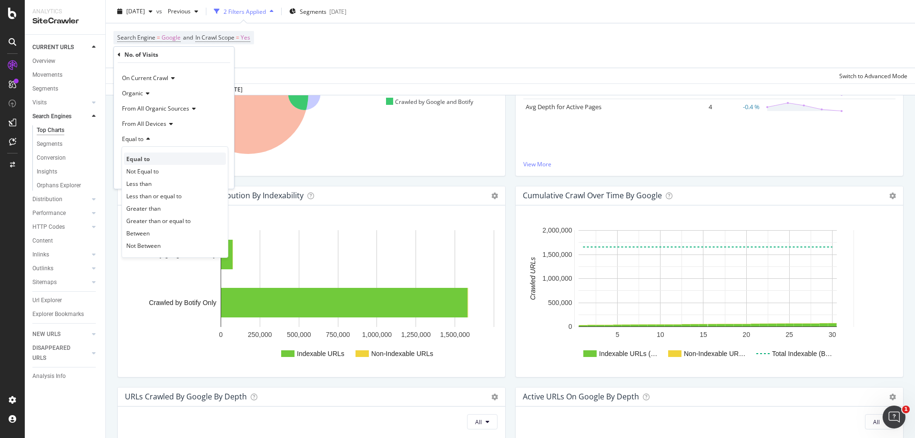
click at [144, 156] on span "Equal to" at bounding box center [137, 159] width 23 height 8
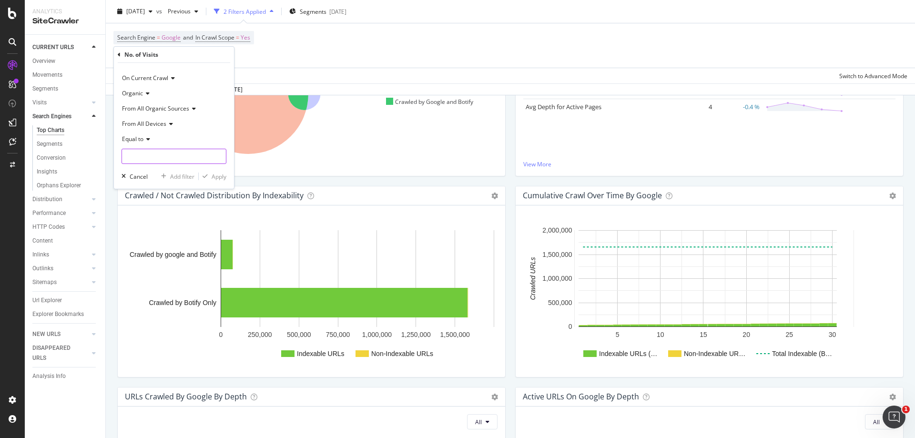
click at [147, 154] on input "number" at bounding box center [173, 156] width 105 height 15
type input "0"
click at [213, 176] on div "Apply" at bounding box center [219, 176] width 15 height 8
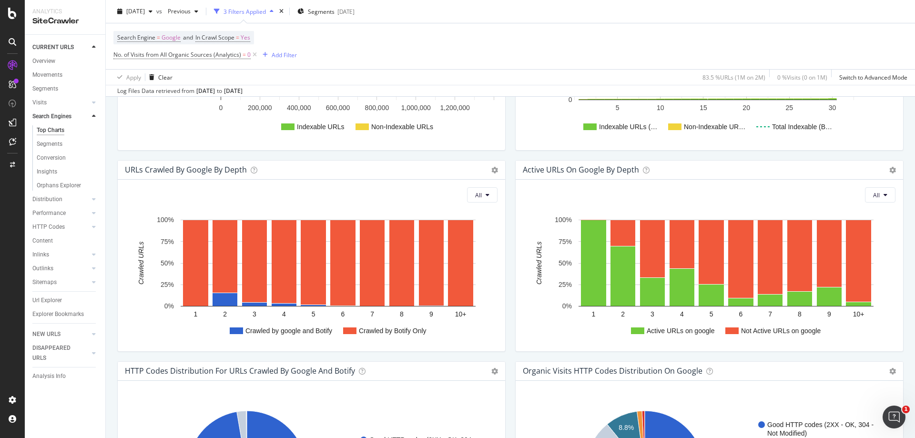
scroll to position [430, 0]
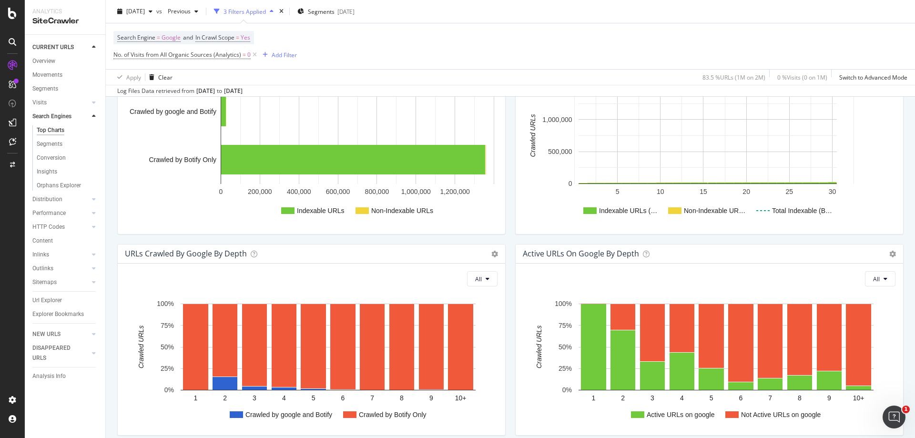
click at [53, 83] on div "Segments" at bounding box center [68, 89] width 73 height 14
click at [53, 87] on div "Segments" at bounding box center [45, 89] width 26 height 10
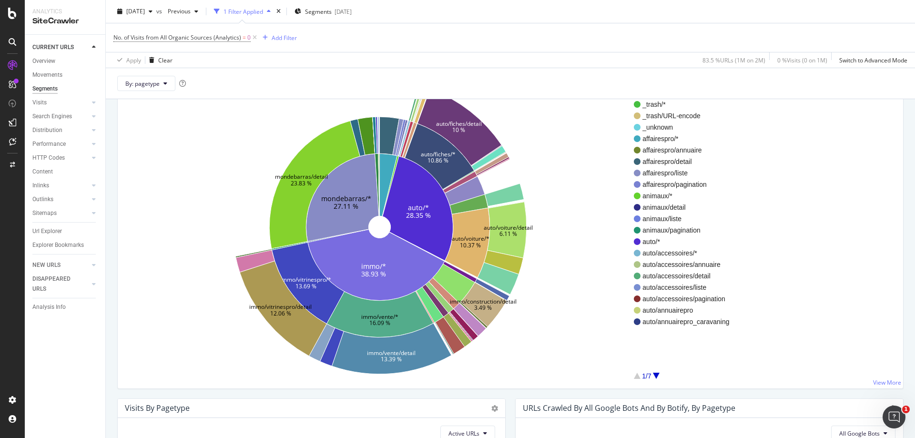
scroll to position [93, 0]
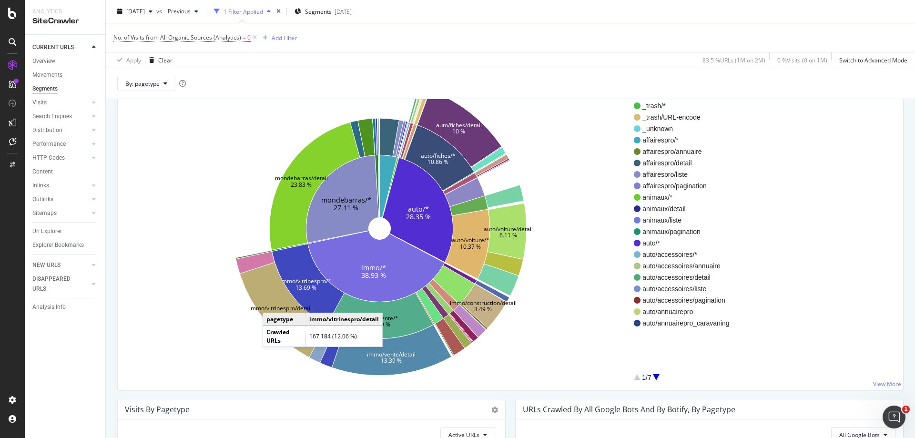
click at [272, 303] on icon at bounding box center [283, 309] width 87 height 95
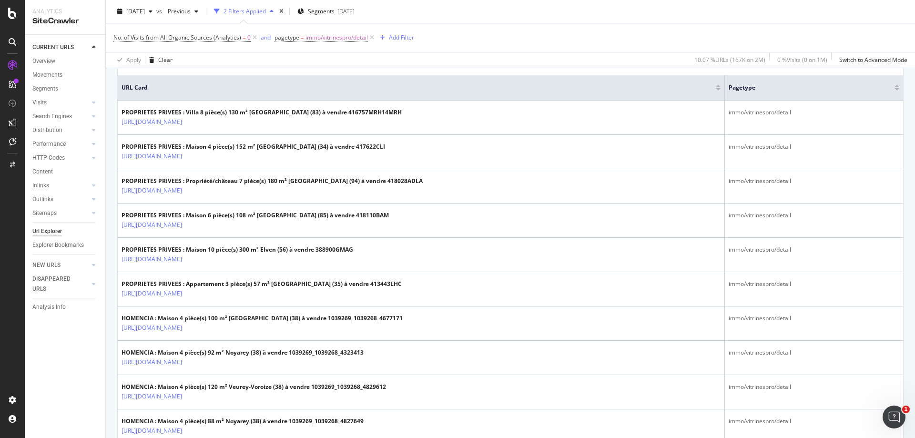
scroll to position [381, 0]
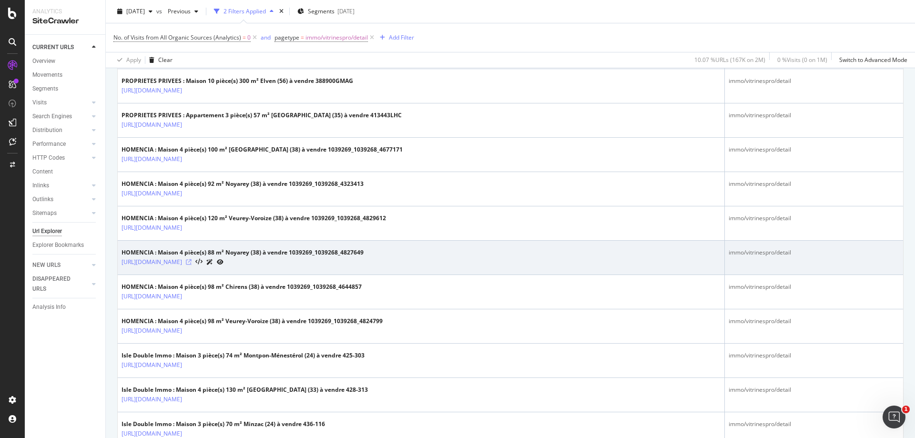
click at [192, 261] on icon at bounding box center [189, 262] width 6 height 6
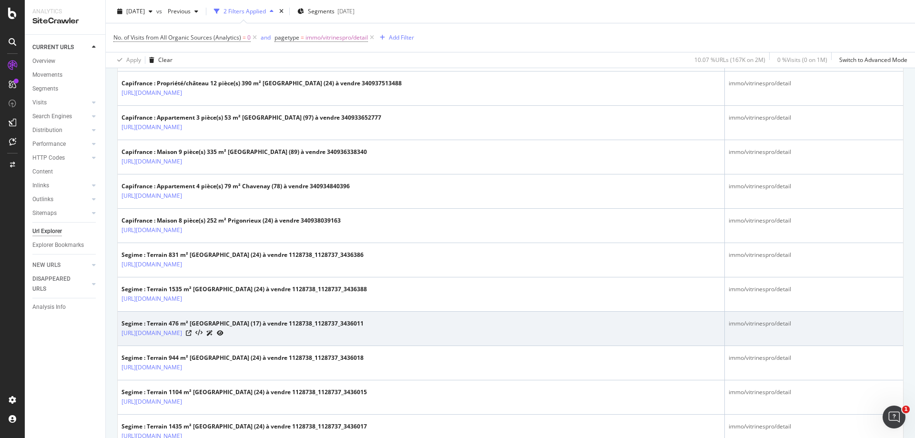
scroll to position [1000, 0]
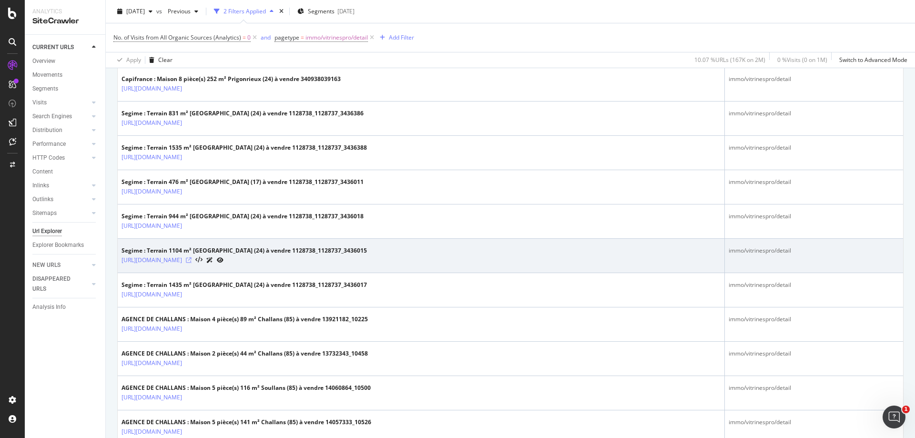
click at [192, 260] on icon at bounding box center [189, 260] width 6 height 6
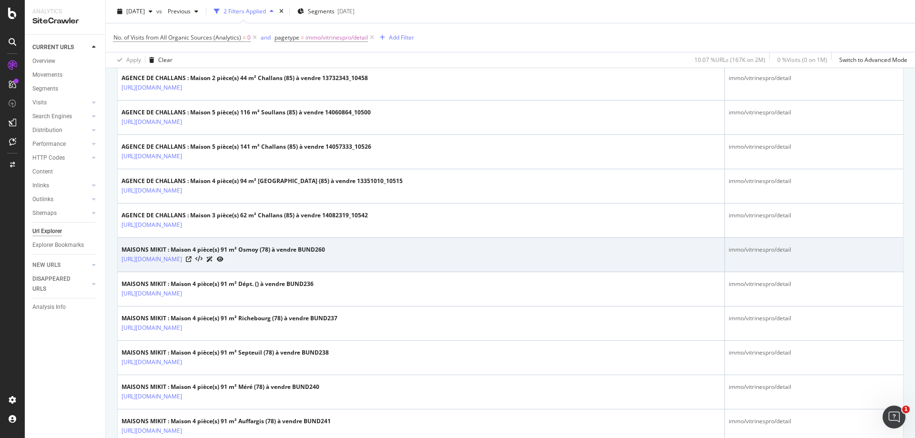
scroll to position [1286, 0]
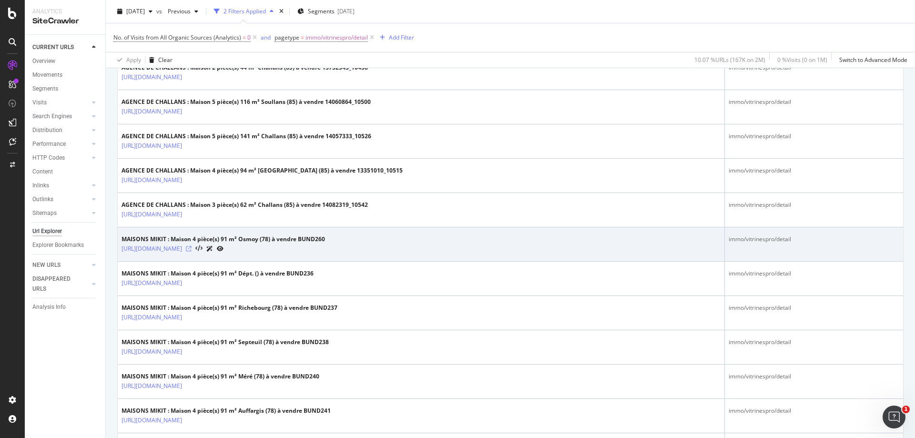
click at [192, 248] on icon at bounding box center [189, 249] width 6 height 6
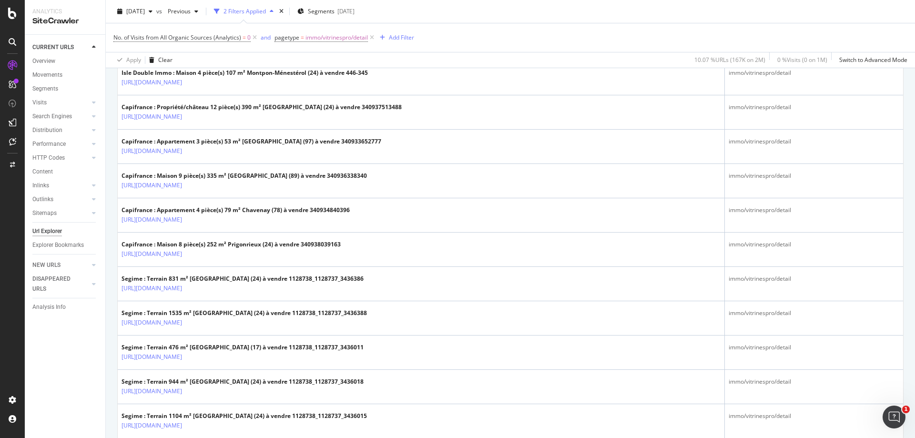
scroll to position [858, 0]
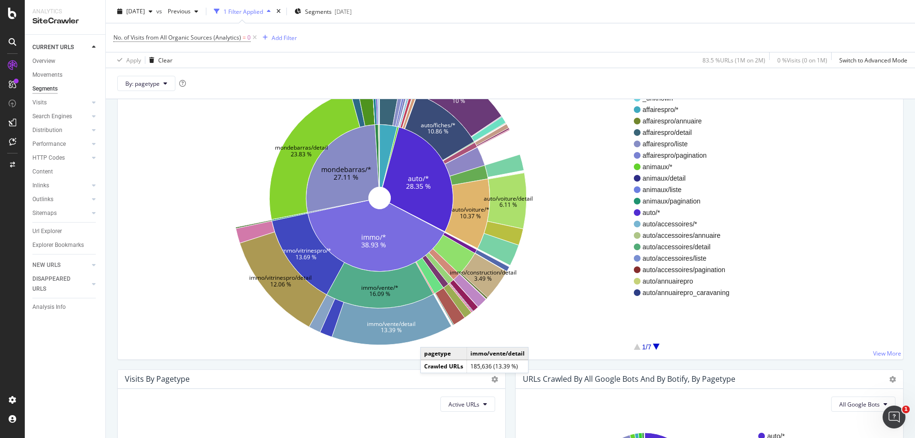
scroll to position [143, 0]
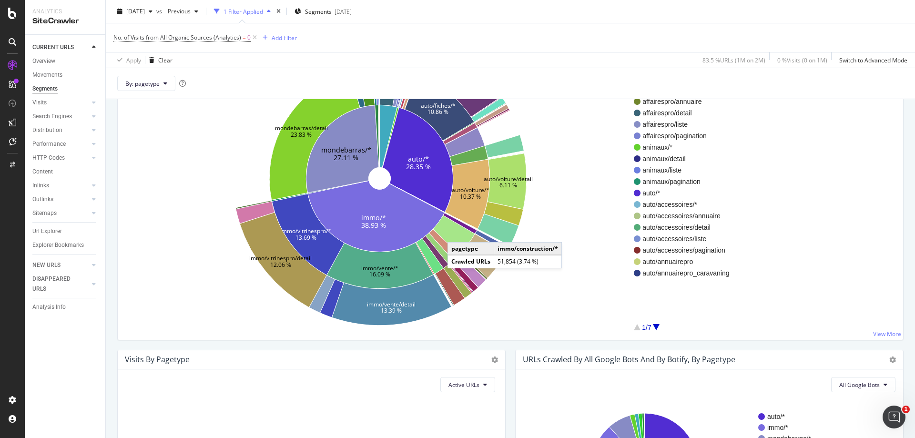
click at [457, 232] on icon at bounding box center [454, 234] width 42 height 39
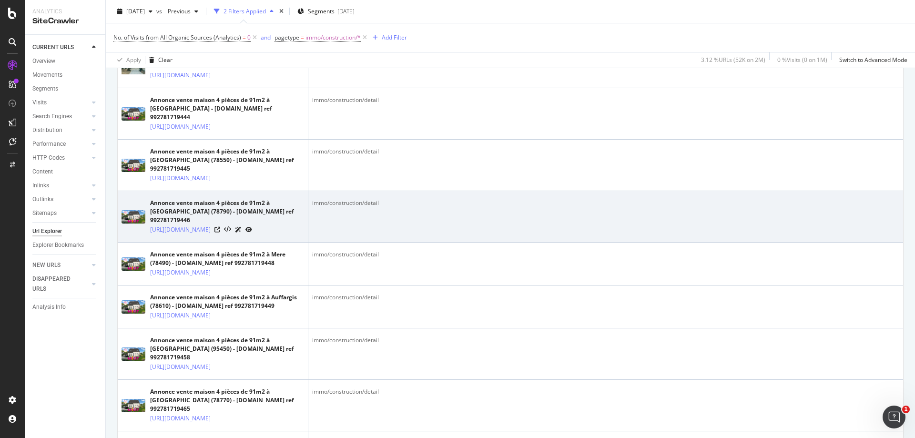
scroll to position [333, 0]
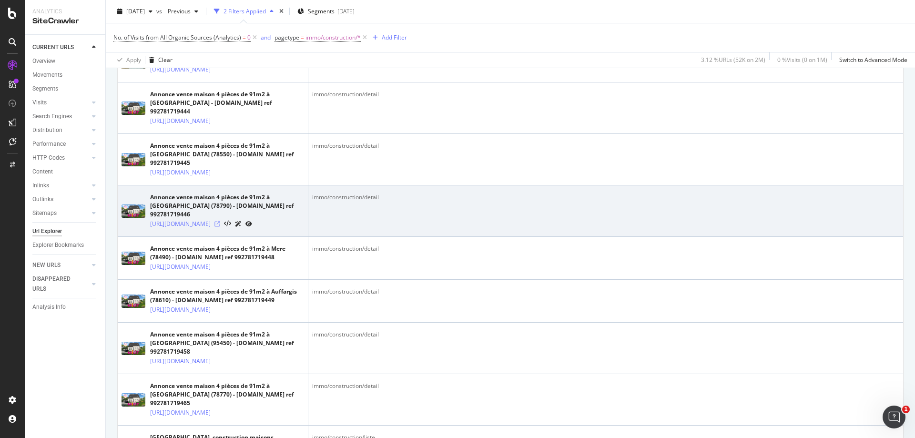
click at [220, 227] on icon at bounding box center [217, 224] width 6 height 6
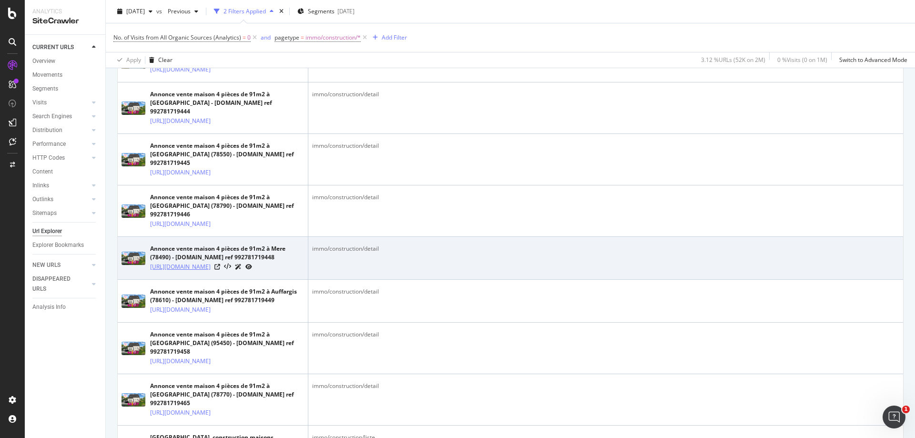
scroll to position [476, 0]
